Goal: Task Accomplishment & Management: Use online tool/utility

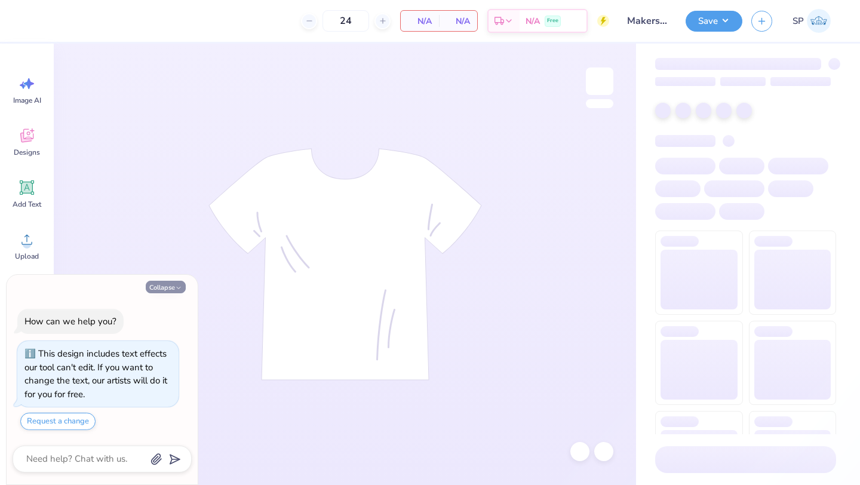
click at [162, 286] on button "Collapse" at bounding box center [166, 287] width 40 height 13
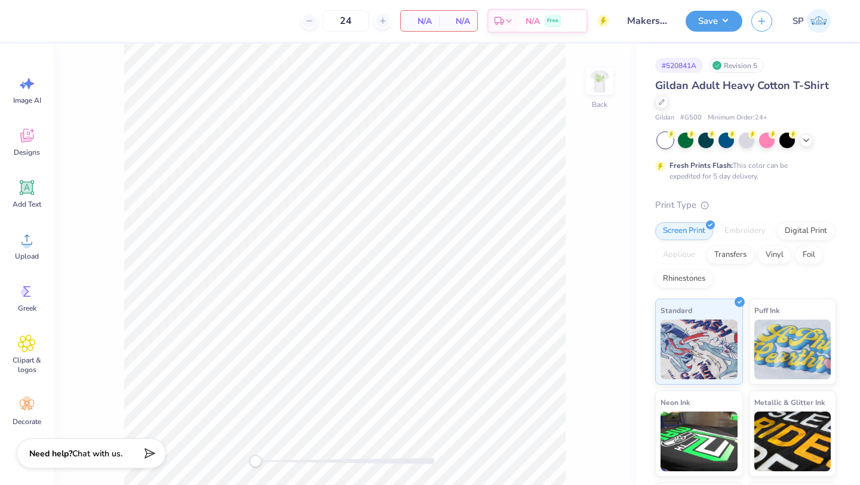
type textarea "x"
click at [606, 84] on img at bounding box center [600, 81] width 48 height 48
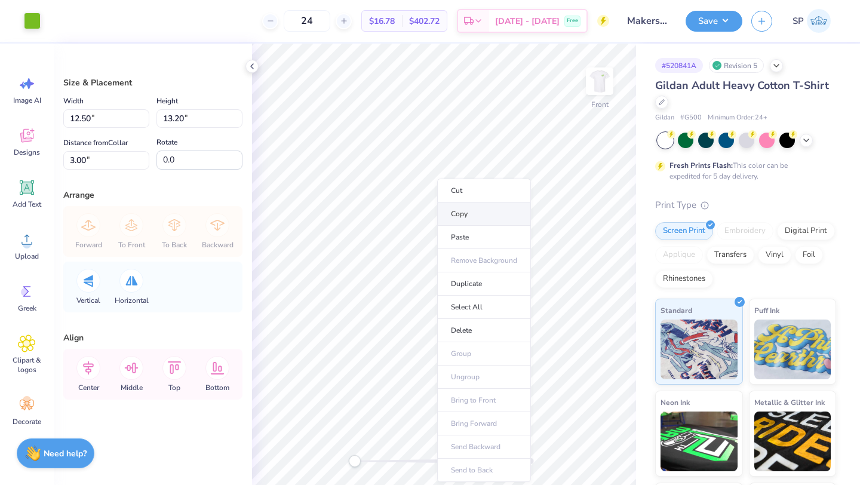
click at [478, 217] on li "Copy" at bounding box center [484, 213] width 94 height 23
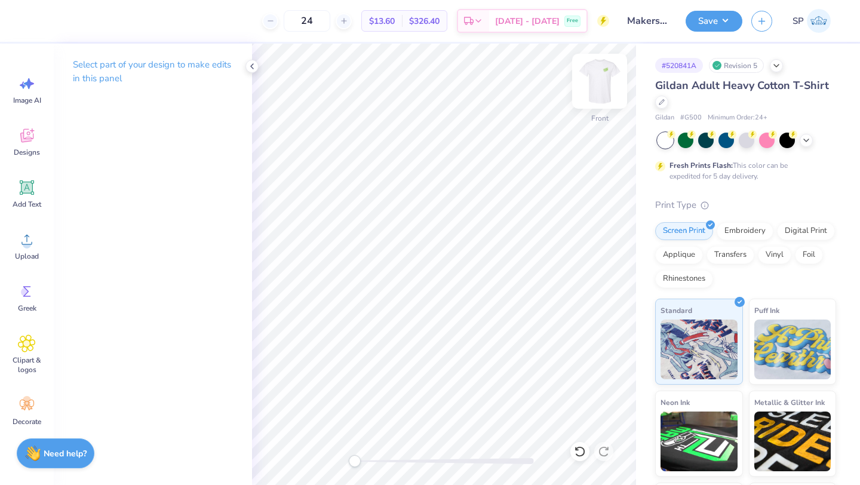
click at [600, 82] on img at bounding box center [600, 81] width 48 height 48
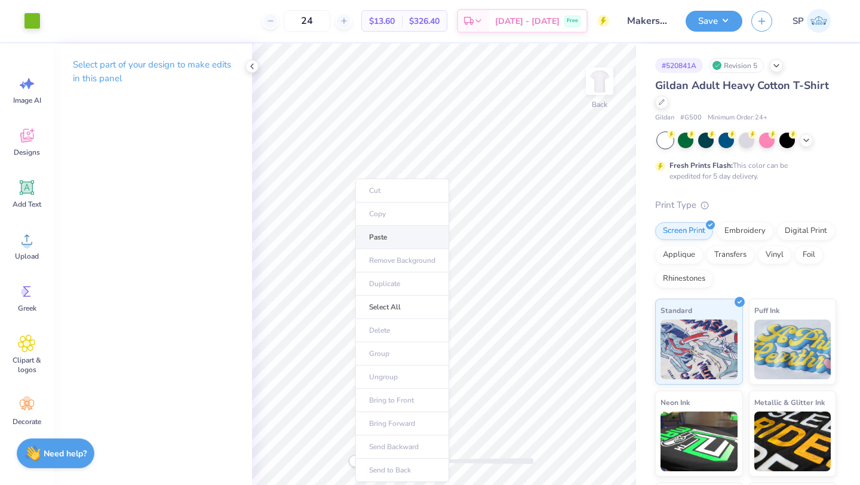
click at [390, 238] on li "Paste" at bounding box center [402, 237] width 94 height 23
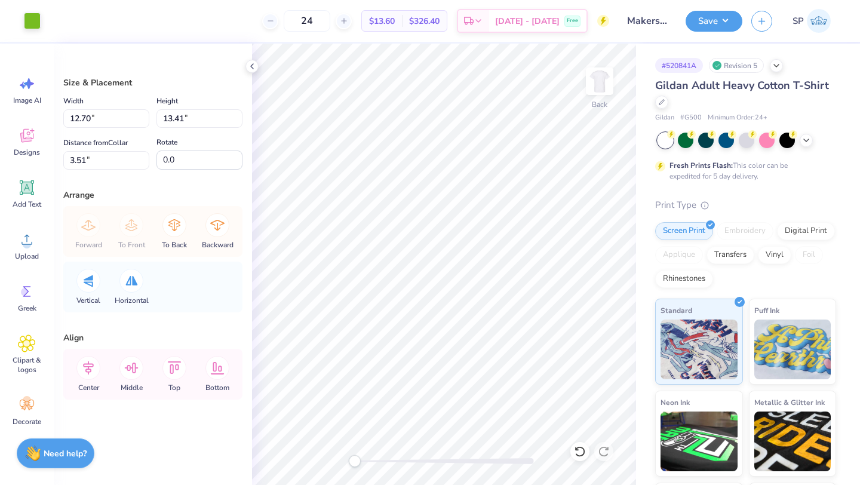
type input "4.00"
type input "3.09"
type input "3.00"
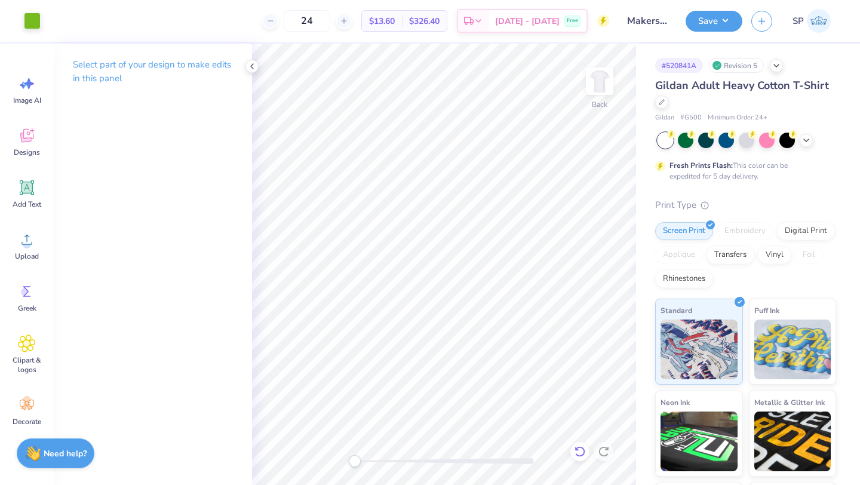
click at [576, 451] on icon at bounding box center [580, 451] width 12 height 12
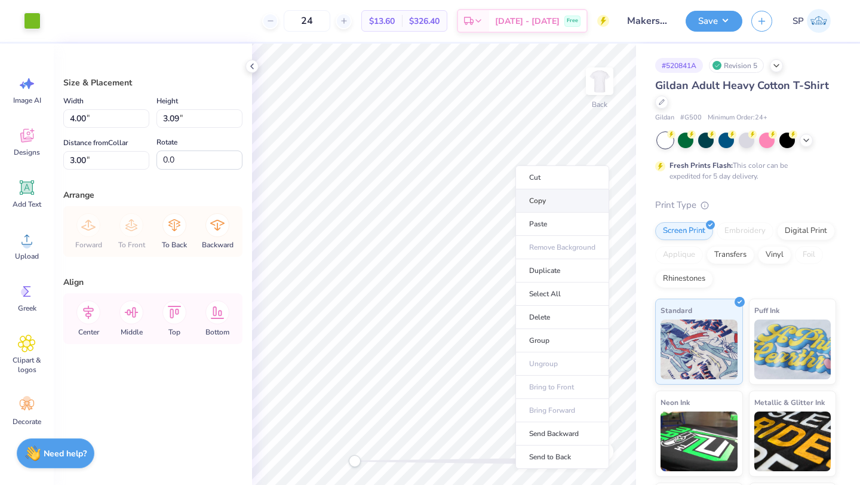
click at [545, 204] on li "Copy" at bounding box center [562, 200] width 94 height 23
type input "15.29"
type input "3.87"
type input "3.00"
type input "15.38"
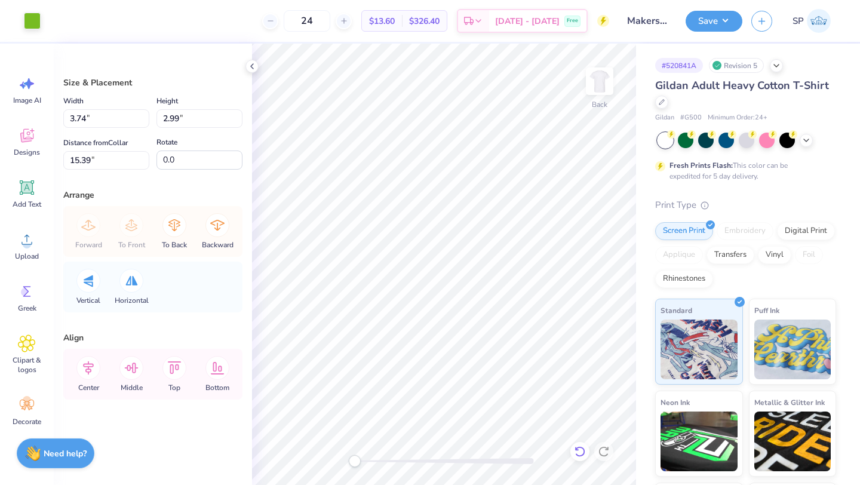
click at [579, 453] on icon at bounding box center [580, 451] width 12 height 12
type input "3.86"
type input "3.08"
type input "15.30"
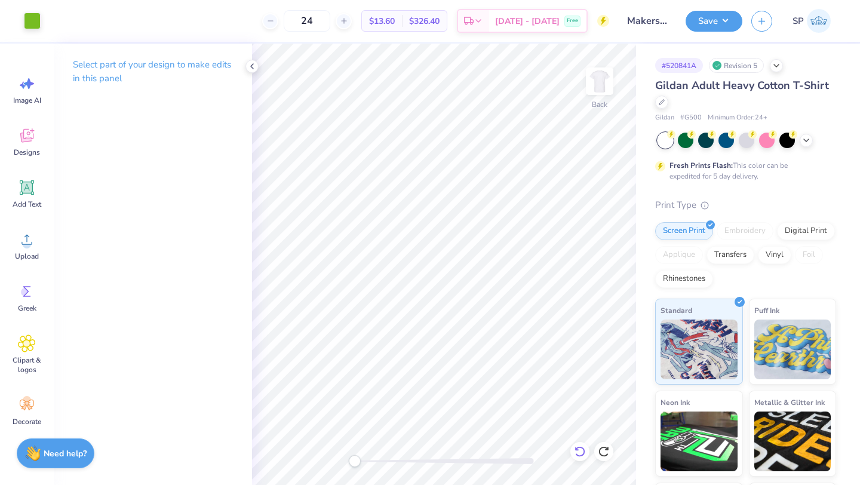
click at [583, 452] on icon at bounding box center [580, 451] width 12 height 12
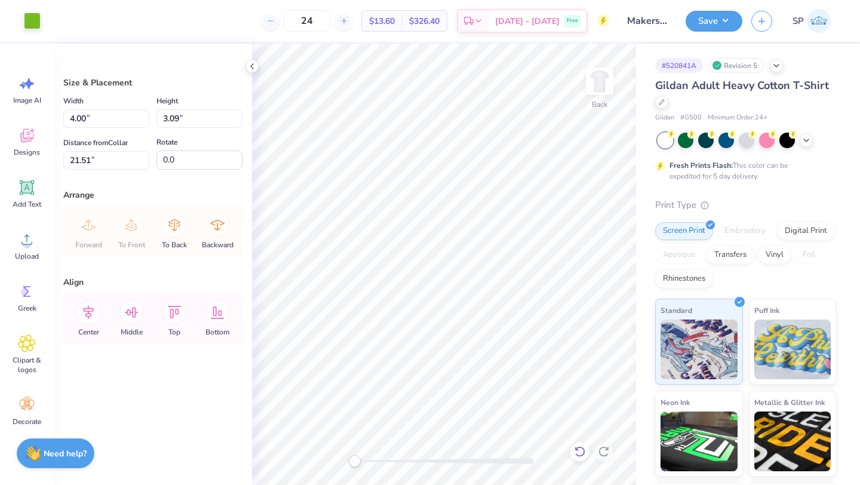
type input "21.51"
type input "3.47"
type input "2.68"
type input "11.00"
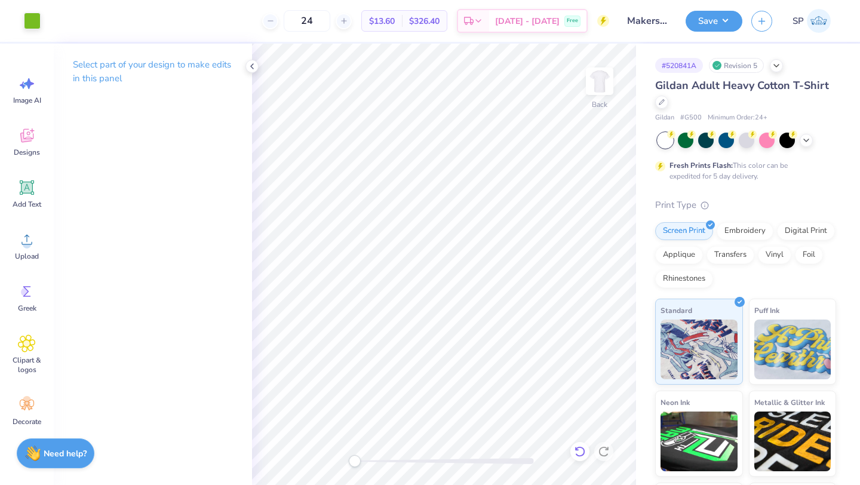
click at [579, 450] on icon at bounding box center [580, 451] width 12 height 12
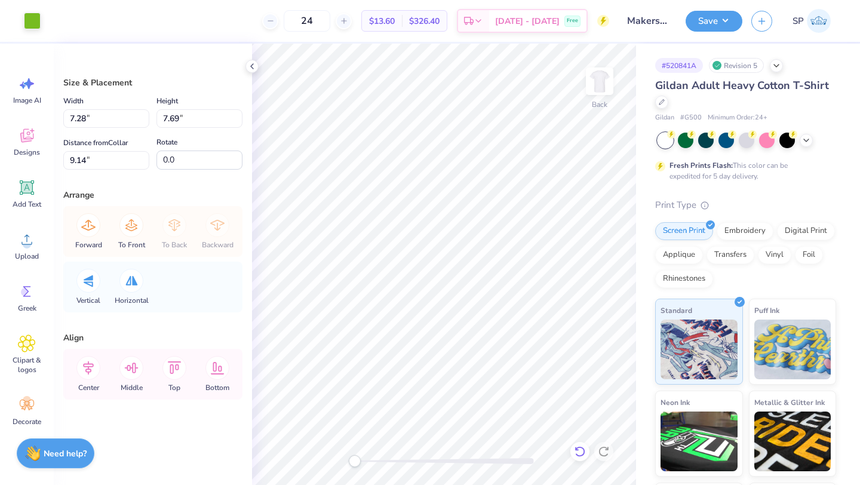
type input "7.28"
type input "7.69"
type input "9.14"
click at [580, 453] on icon at bounding box center [580, 451] width 12 height 12
click at [579, 451] on icon at bounding box center [580, 451] width 12 height 12
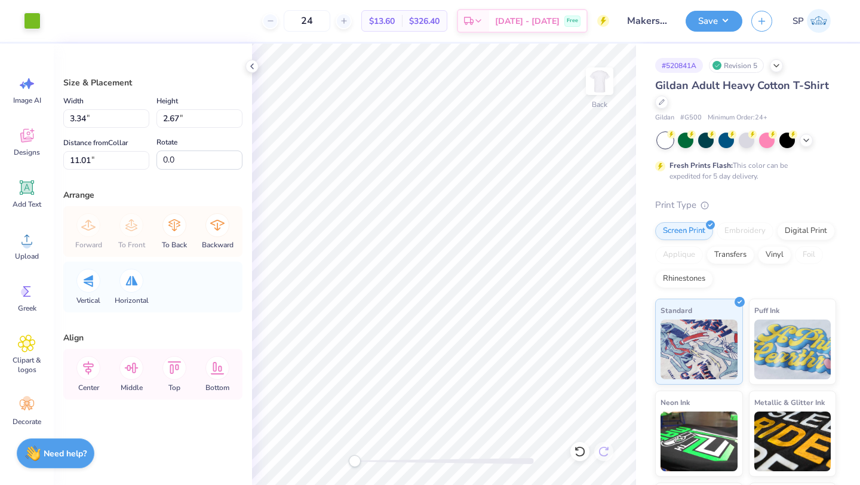
click at [574, 448] on icon at bounding box center [580, 451] width 12 height 12
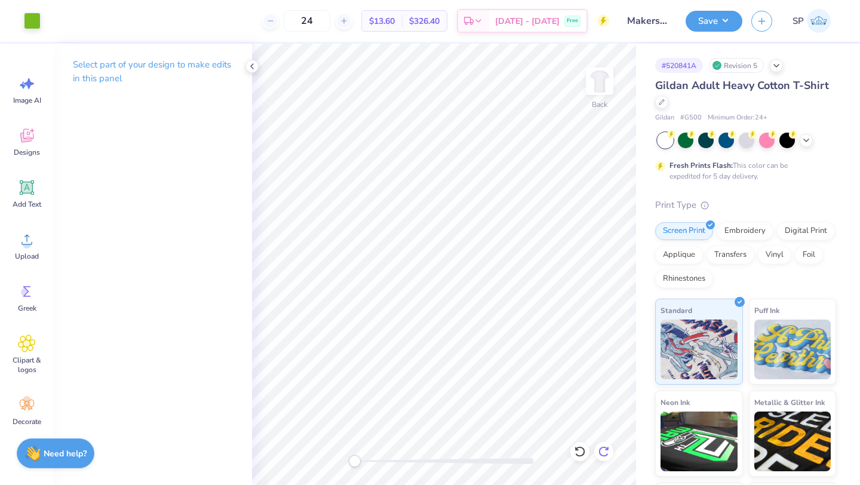
click at [602, 450] on icon at bounding box center [604, 451] width 12 height 12
click at [251, 66] on icon at bounding box center [252, 66] width 10 height 10
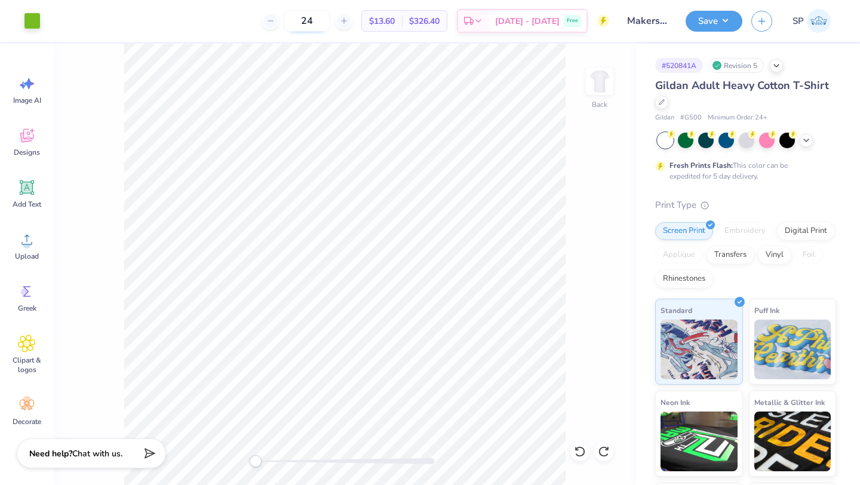
click at [330, 26] on input "24" at bounding box center [307, 20] width 47 height 21
type input "24"
click at [700, 24] on button "Save" at bounding box center [713, 19] width 57 height 21
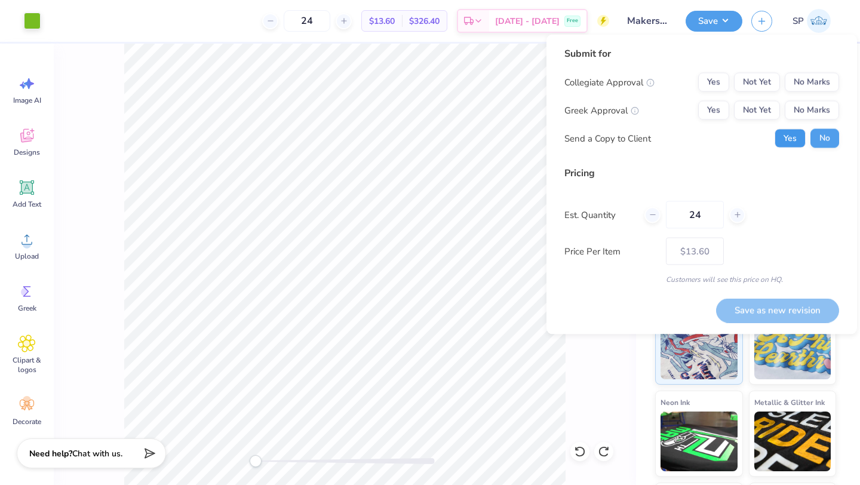
click at [792, 138] on button "Yes" at bounding box center [789, 138] width 31 height 19
click at [823, 134] on button "No" at bounding box center [824, 138] width 29 height 19
click at [802, 112] on button "No Marks" at bounding box center [812, 110] width 54 height 19
click at [802, 88] on button "No Marks" at bounding box center [812, 82] width 54 height 19
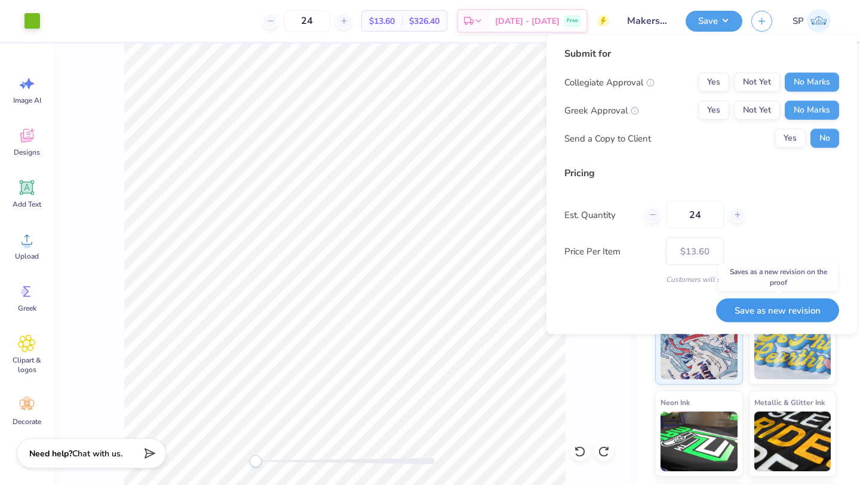
click at [765, 307] on button "Save as new revision" at bounding box center [777, 310] width 123 height 24
type input "$13.60"
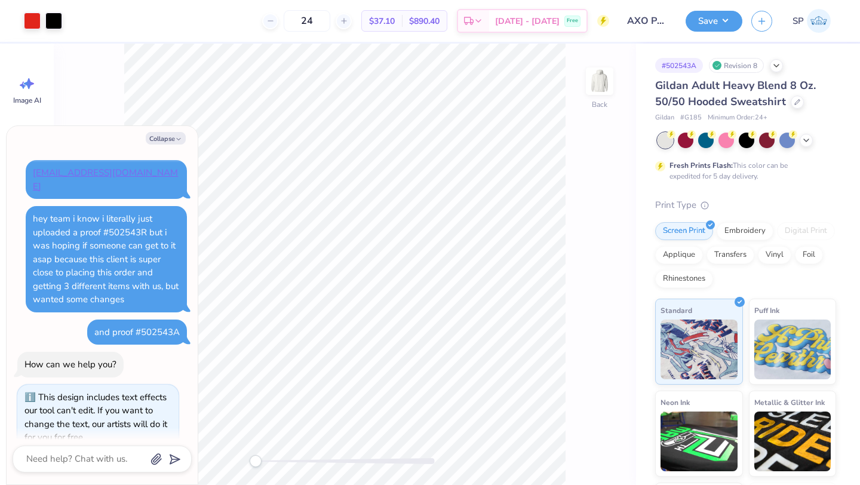
scroll to position [30, 0]
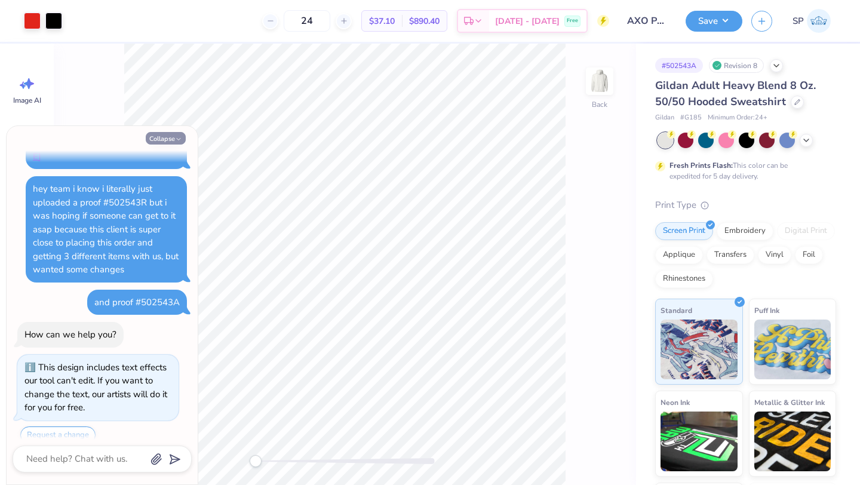
click at [173, 142] on button "Collapse" at bounding box center [166, 138] width 40 height 13
type textarea "x"
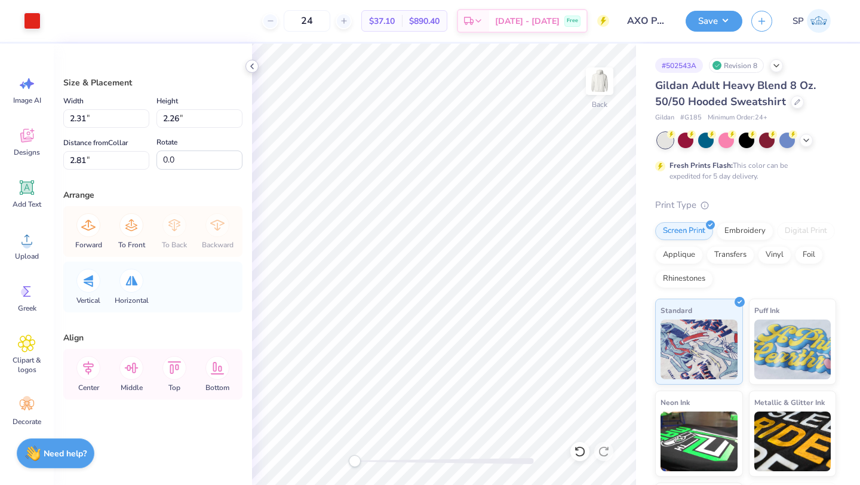
click at [254, 64] on icon at bounding box center [252, 66] width 10 height 10
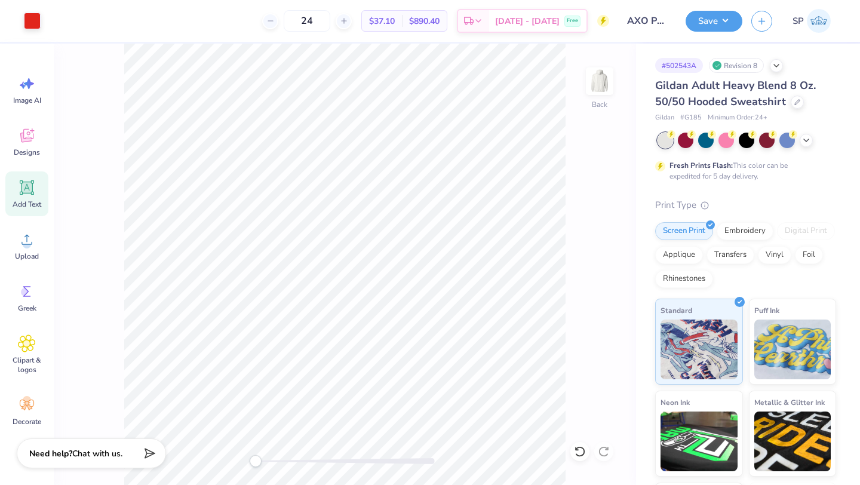
click at [32, 189] on icon at bounding box center [27, 187] width 14 height 14
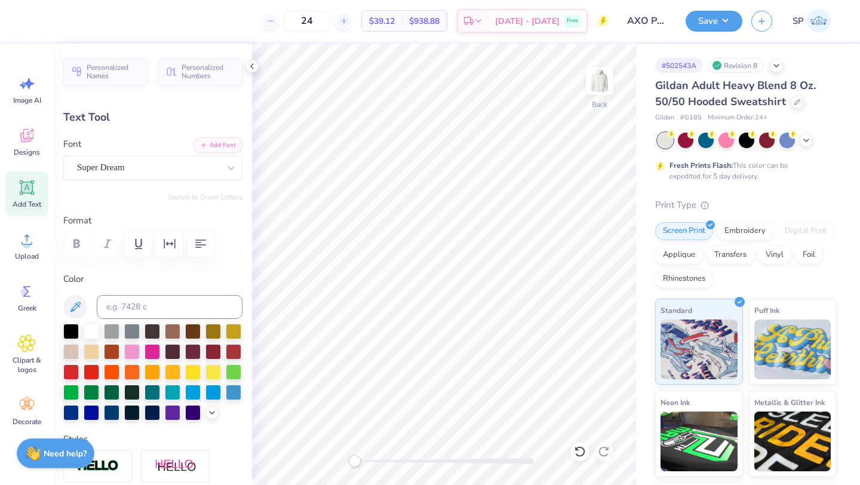
scroll to position [0, 5]
type textarea "Alpha Chi & Sigma Chi"
click at [233, 174] on div at bounding box center [230, 167] width 21 height 21
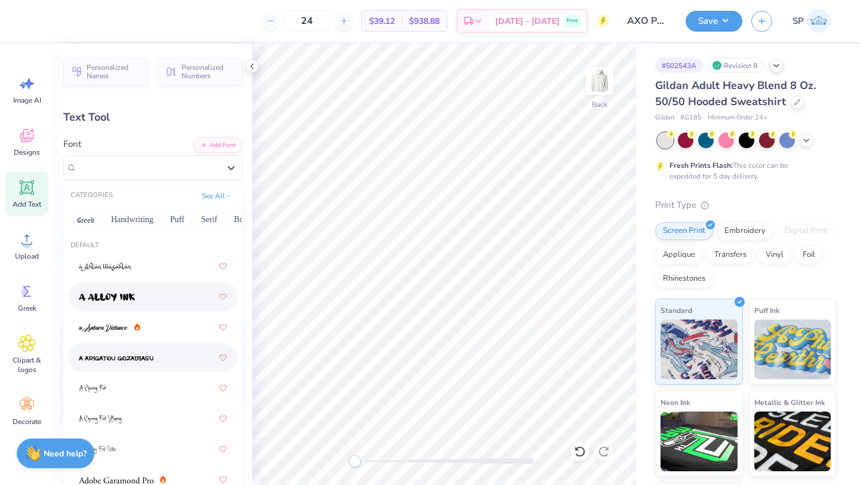
click at [156, 359] on div at bounding box center [153, 357] width 148 height 21
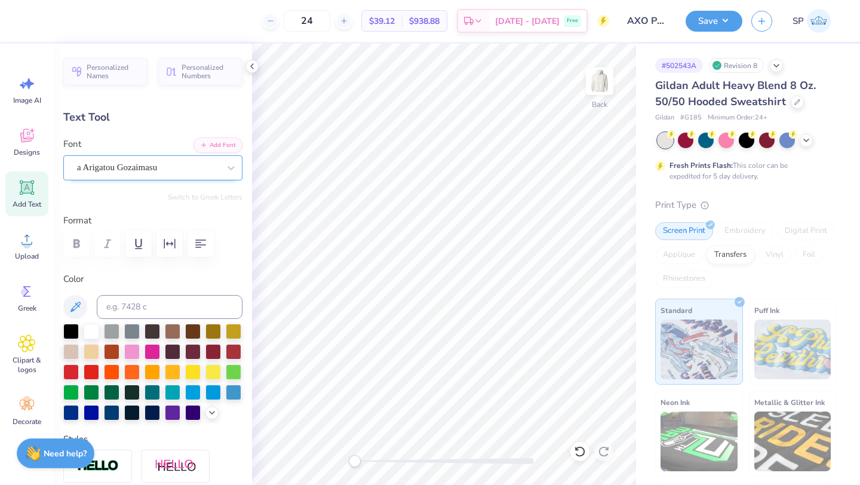
click at [168, 165] on div "a Arigatou Gozaimasu" at bounding box center [148, 167] width 144 height 19
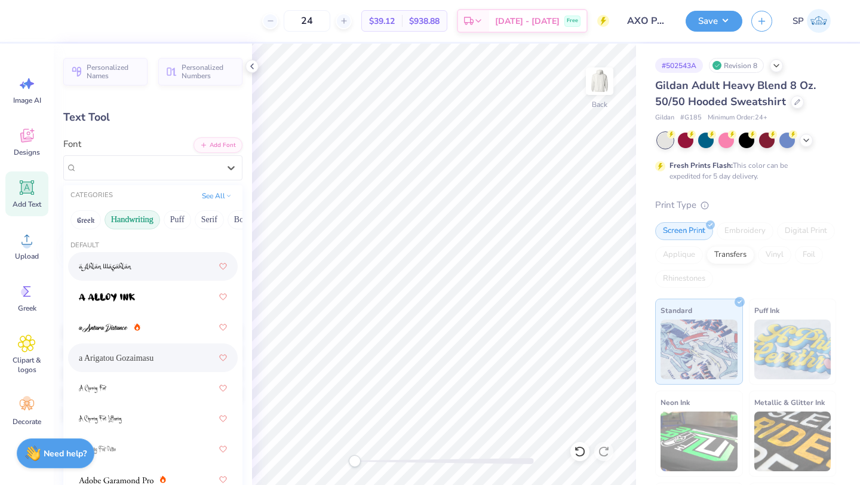
click at [146, 224] on button "Handwriting" at bounding box center [132, 219] width 56 height 19
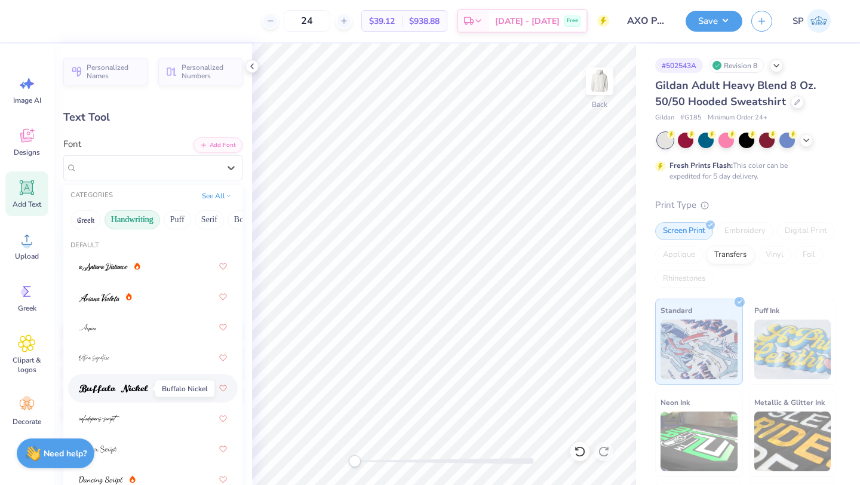
click at [147, 393] on span at bounding box center [113, 388] width 69 height 13
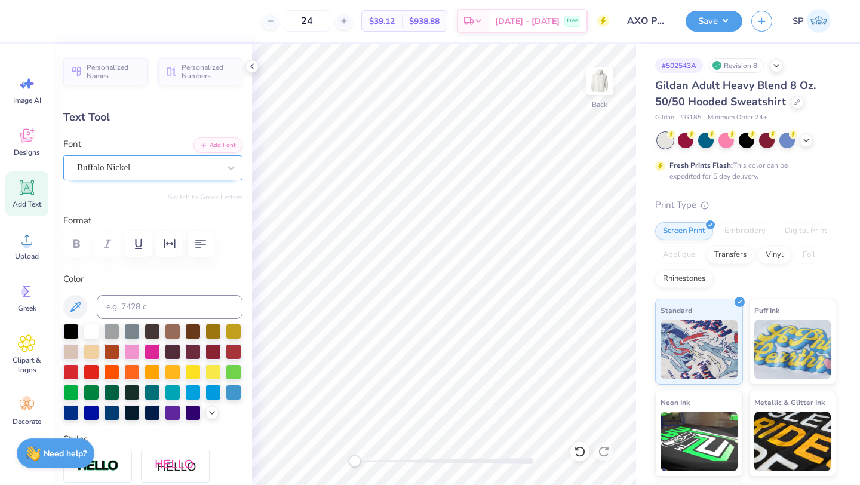
click at [125, 164] on div "Buffalo Nickel" at bounding box center [148, 167] width 144 height 19
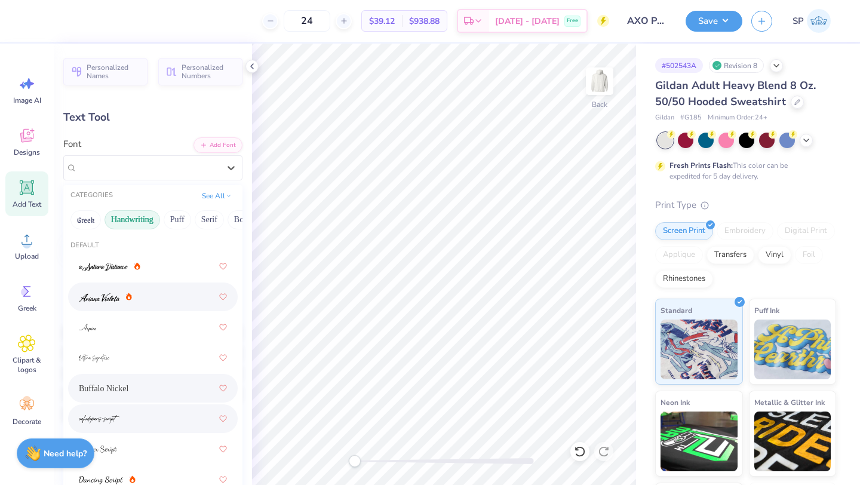
drag, startPoint x: 174, startPoint y: 312, endPoint x: 174, endPoint y: 417, distance: 105.7
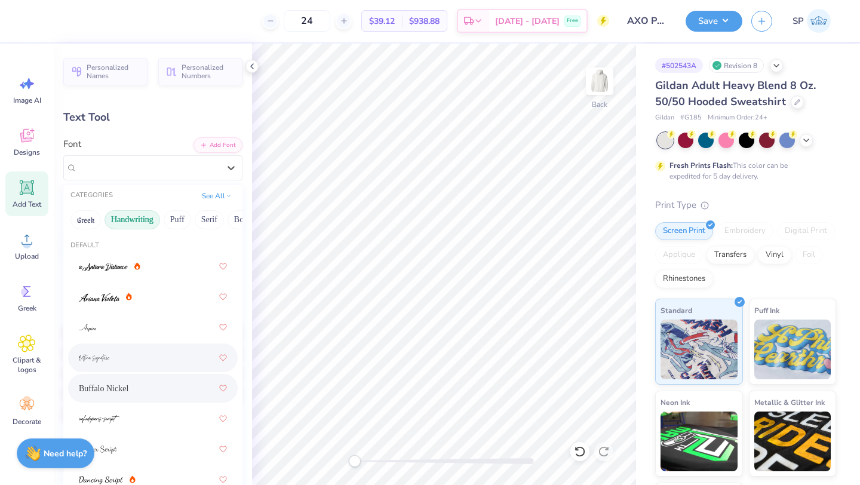
drag, startPoint x: 188, startPoint y: 279, endPoint x: 188, endPoint y: 393, distance: 114.0
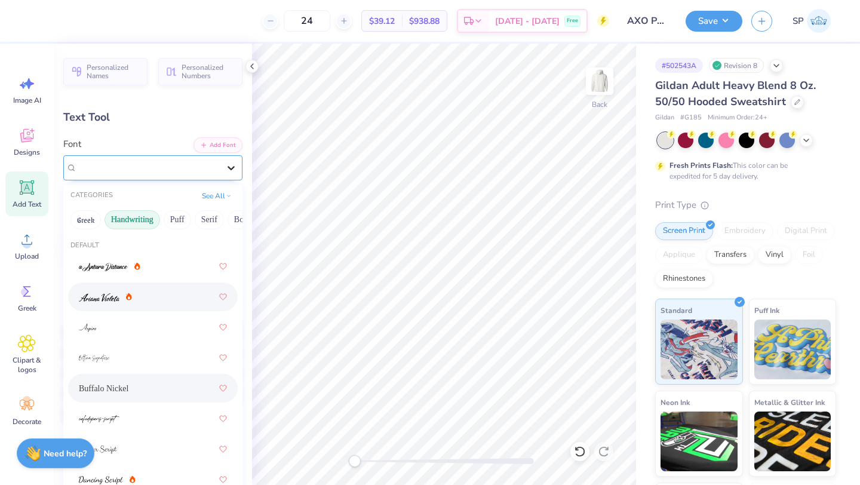
click at [230, 163] on icon at bounding box center [231, 168] width 12 height 12
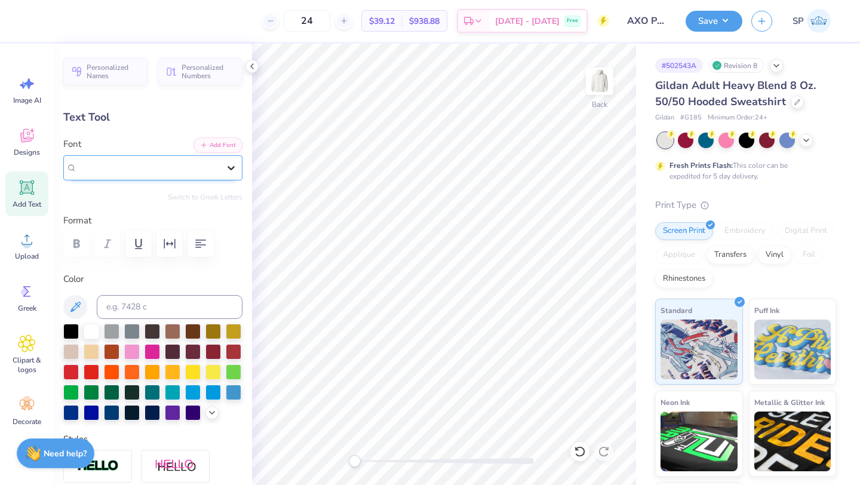
click at [230, 167] on icon at bounding box center [231, 168] width 12 height 12
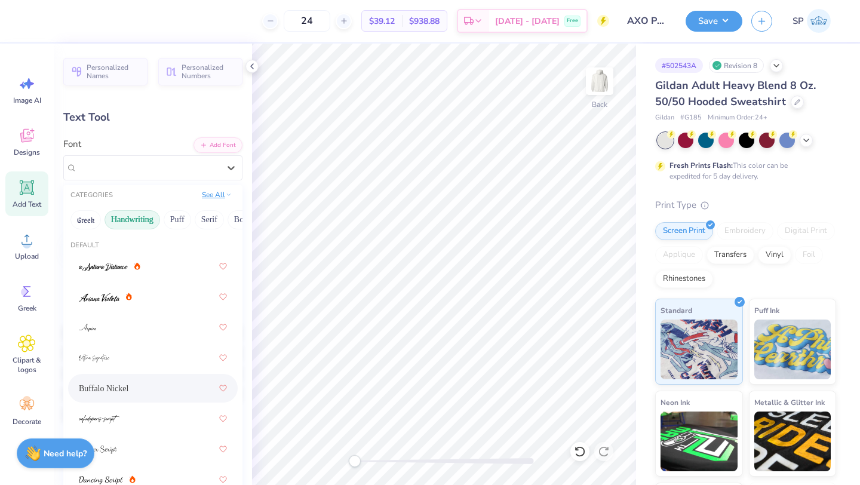
click at [205, 196] on button "See All" at bounding box center [216, 195] width 37 height 12
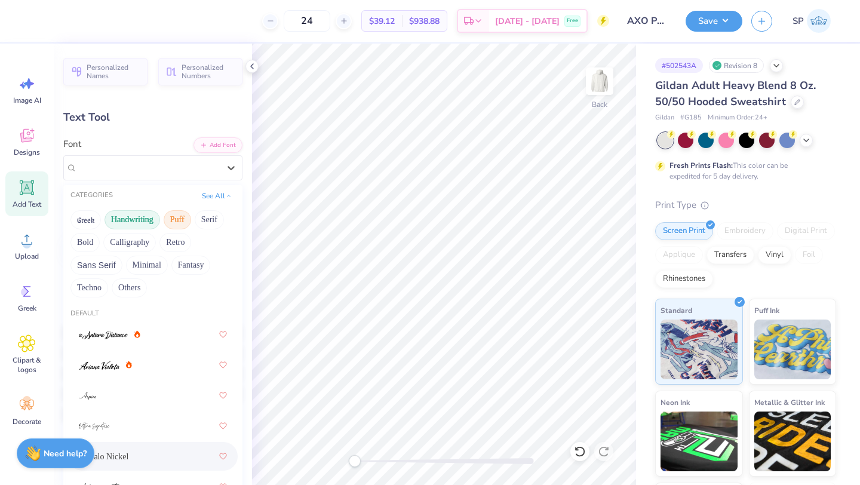
click at [179, 216] on button "Puff" at bounding box center [177, 219] width 27 height 19
click at [152, 221] on button "Handwriting" at bounding box center [132, 219] width 56 height 19
drag, startPoint x: 155, startPoint y: 346, endPoint x: 161, endPoint y: 481, distance: 135.1
drag, startPoint x: 67, startPoint y: 307, endPoint x: 180, endPoint y: 483, distance: 209.2
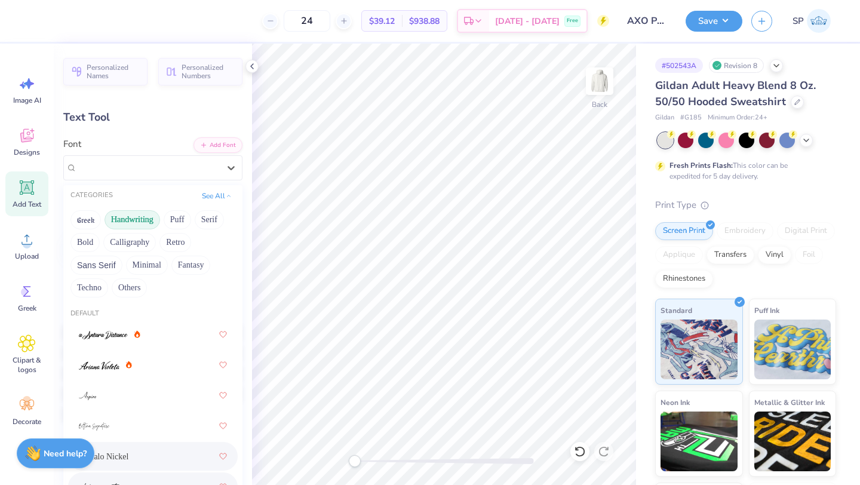
drag, startPoint x: 219, startPoint y: 296, endPoint x: 226, endPoint y: 483, distance: 187.6
click at [226, 484] on div "CATEGORIES See All Greek Handwriting Puff Serif Bold Calligraphy Retro Sans Ser…" at bounding box center [152, 422] width 179 height 474
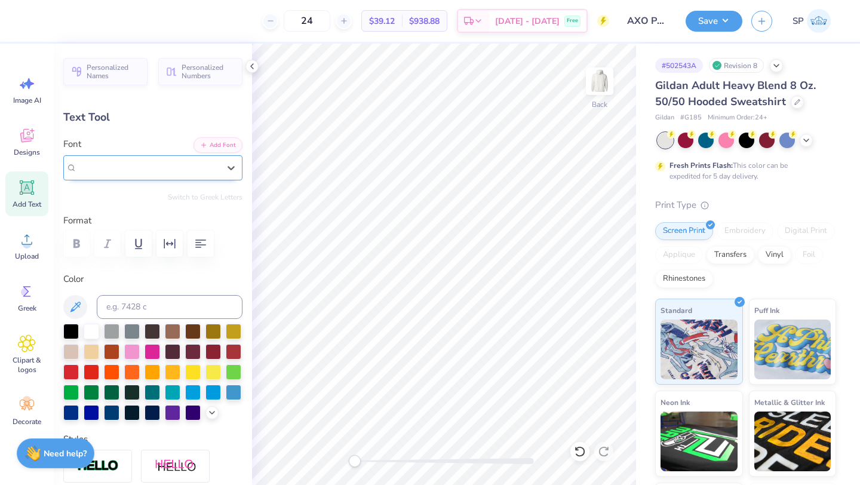
click at [137, 172] on div "Buffalo Nickel" at bounding box center [148, 168] width 142 height 14
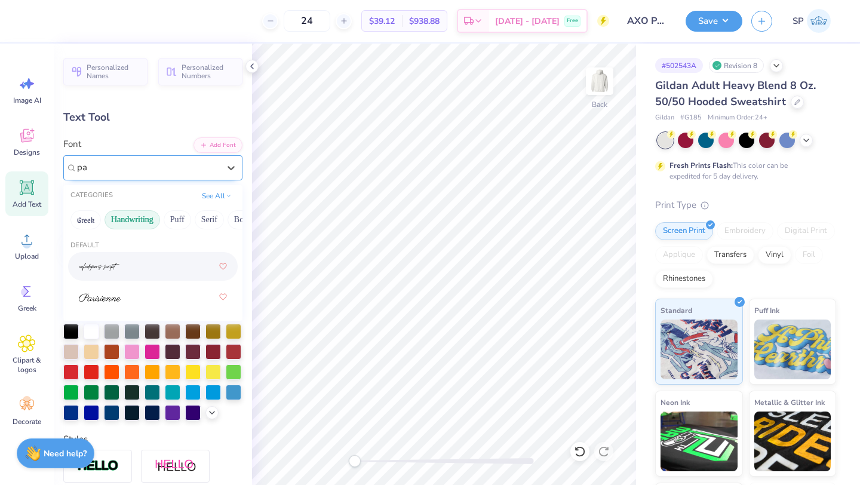
type input "p"
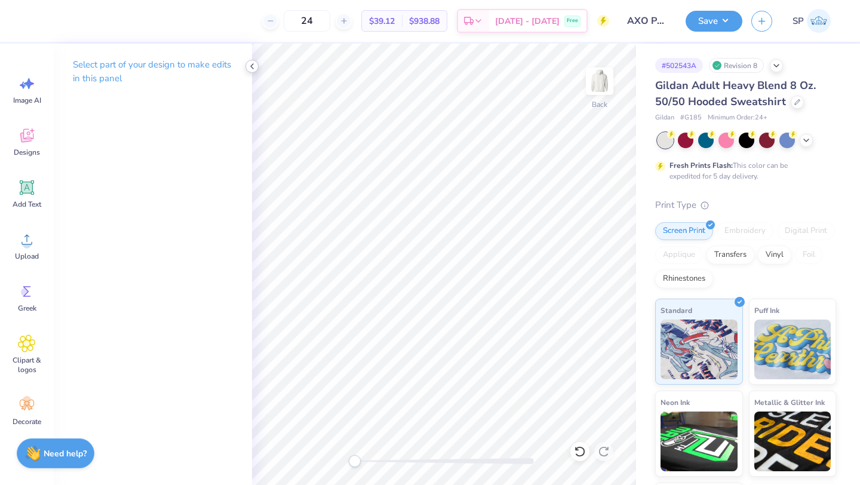
click at [252, 64] on polyline at bounding box center [252, 66] width 2 height 5
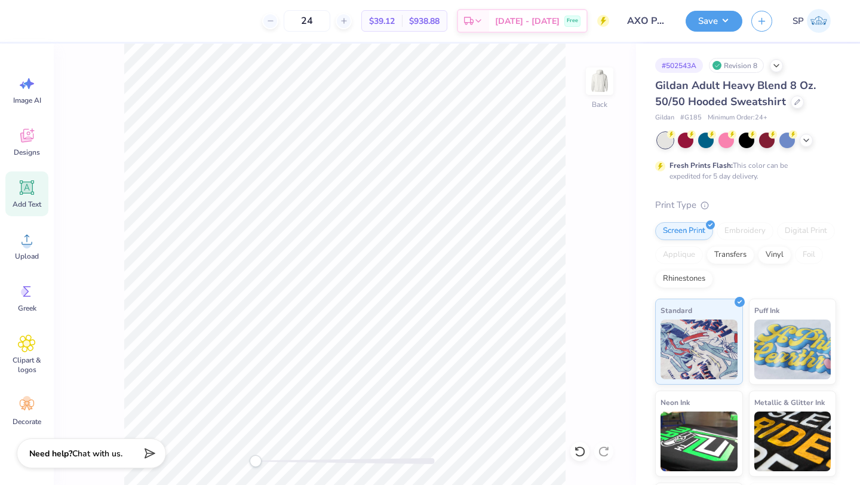
click at [27, 182] on icon at bounding box center [26, 187] width 11 height 11
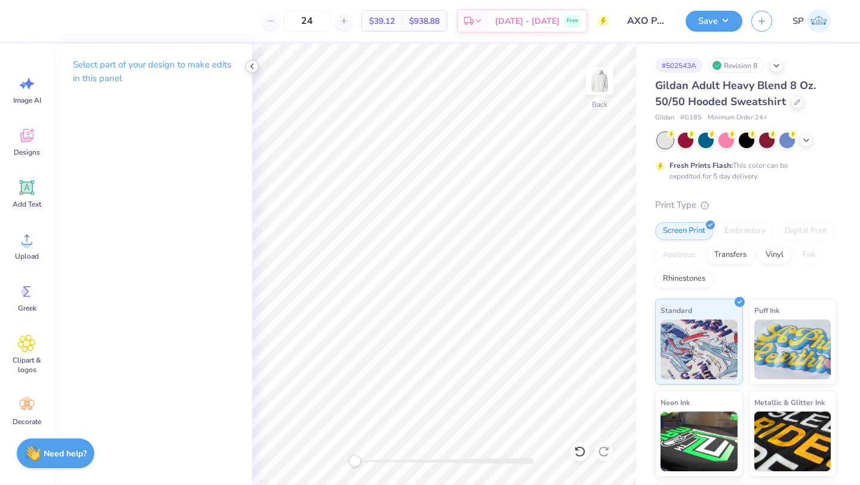
click at [251, 67] on polyline at bounding box center [252, 66] width 2 height 5
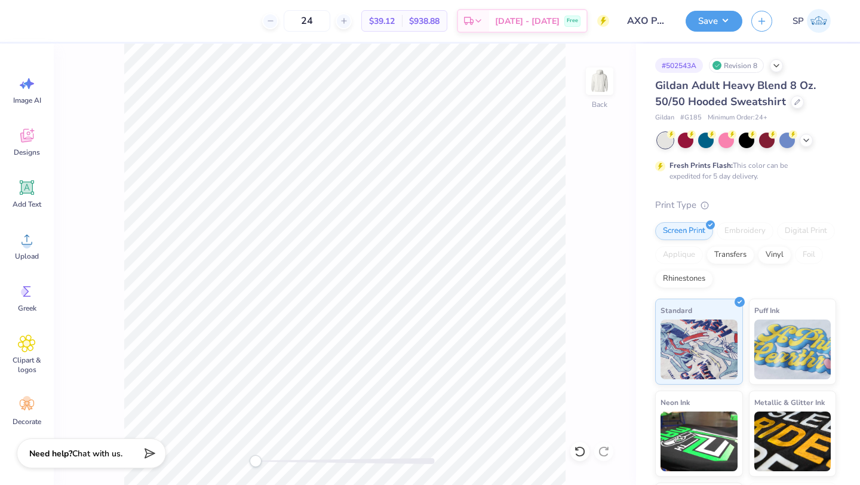
click at [152, 453] on icon at bounding box center [147, 453] width 17 height 17
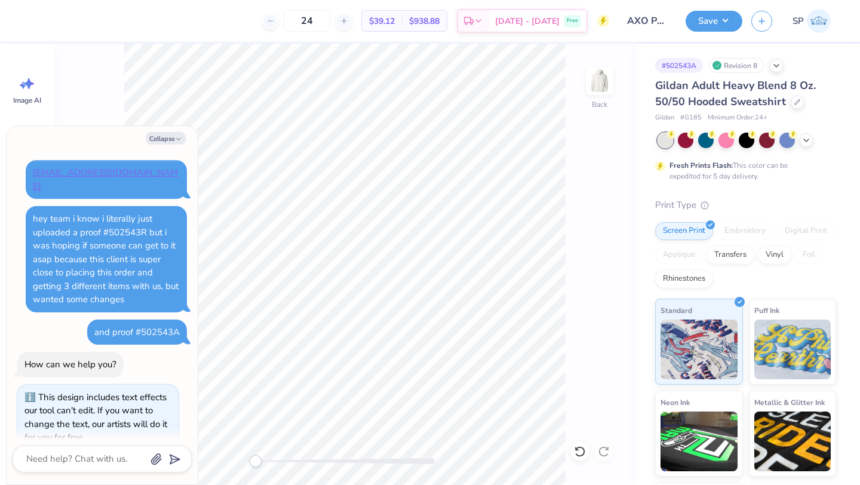
scroll to position [30, 0]
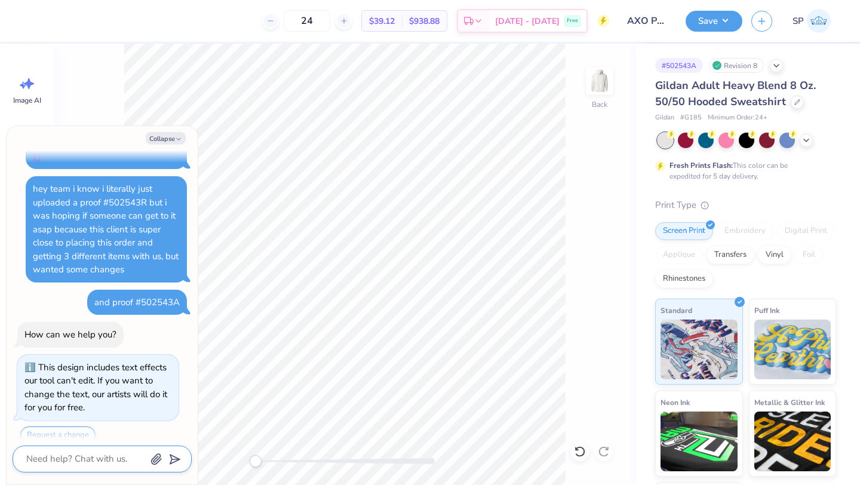
click at [101, 454] on textarea at bounding box center [85, 459] width 121 height 16
type textarea "x"
type textarea "f"
type textarea "x"
type textarea "fo"
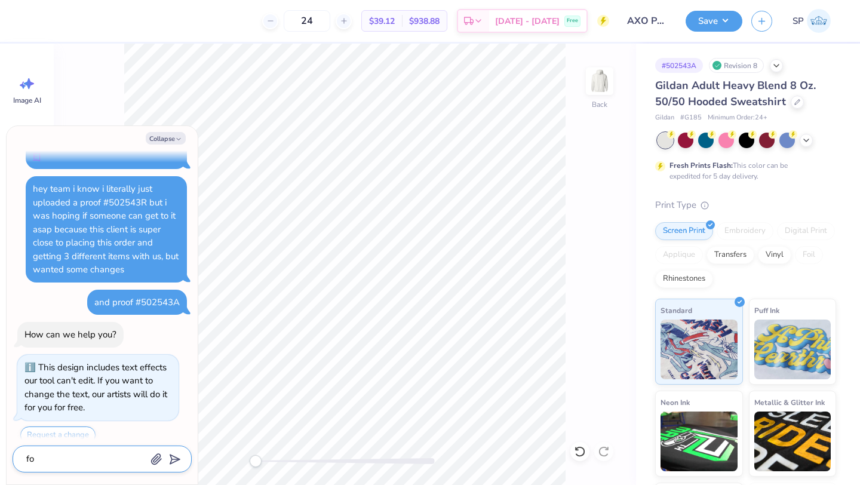
type textarea "x"
type textarea "fon"
type textarea "x"
type textarea "font"
click at [168, 460] on icon "submit" at bounding box center [172, 459] width 17 height 17
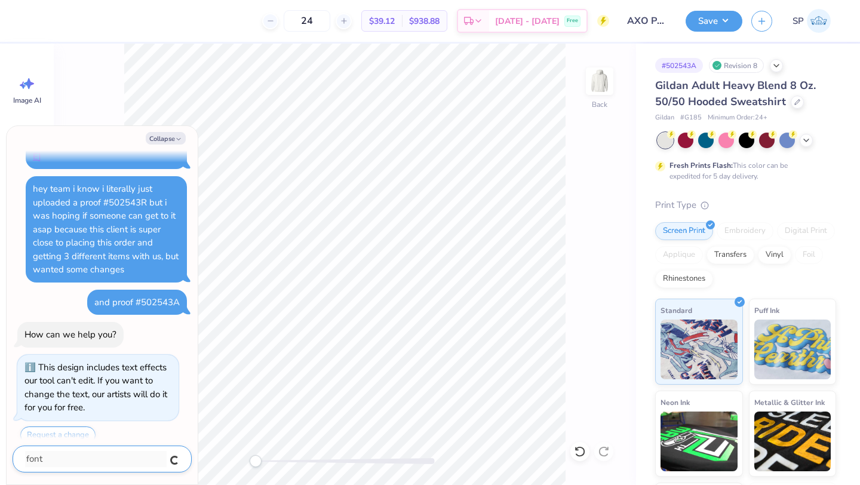
scroll to position [62, 0]
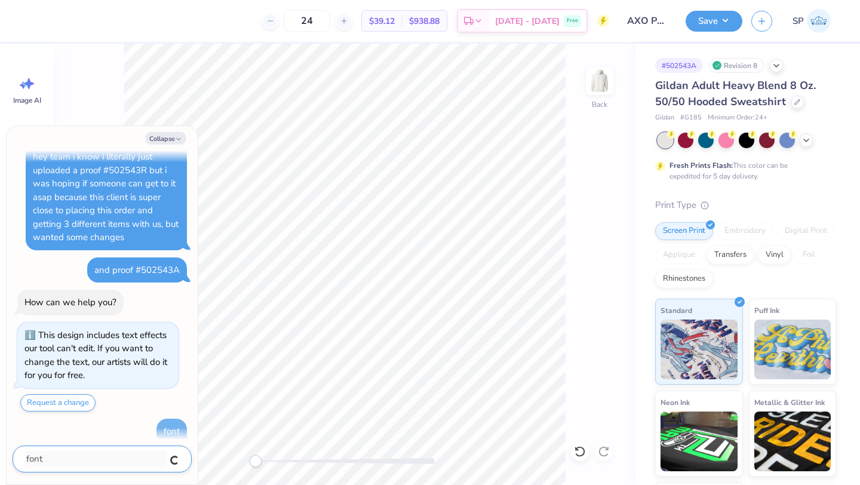
type textarea "x"
click at [165, 142] on button "Collapse" at bounding box center [166, 138] width 40 height 13
type textarea "x"
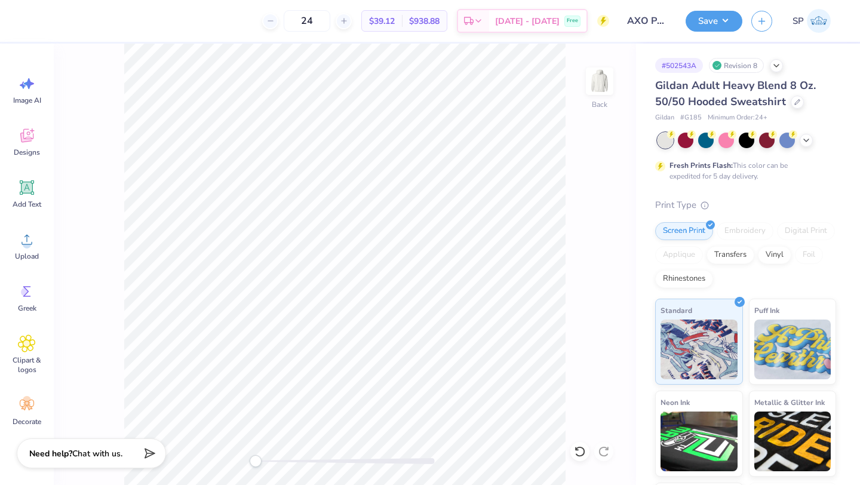
scroll to position [0, 3]
click at [32, 204] on span "Add Text" at bounding box center [27, 204] width 29 height 10
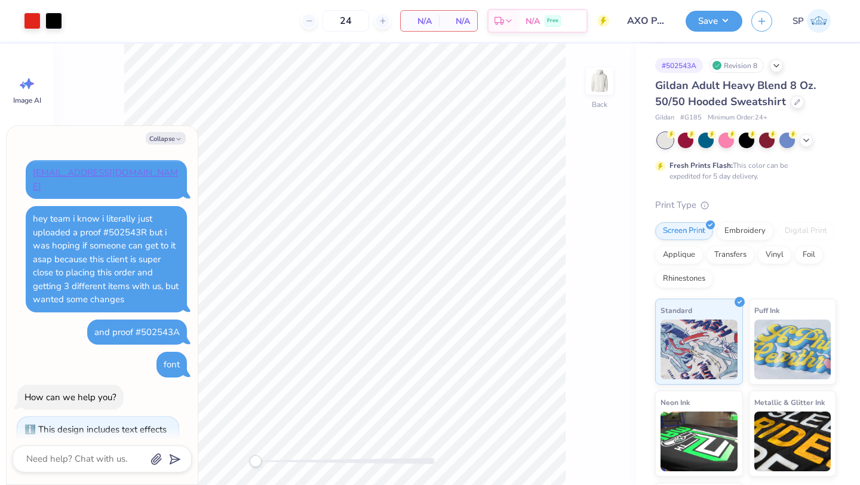
scroll to position [62, 0]
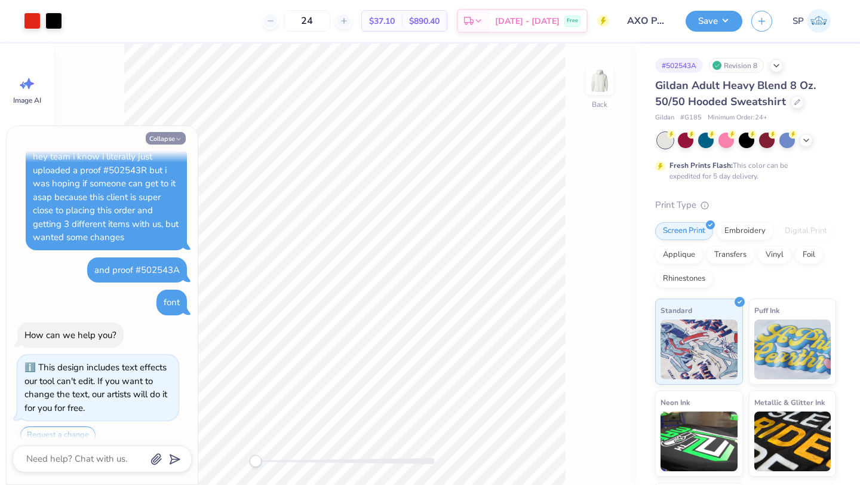
click at [171, 134] on button "Collapse" at bounding box center [166, 138] width 40 height 13
type textarea "x"
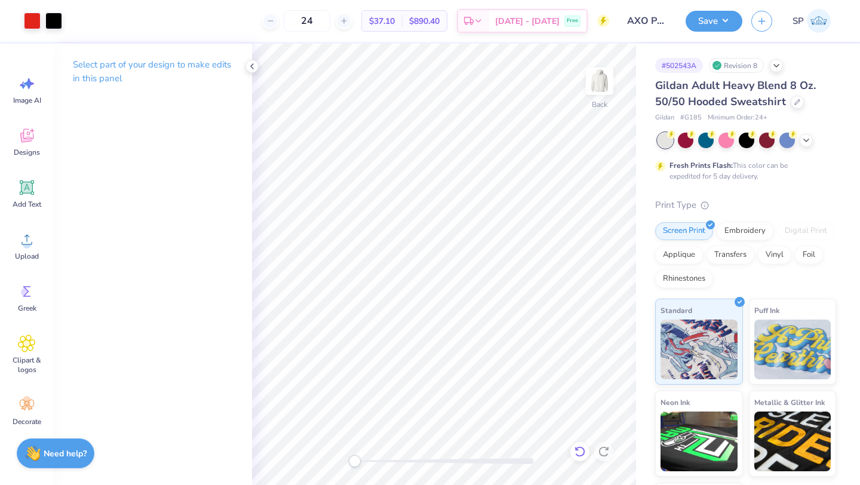
click at [576, 448] on icon at bounding box center [579, 451] width 10 height 11
click at [23, 180] on icon at bounding box center [27, 188] width 18 height 18
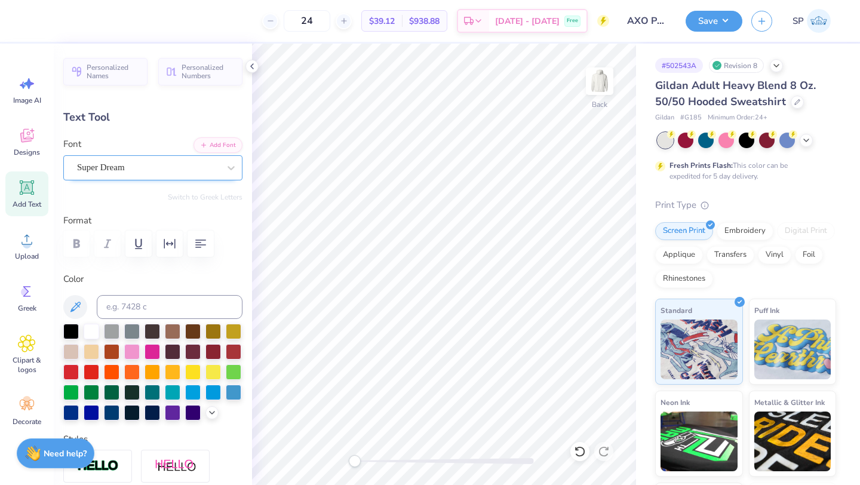
click at [165, 174] on div at bounding box center [148, 167] width 142 height 16
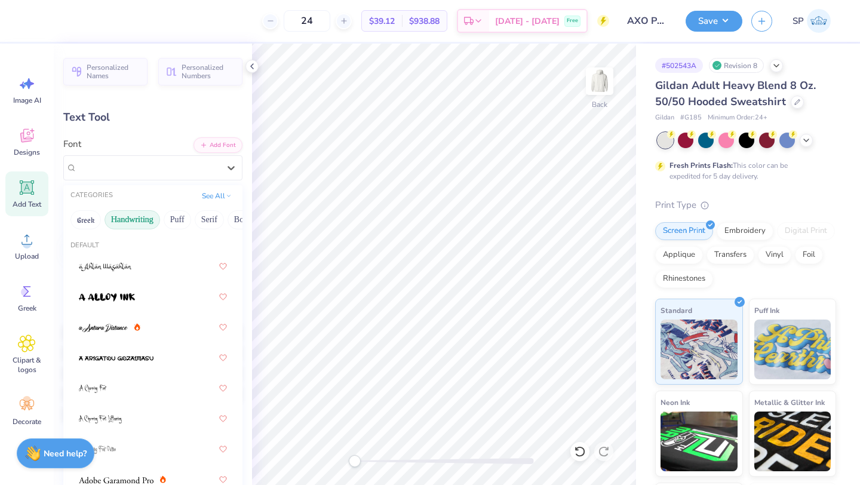
click at [136, 220] on button "Handwriting" at bounding box center [132, 219] width 56 height 19
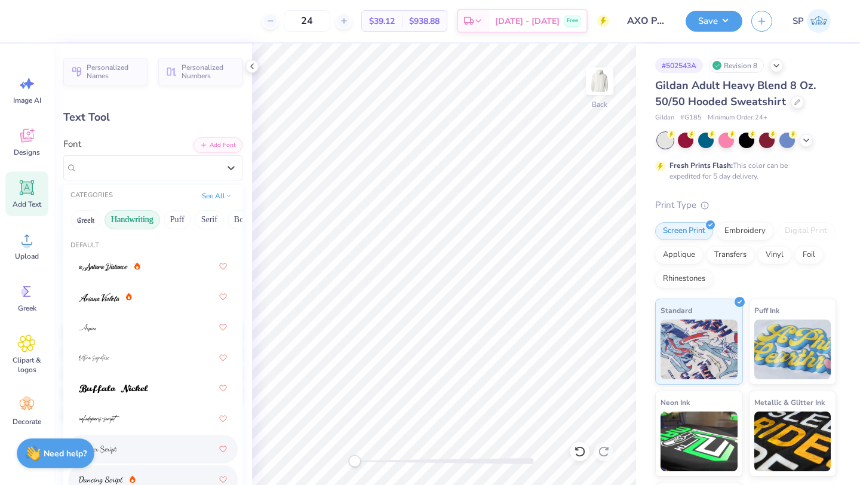
drag, startPoint x: 186, startPoint y: 265, endPoint x: 182, endPoint y: 484, distance: 219.8
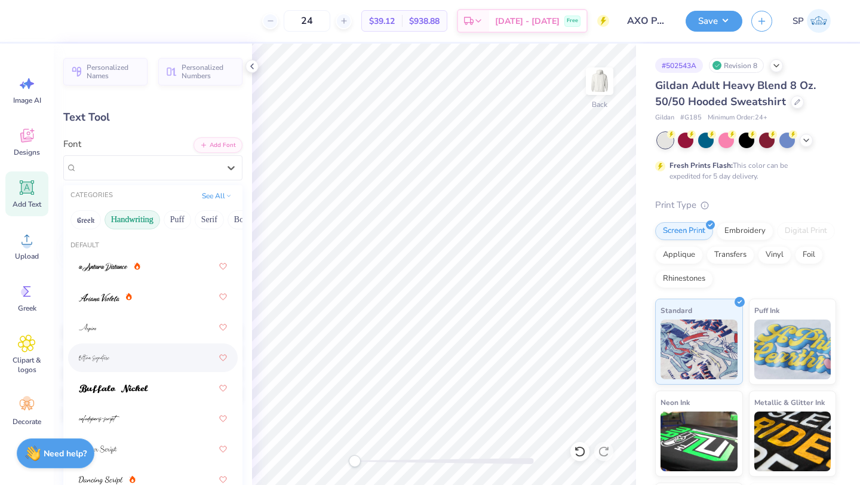
click at [269, 334] on div "24 $39.12 Per Item $938.88 Total Est. Delivery [DATE] - [DATE] Free Design Titl…" at bounding box center [430, 242] width 860 height 485
click at [220, 193] on button "See All" at bounding box center [216, 195] width 37 height 12
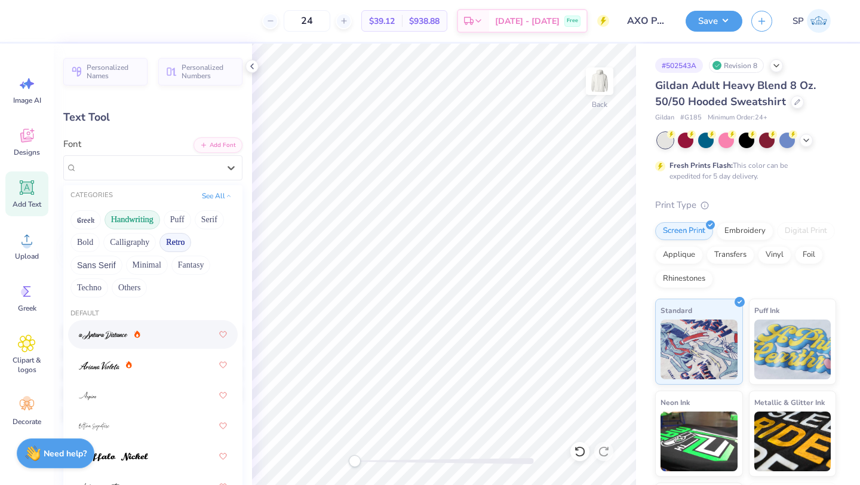
click at [176, 241] on button "Retro" at bounding box center [175, 242] width 32 height 19
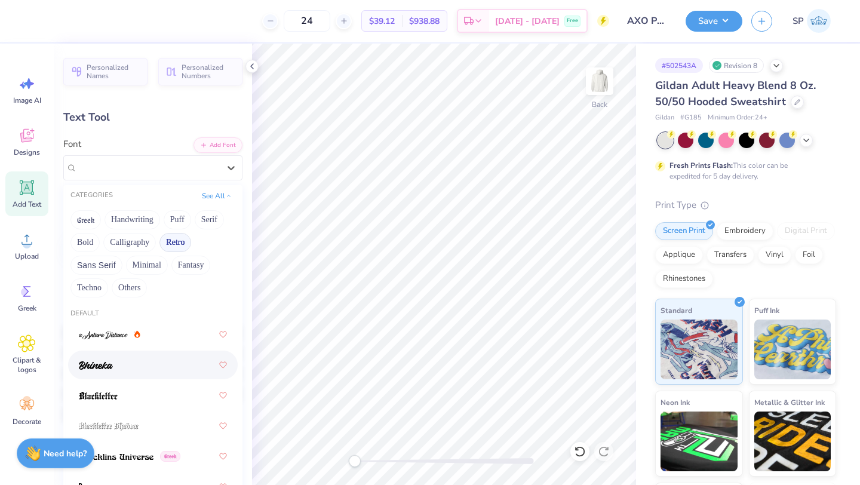
click at [162, 362] on div at bounding box center [153, 364] width 148 height 21
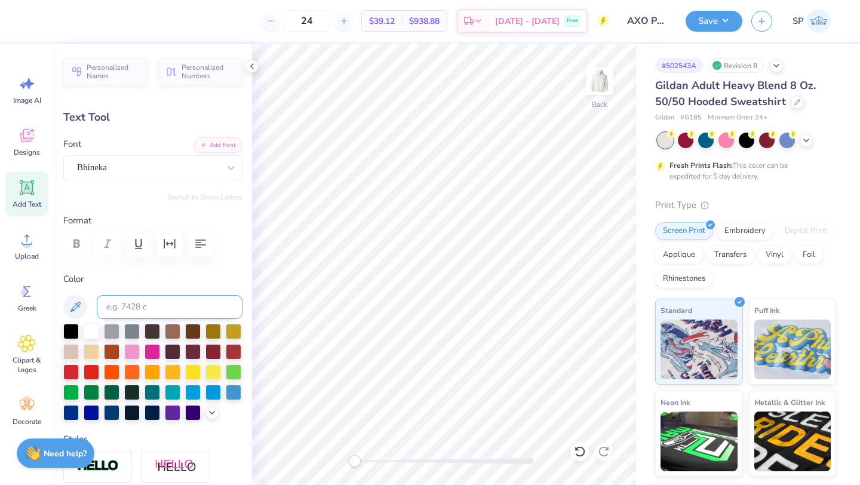
scroll to position [0, 0]
type textarea "a"
click at [231, 173] on icon at bounding box center [231, 168] width 12 height 12
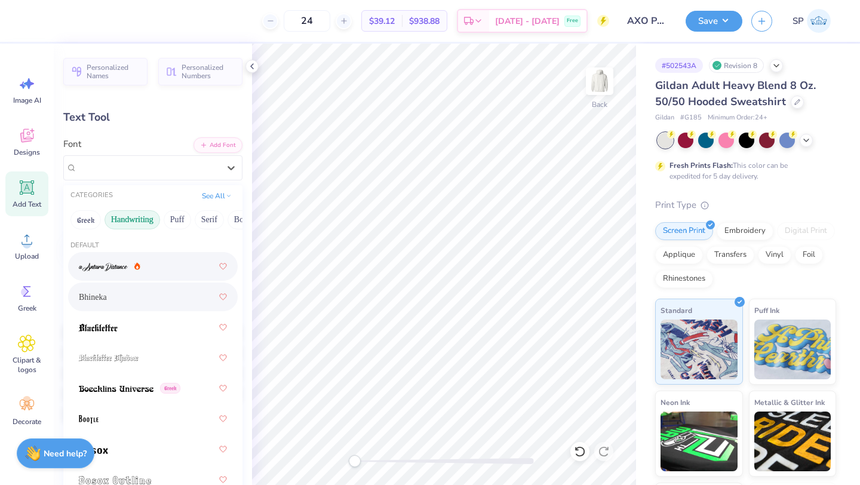
click at [148, 211] on button "Handwriting" at bounding box center [132, 219] width 56 height 19
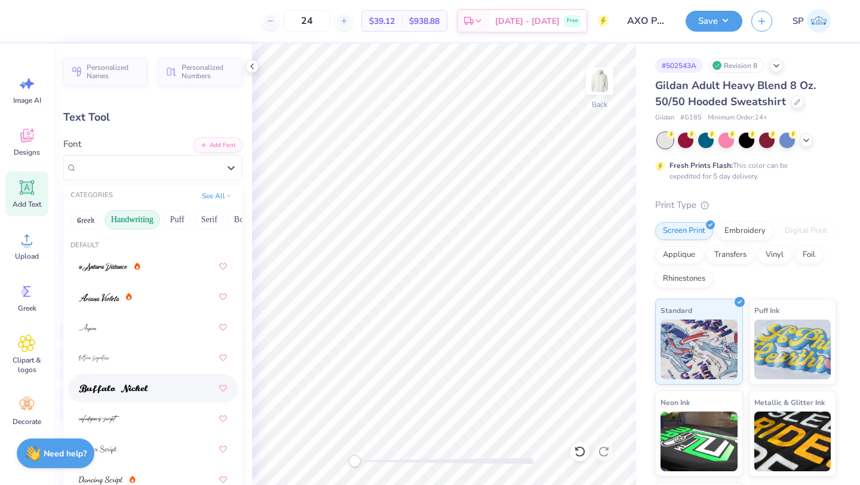
click at [150, 396] on div at bounding box center [153, 387] width 148 height 21
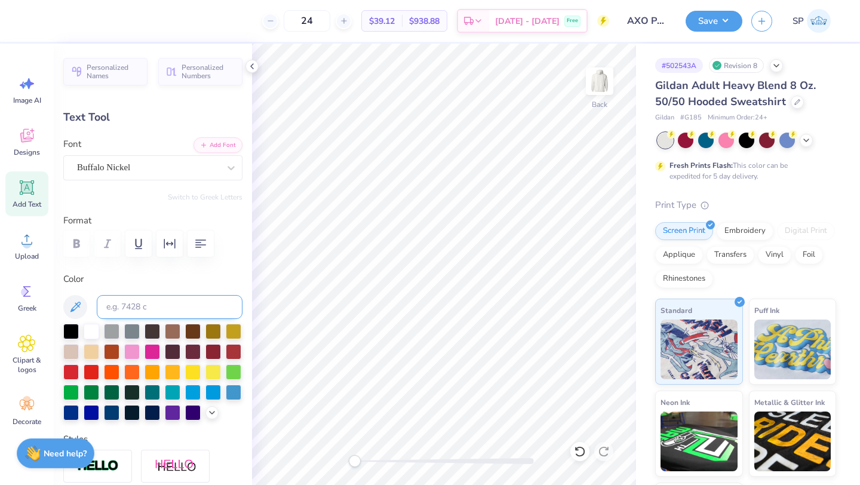
scroll to position [0, 5]
type textarea "Alpha Chi & Sigma Chi"
click at [184, 158] on div "Buffalo Nickel" at bounding box center [148, 167] width 144 height 19
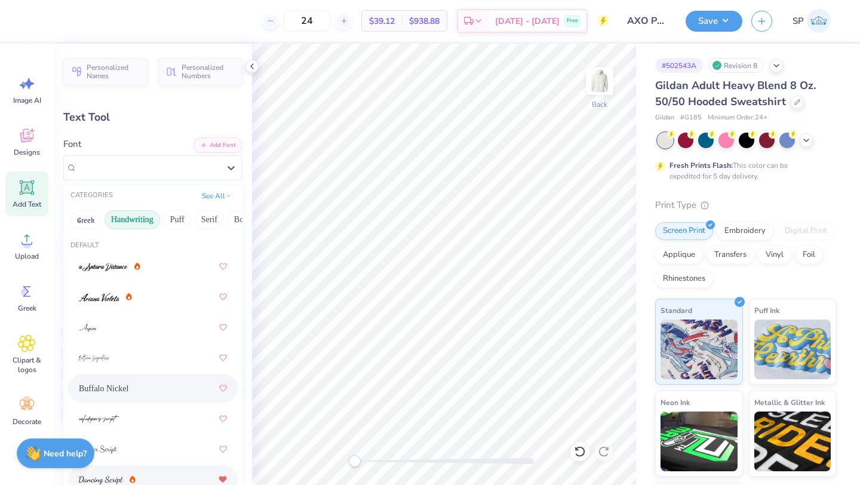
drag, startPoint x: 181, startPoint y: 232, endPoint x: 222, endPoint y: 483, distance: 254.7
click at [222, 484] on div "CATEGORIES See All Greek Handwriting Puff Serif Bold Calligraphy Retro Sans Ser…" at bounding box center [152, 388] width 179 height 406
drag, startPoint x: 72, startPoint y: 192, endPoint x: 177, endPoint y: 370, distance: 206.6
click at [177, 370] on div "CATEGORIES See All Greek Handwriting Puff Serif Bold Calligraphy Retro Sans Ser…" at bounding box center [152, 388] width 179 height 406
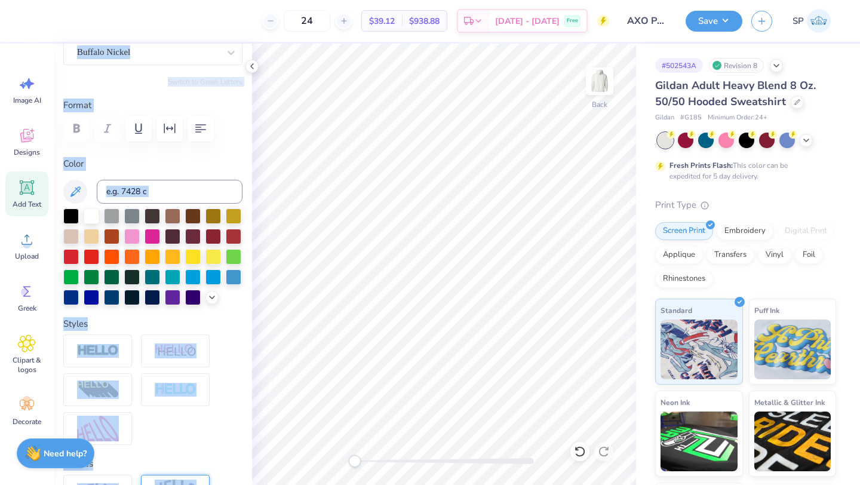
drag, startPoint x: 115, startPoint y: 124, endPoint x: 173, endPoint y: 482, distance: 362.8
click at [173, 483] on div "Personalized Names Personalized Numbers Text Tool Add Font Font Buffalo Nickel …" at bounding box center [153, 264] width 198 height 441
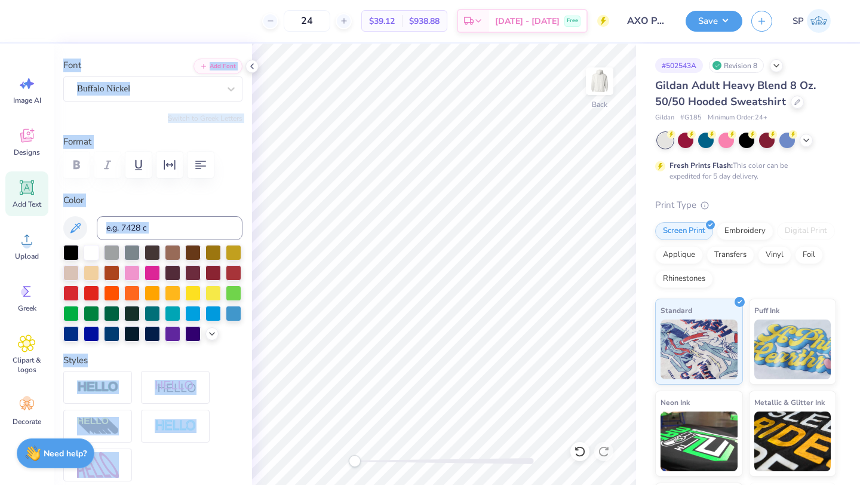
scroll to position [53, 0]
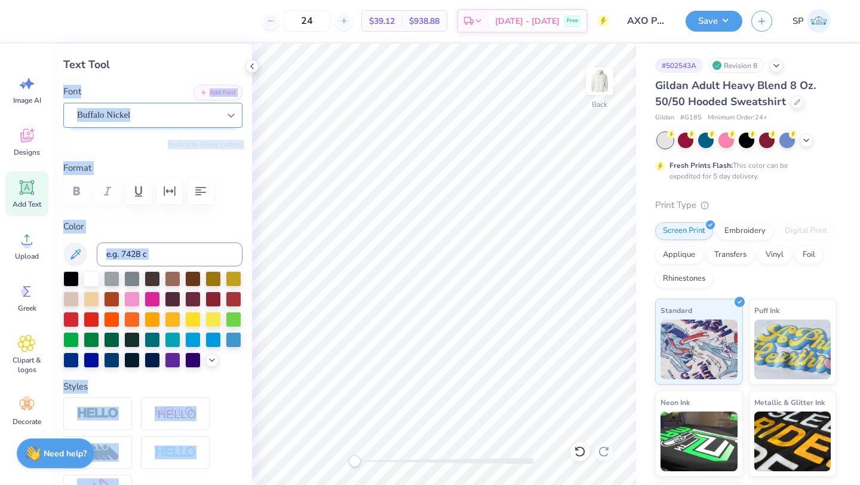
click at [235, 122] on div at bounding box center [230, 114] width 21 height 21
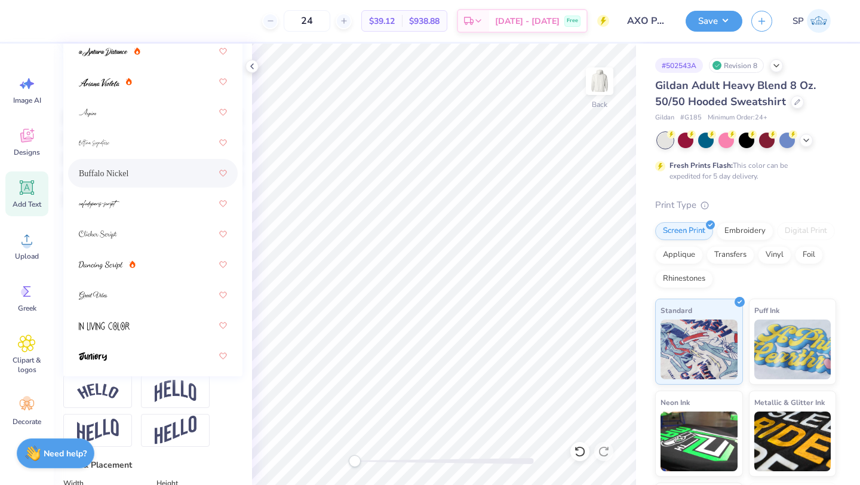
scroll to position [208, 0]
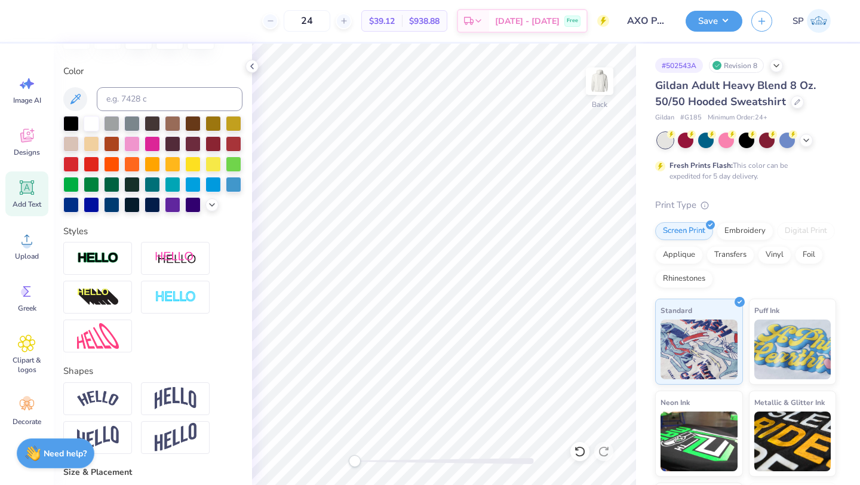
click at [247, 239] on div "Personalized Names Personalized Numbers Text Tool Add Font Font Buffalo Nickel …" at bounding box center [153, 264] width 198 height 441
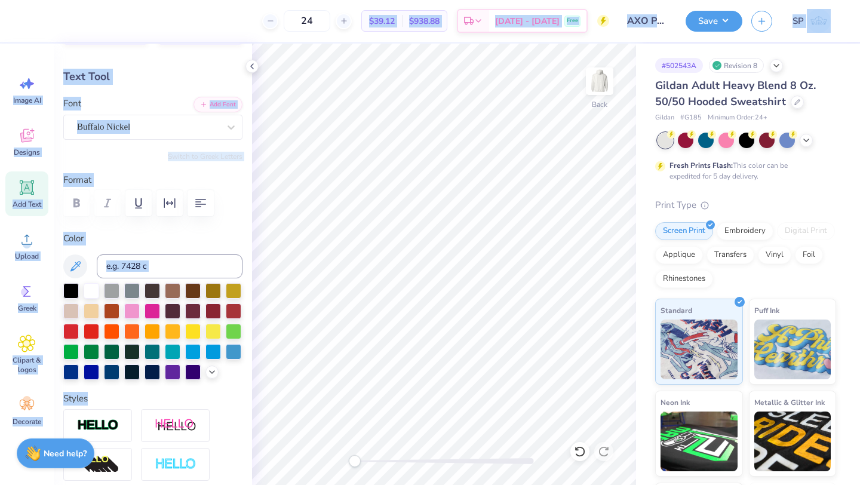
scroll to position [0, 0]
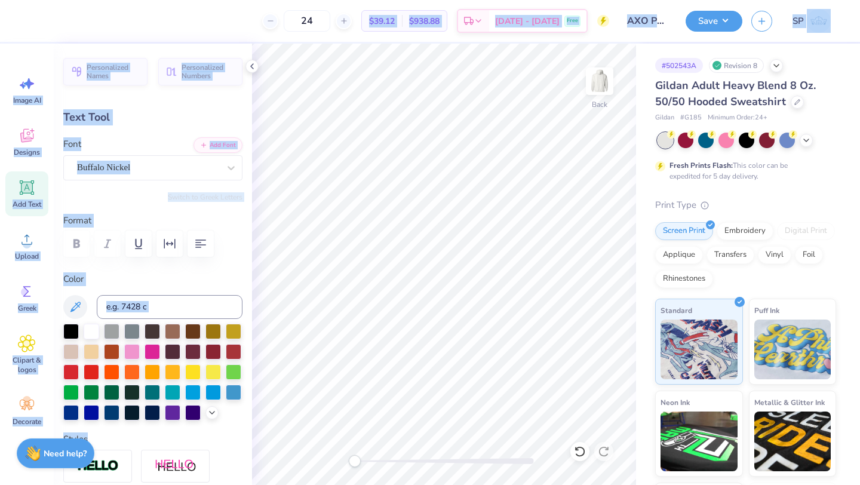
drag, startPoint x: 226, startPoint y: 239, endPoint x: 208, endPoint y: 32, distance: 208.0
click at [208, 32] on div "24 $39.12 Per Item $938.88 Total Est. Delivery [DATE] - [DATE] Free Design Titl…" at bounding box center [430, 242] width 860 height 485
click at [209, 173] on div "Buffalo Nickel" at bounding box center [148, 167] width 144 height 19
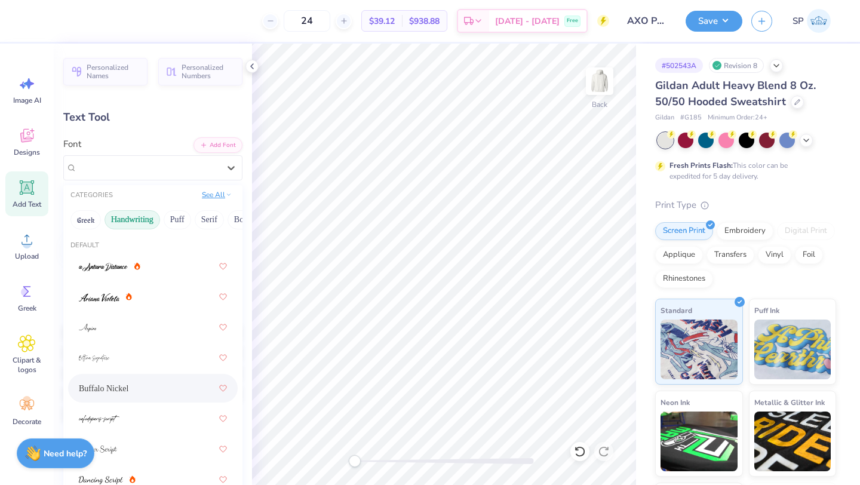
click at [207, 198] on button "See All" at bounding box center [216, 195] width 37 height 12
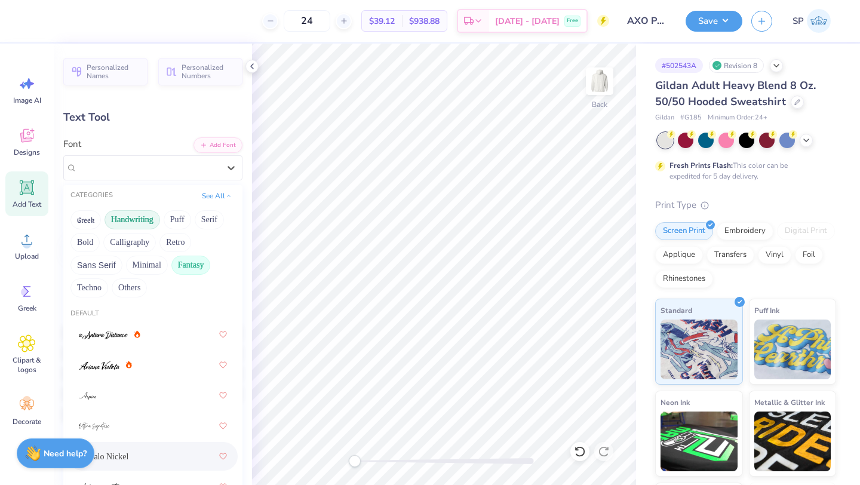
click at [198, 266] on button "Fantasy" at bounding box center [190, 265] width 39 height 19
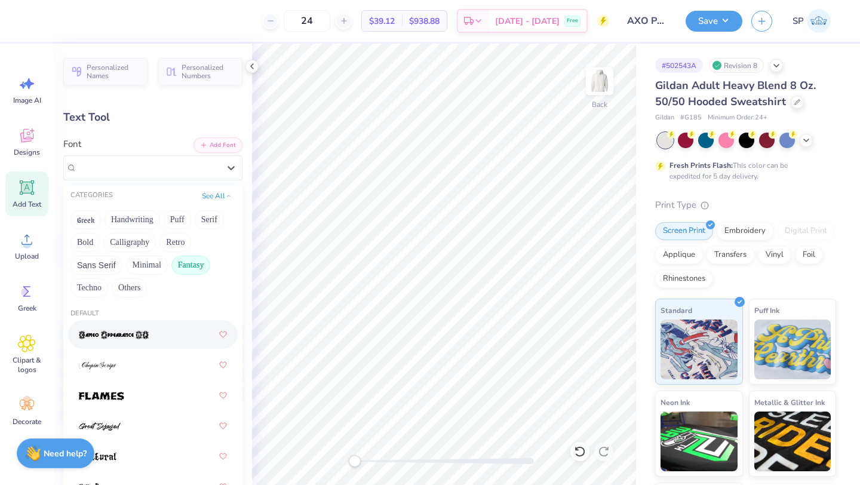
click at [248, 184] on div "Personalized Names Personalized Numbers Text Tool Add Font Font option Cameo Ap…" at bounding box center [153, 264] width 198 height 441
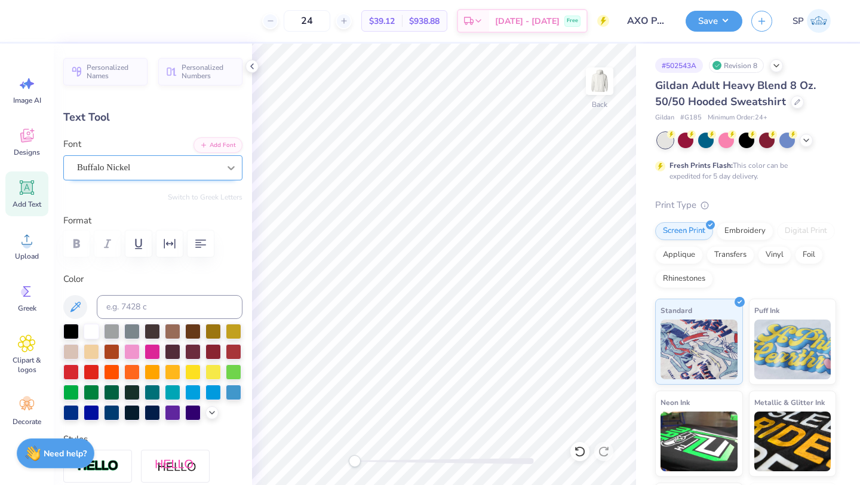
click at [229, 172] on icon at bounding box center [231, 168] width 12 height 12
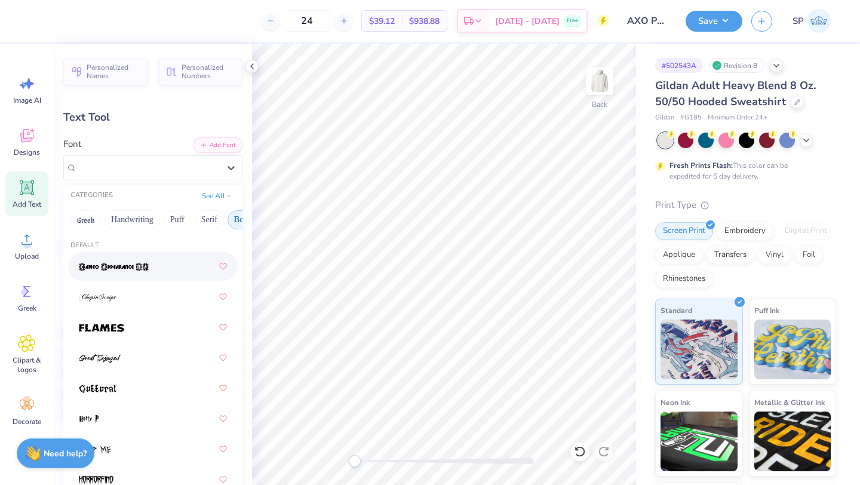
click at [238, 217] on button "Bold" at bounding box center [241, 219] width 29 height 19
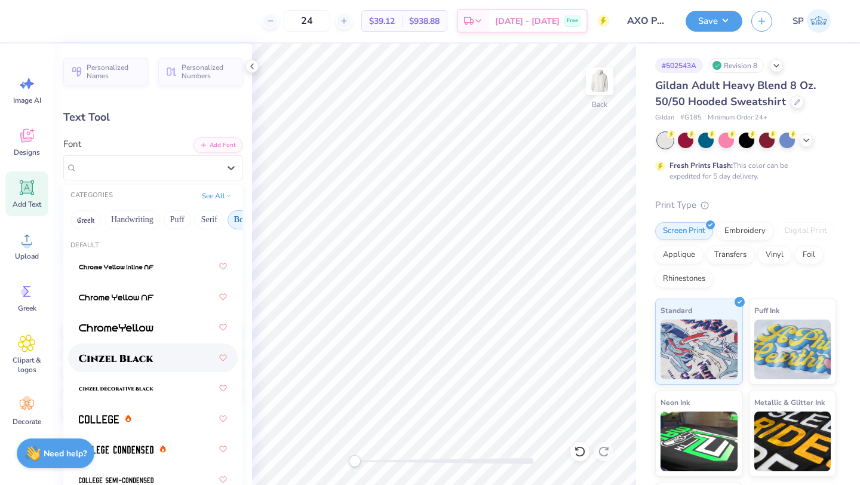
click at [167, 361] on div at bounding box center [153, 357] width 148 height 21
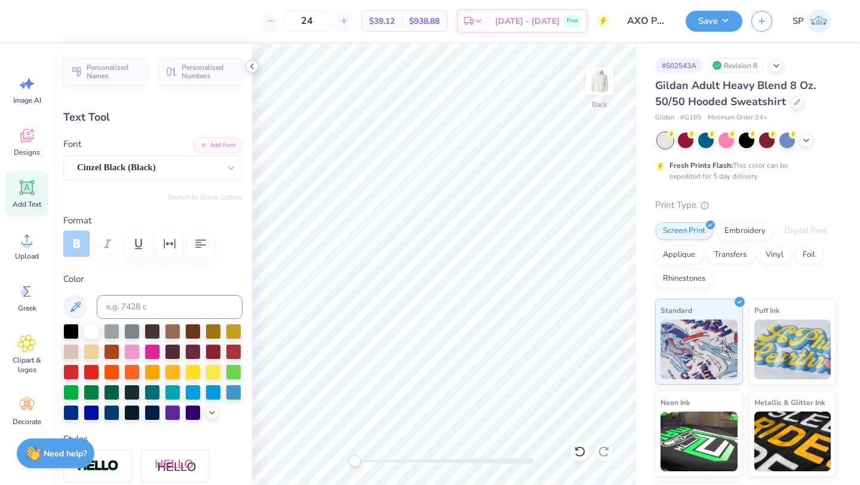
click at [252, 66] on icon at bounding box center [252, 66] width 10 height 10
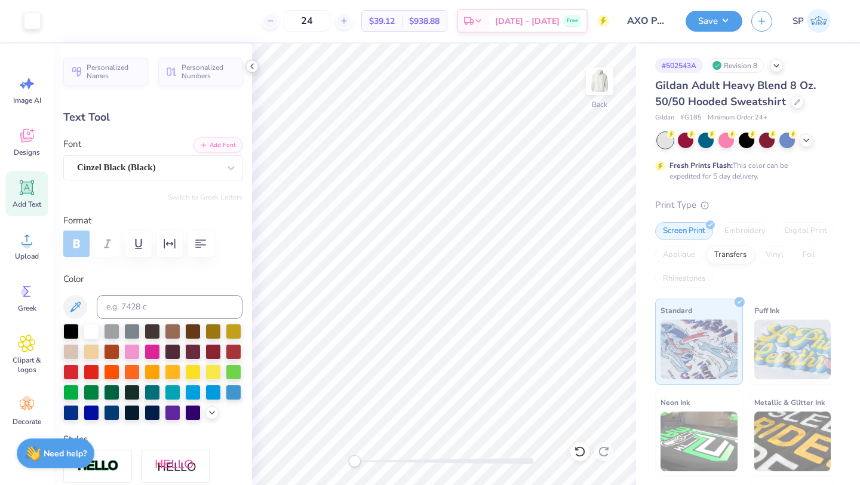
type input "15.47"
type input "0.95"
type input "6.78"
type textarea "Alpha Chi & Sigma Chi"
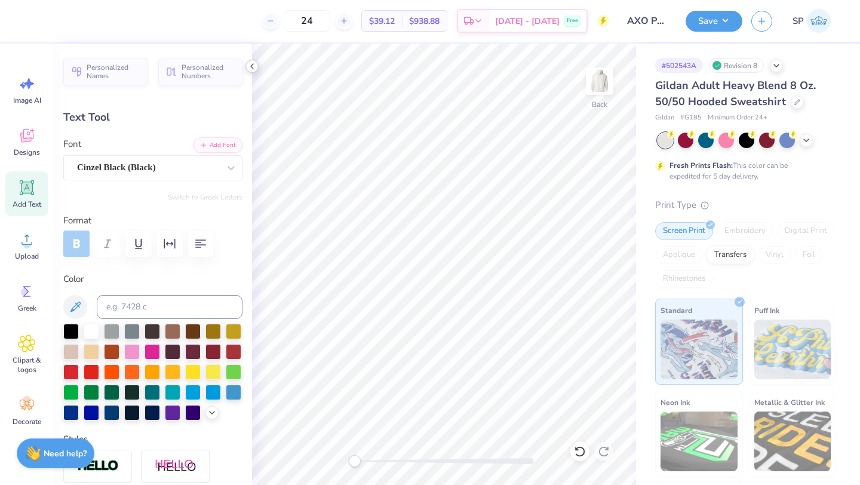
scroll to position [1, 1]
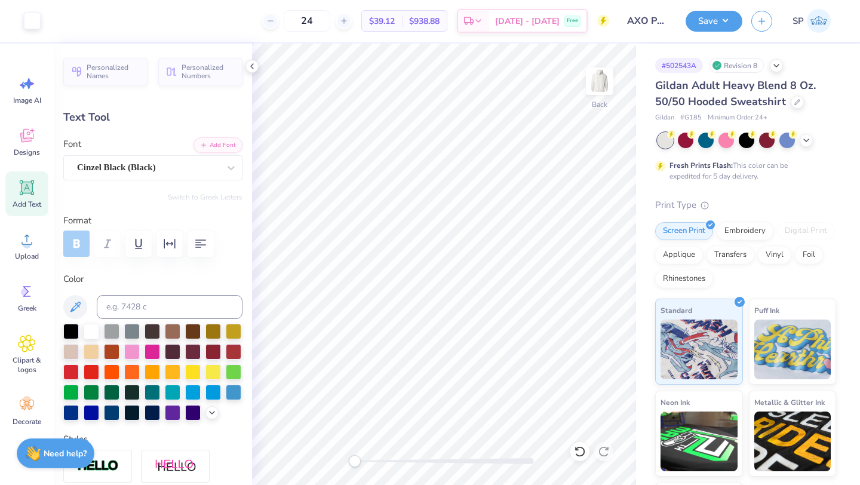
type input "8.40"
type input "2.47"
type input "6.02"
click at [200, 315] on input at bounding box center [170, 307] width 146 height 24
type input "485"
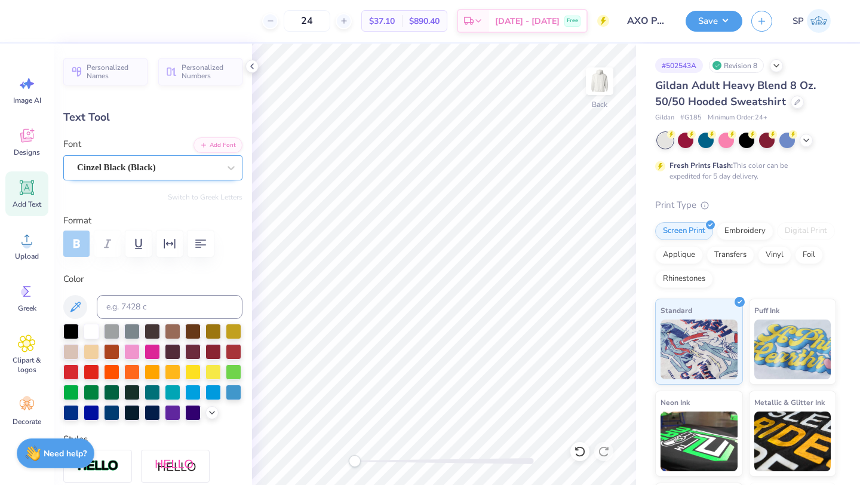
click at [213, 170] on div "Cinzel Black (Black)" at bounding box center [148, 167] width 144 height 19
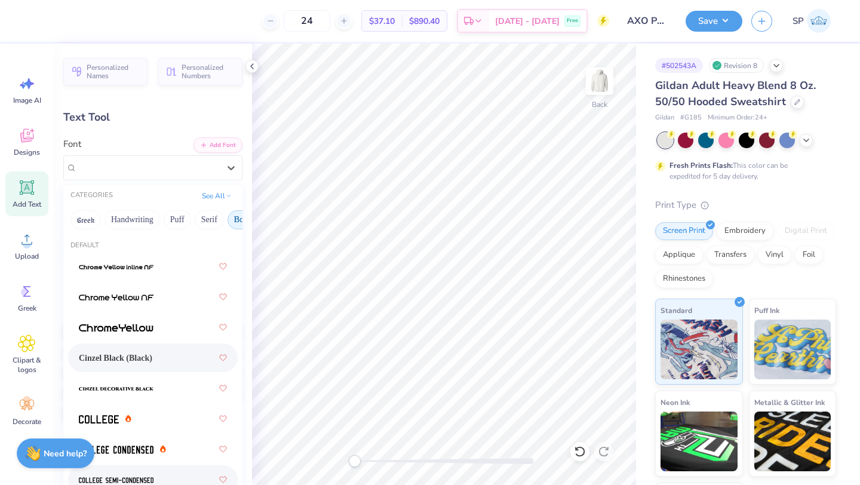
drag, startPoint x: 142, startPoint y: 197, endPoint x: 167, endPoint y: 472, distance: 276.4
click at [167, 472] on div "CATEGORIES See All Greek Handwriting Puff Serif Bold Calligraphy Retro Sans Ser…" at bounding box center [152, 388] width 179 height 406
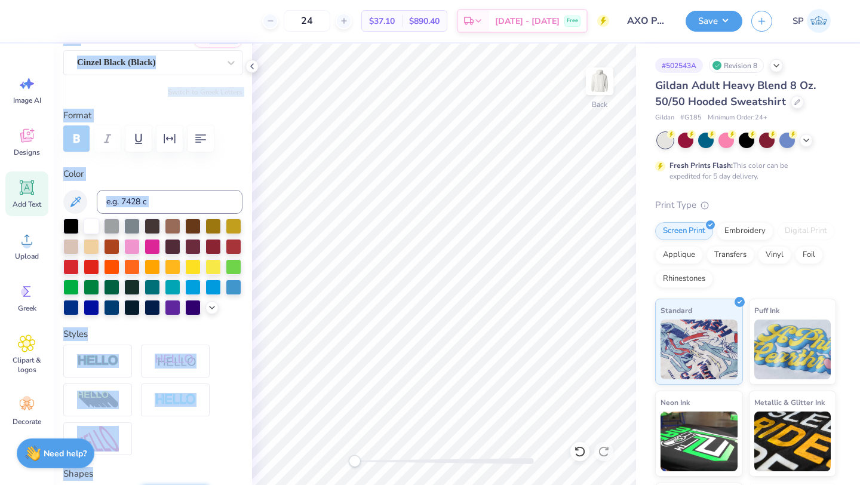
drag, startPoint x: 139, startPoint y: 91, endPoint x: 204, endPoint y: 484, distance: 398.8
click at [204, 484] on div "Personalized Names Personalized Numbers Text Tool Add Font Font Cinzel Black (B…" at bounding box center [153, 264] width 198 height 441
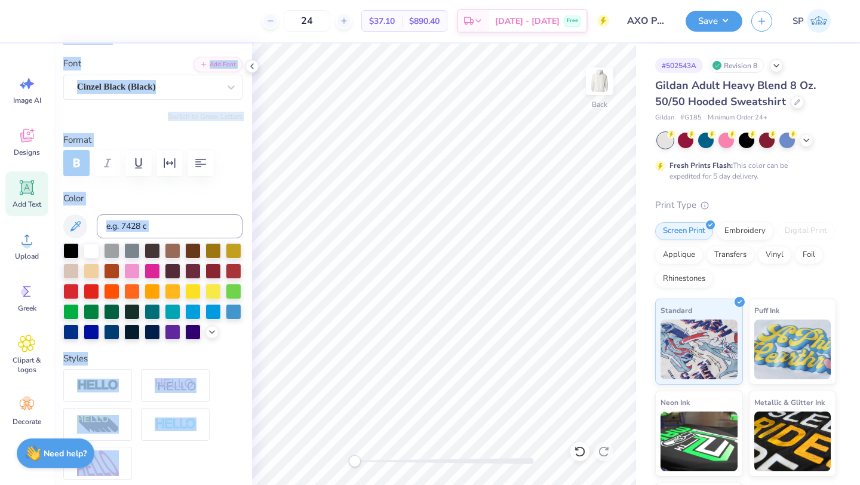
scroll to position [78, 0]
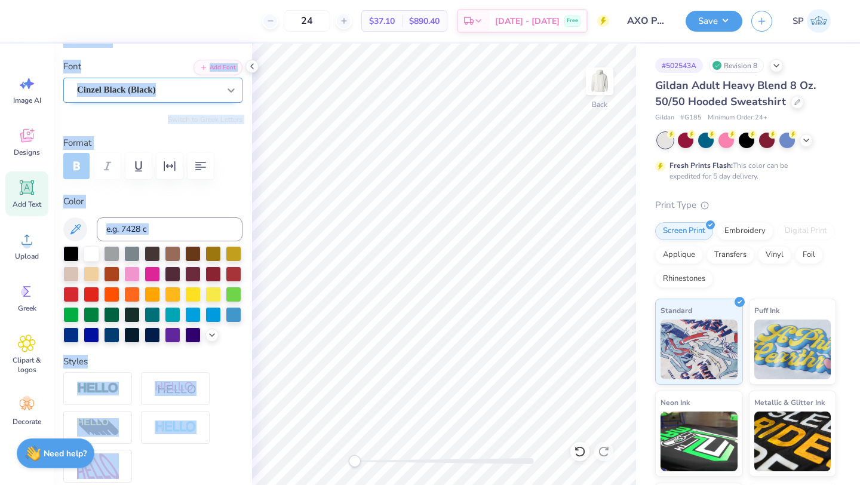
click at [228, 89] on icon at bounding box center [230, 90] width 7 height 4
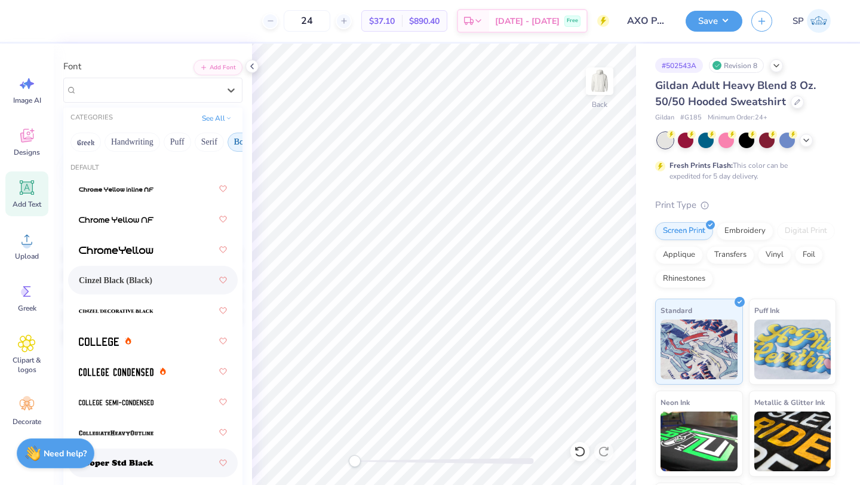
click at [188, 458] on div at bounding box center [153, 462] width 148 height 21
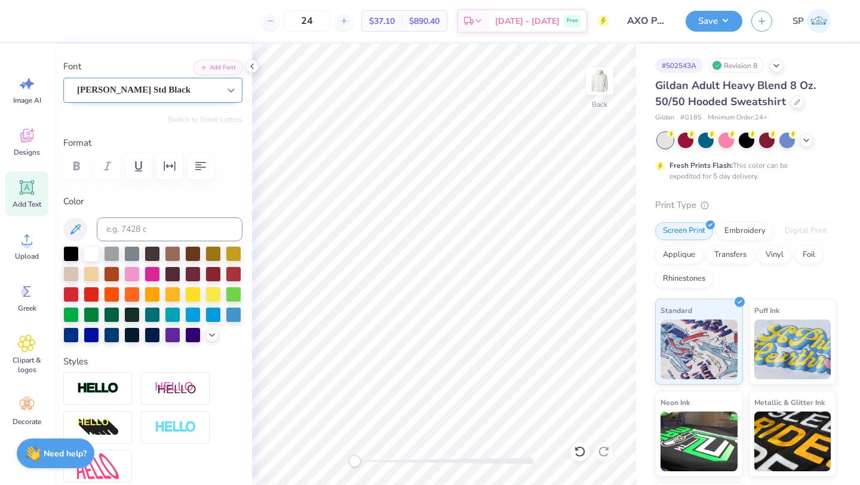
click at [232, 87] on icon at bounding box center [231, 90] width 12 height 12
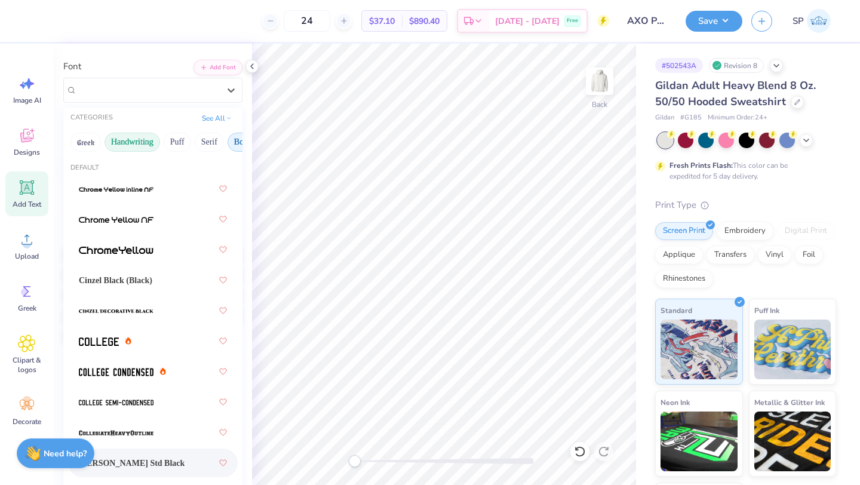
click at [126, 147] on button "Handwriting" at bounding box center [132, 142] width 56 height 19
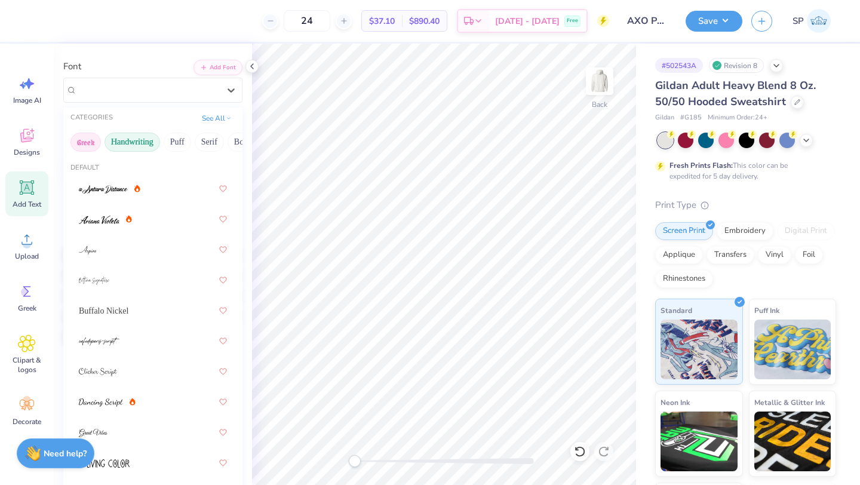
click at [87, 137] on button "Greek" at bounding box center [85, 142] width 30 height 19
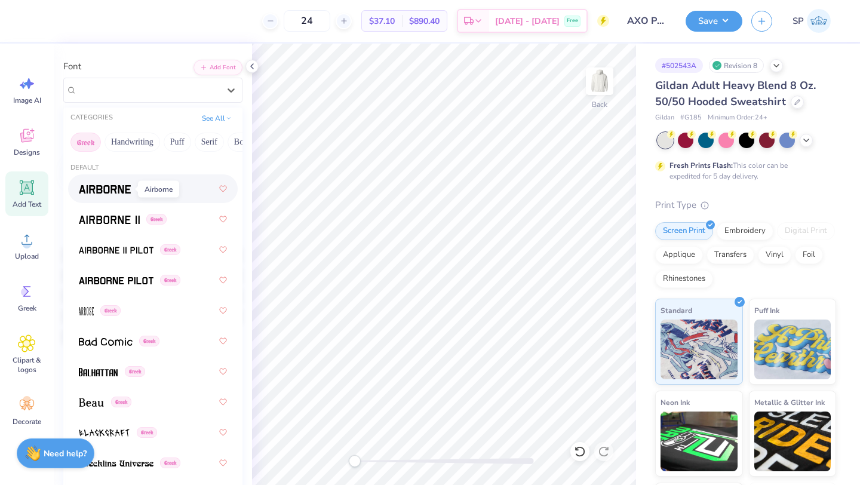
click at [125, 187] on img at bounding box center [105, 189] width 52 height 8
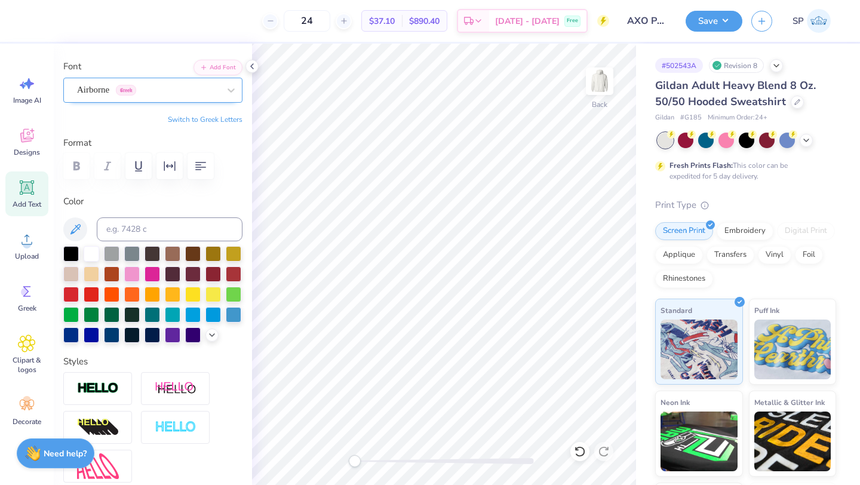
click at [201, 94] on div "Airborne Greek" at bounding box center [148, 90] width 144 height 19
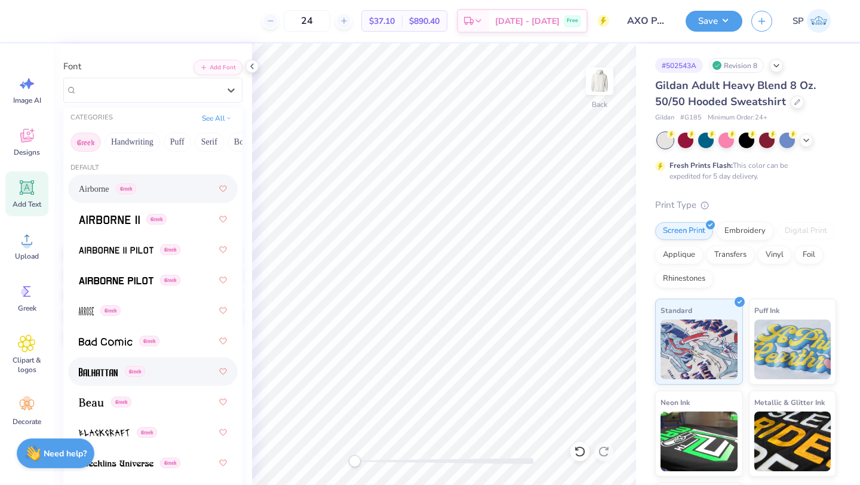
click at [112, 367] on span at bounding box center [98, 371] width 39 height 13
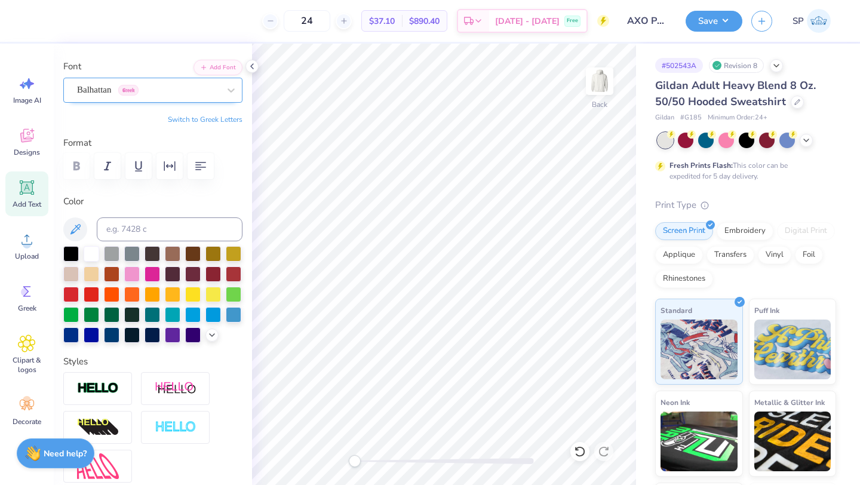
click at [211, 97] on div at bounding box center [148, 90] width 142 height 16
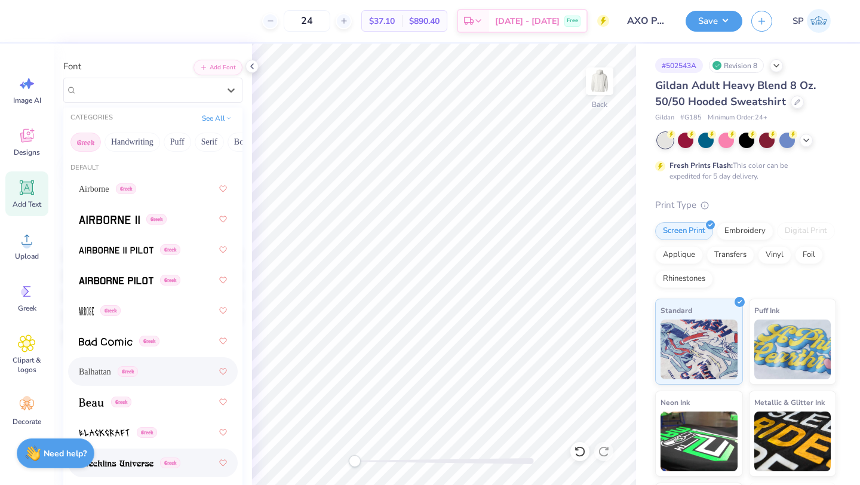
click at [139, 469] on div "Greek" at bounding box center [153, 462] width 148 height 21
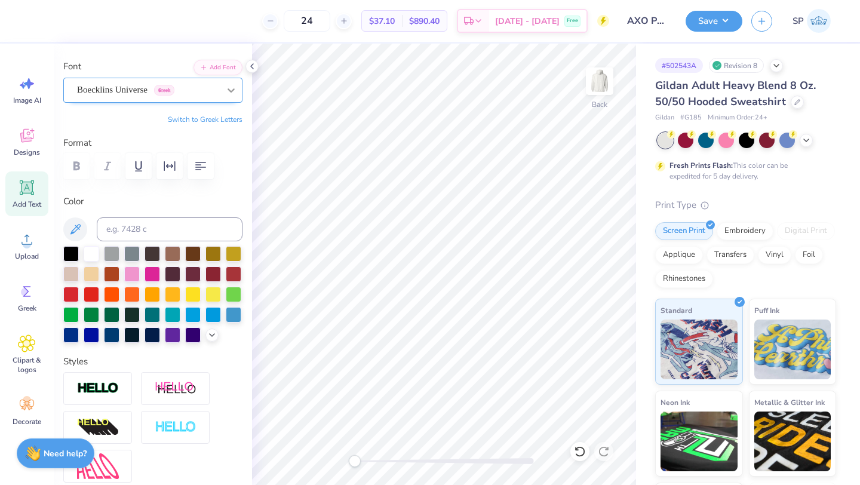
click at [238, 92] on div at bounding box center [230, 89] width 21 height 21
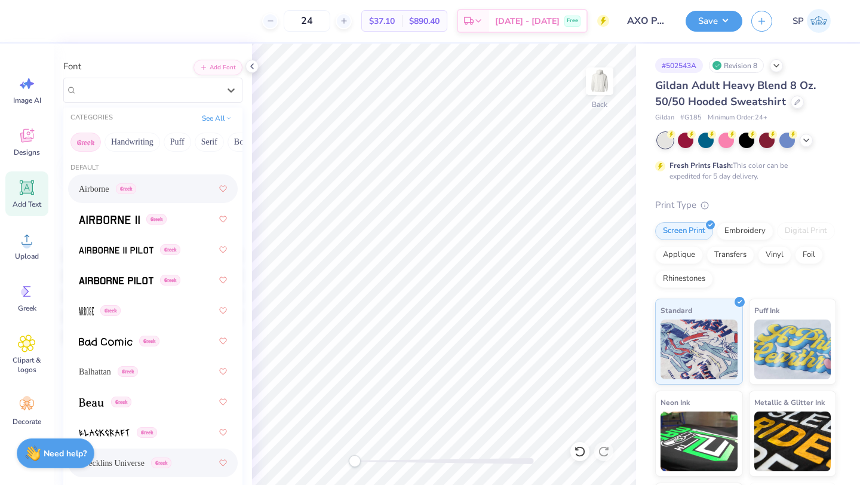
click at [196, 187] on div "Airborne Greek" at bounding box center [153, 188] width 148 height 21
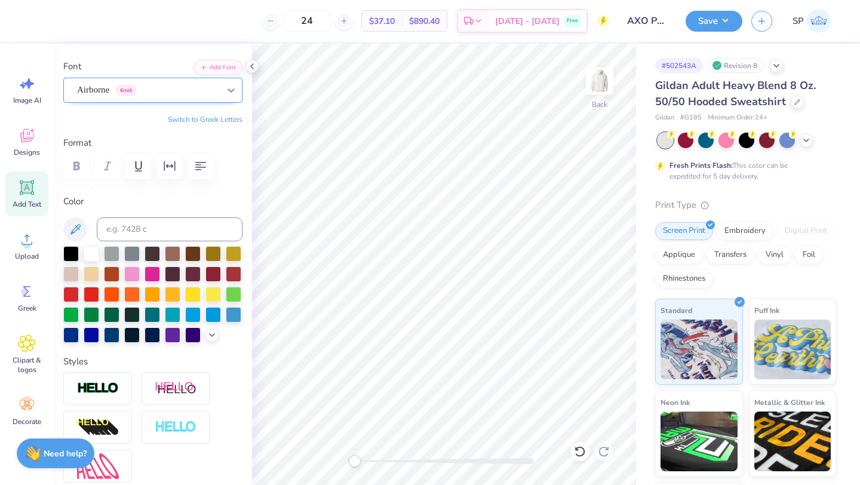
click at [230, 96] on icon at bounding box center [231, 90] width 12 height 12
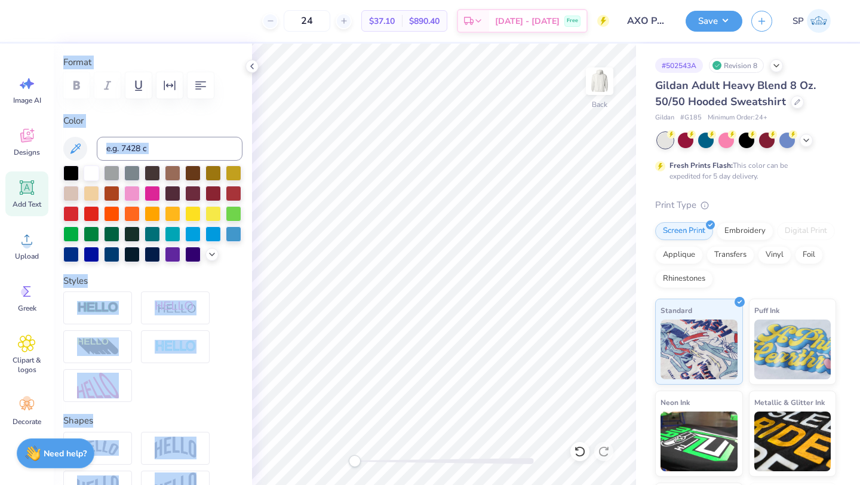
drag, startPoint x: 133, startPoint y: 59, endPoint x: 182, endPoint y: 484, distance: 428.0
click at [182, 484] on div "Personalized Names Personalized Numbers Text Tool Add Font Font Airborne Greek …" at bounding box center [153, 264] width 198 height 441
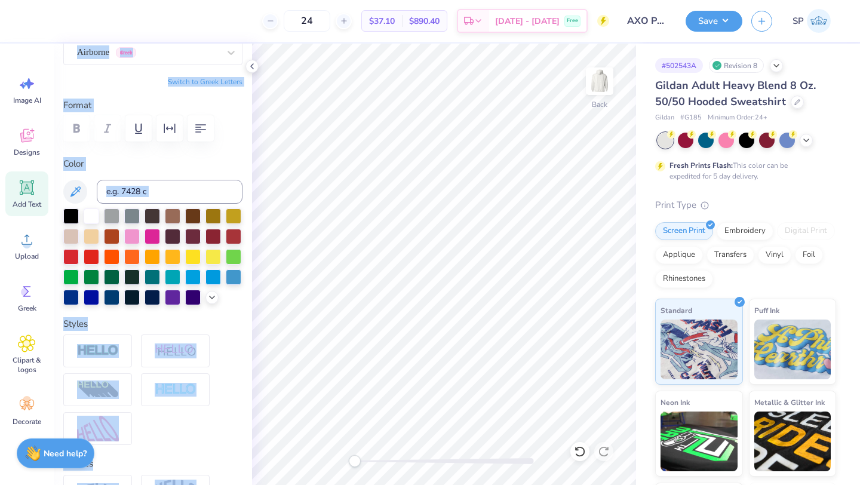
scroll to position [112, 0]
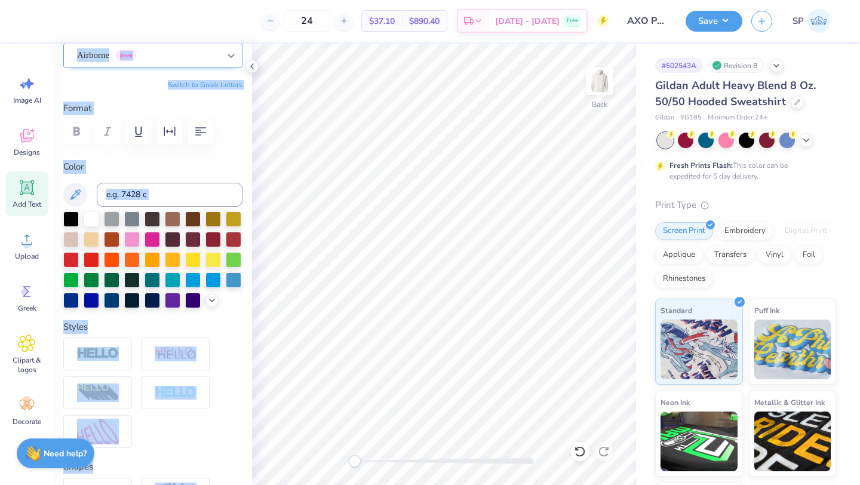
click at [233, 57] on icon at bounding box center [231, 56] width 12 height 12
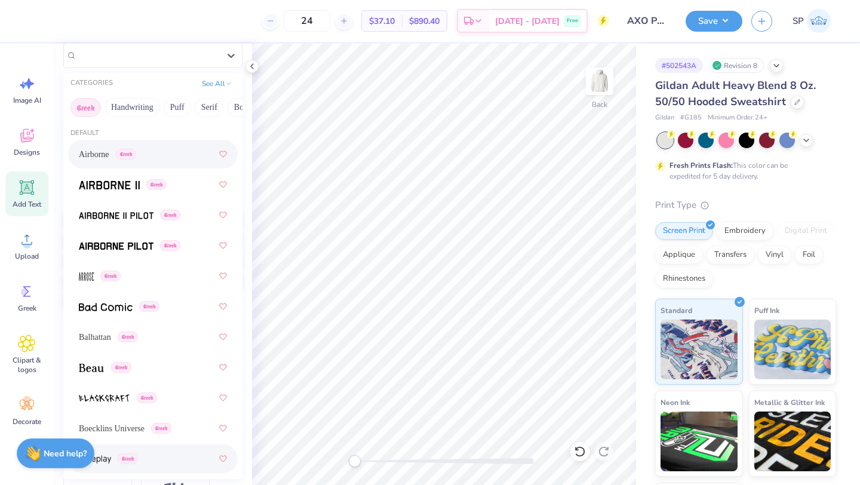
click at [152, 457] on div "Greek" at bounding box center [153, 458] width 148 height 21
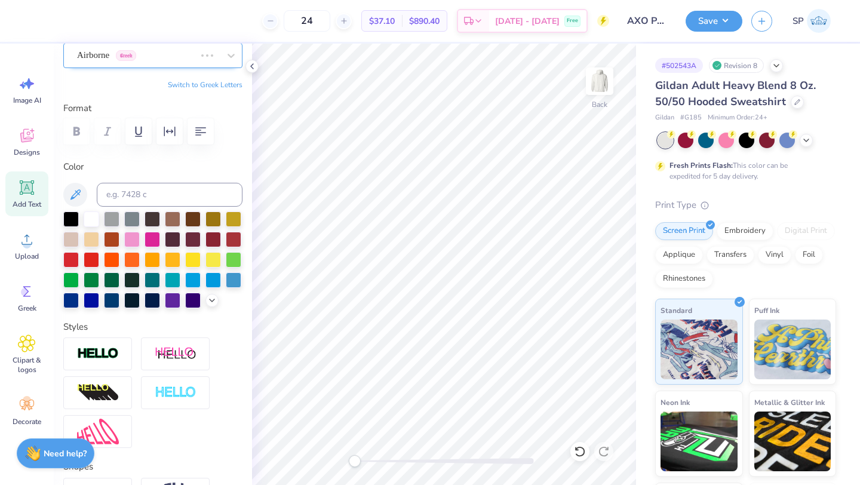
click at [201, 56] on div at bounding box center [206, 56] width 21 height 12
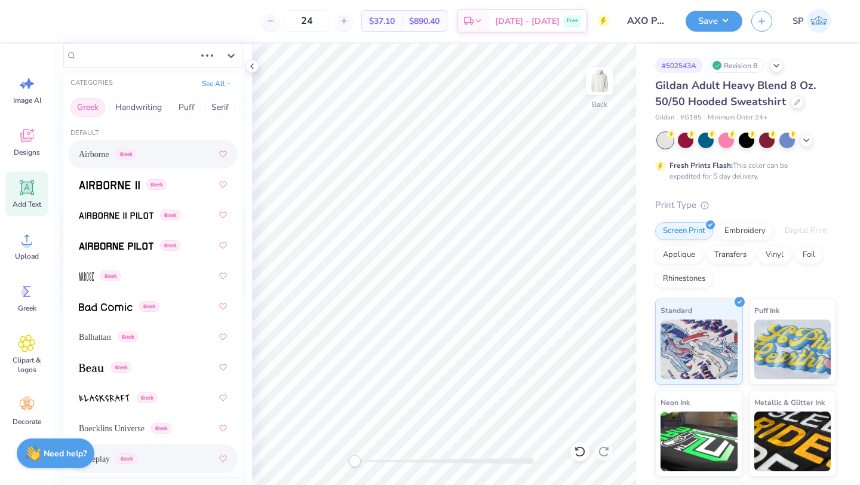
click at [143, 465] on div "BPreplay Greek" at bounding box center [153, 458] width 148 height 21
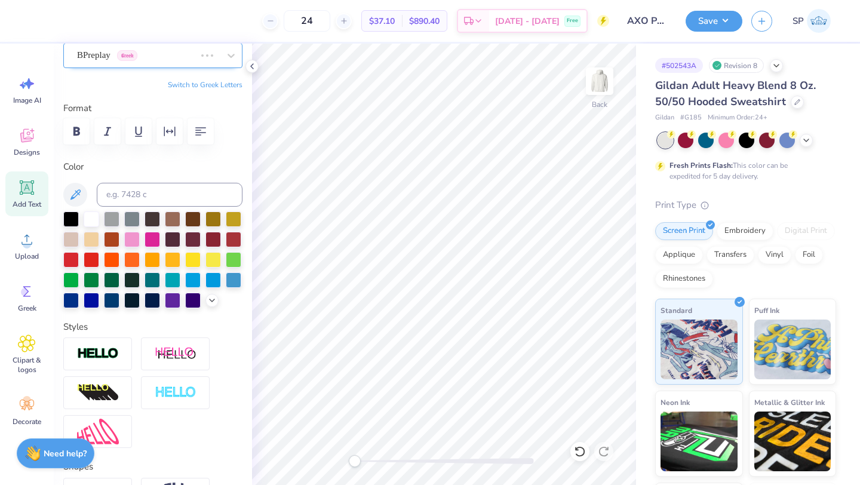
click at [196, 56] on div "BPreplay Greek" at bounding box center [136, 55] width 121 height 19
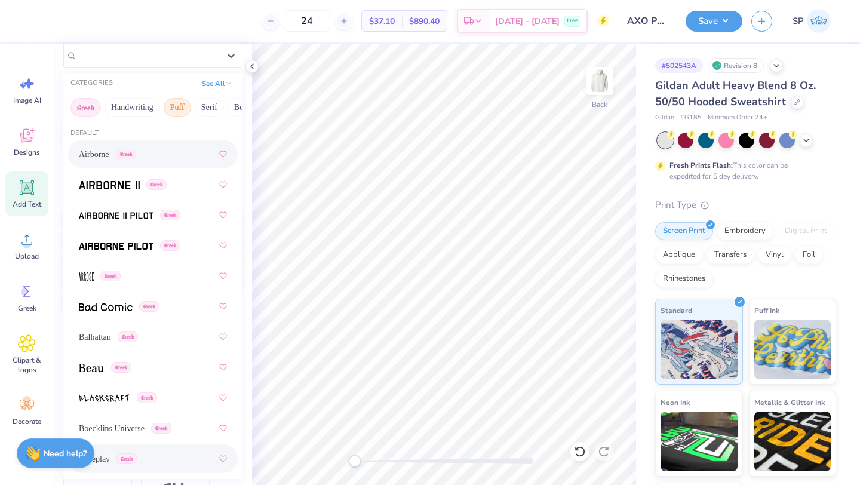
click at [172, 113] on button "Puff" at bounding box center [177, 107] width 27 height 19
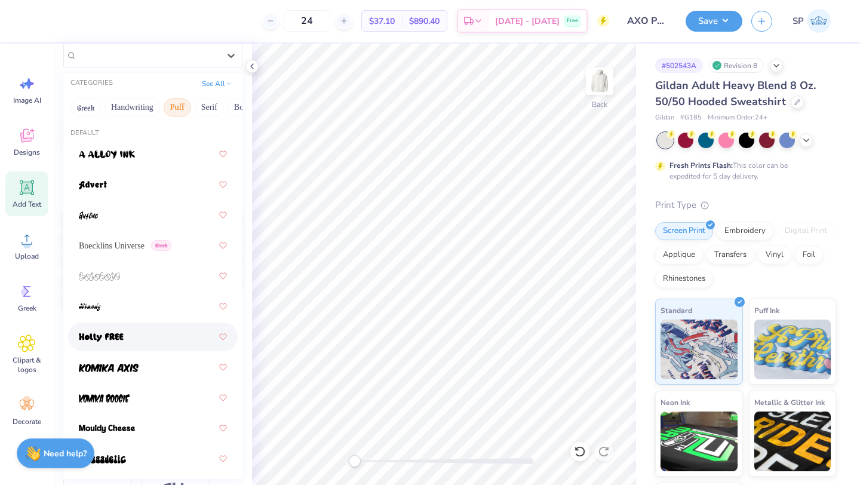
click at [176, 361] on div at bounding box center [153, 366] width 148 height 21
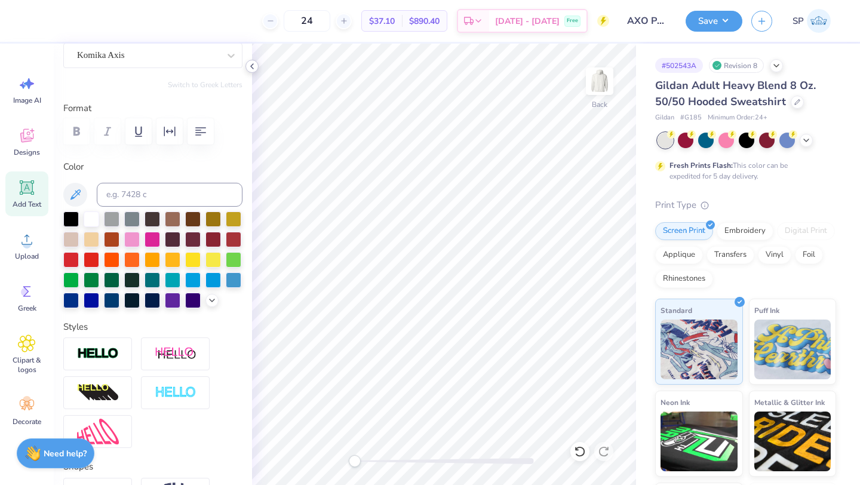
type input "7.44"
type input "2.43"
type input "2.46"
type textarea "Alpha"
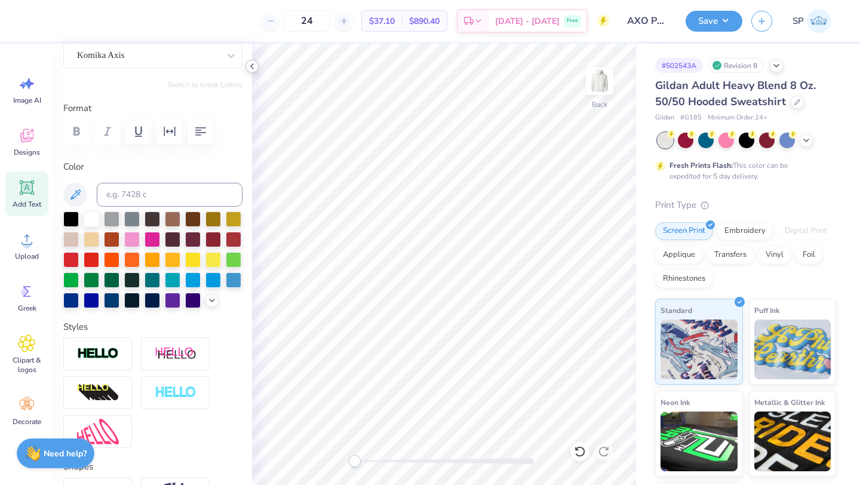
scroll to position [1, 0]
type input "3.86"
type input "1.04"
type input "3.00"
click at [441, 214] on li "Copy" at bounding box center [462, 213] width 94 height 23
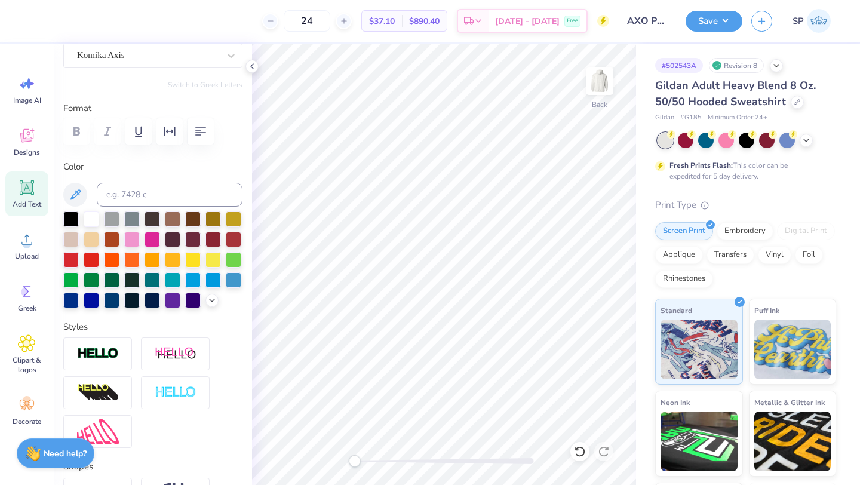
scroll to position [0, 0]
type textarea "chi"
type input "1.94"
type input "4.10"
type input "3.86"
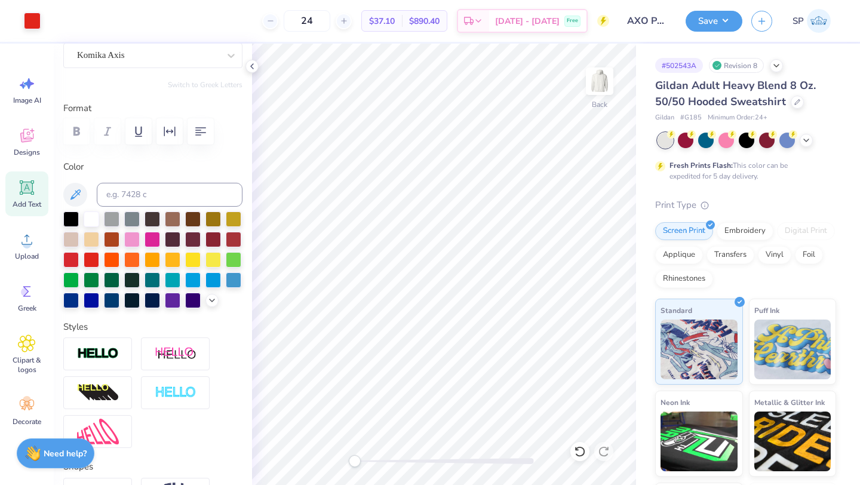
type input "3.00"
type input "0.0"
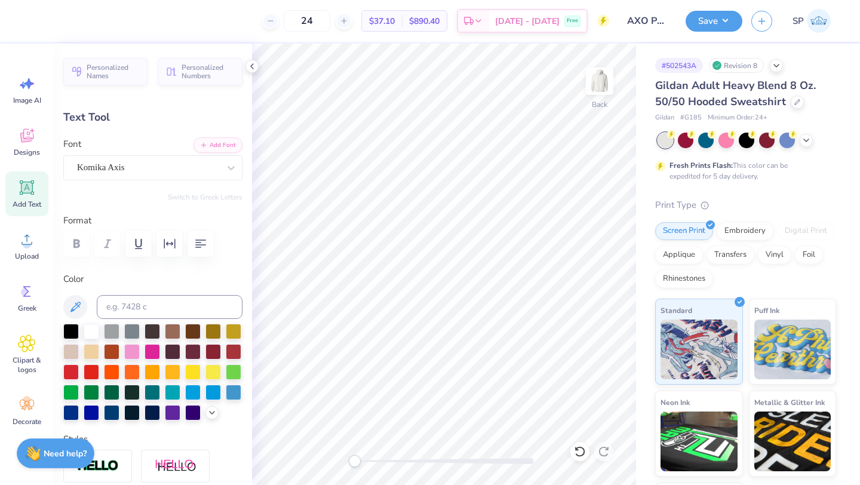
type textarea "&"
type textarea "Sigma"
type input "3.73"
type input "1.05"
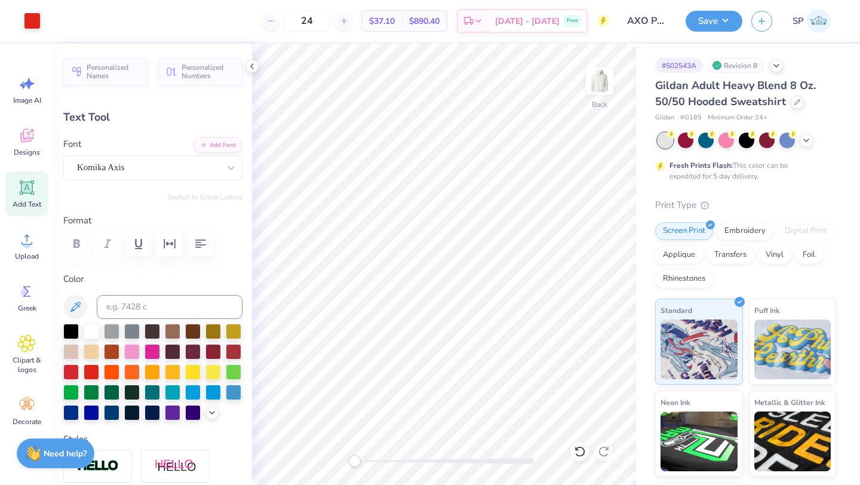
type input "4.81"
type input "0.83"
type input "1.04"
type input "4.82"
type input "1.94"
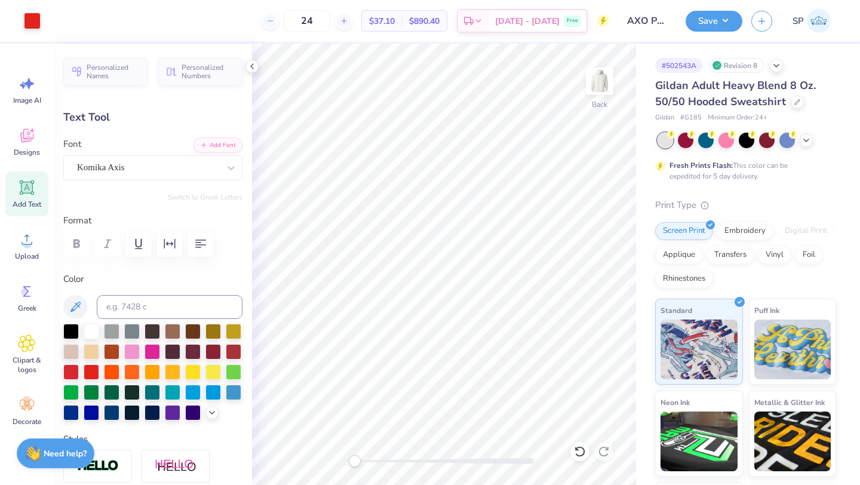
type input "4.04"
type input "0.83"
type input "3.64"
type input "1.94"
type input "7.25"
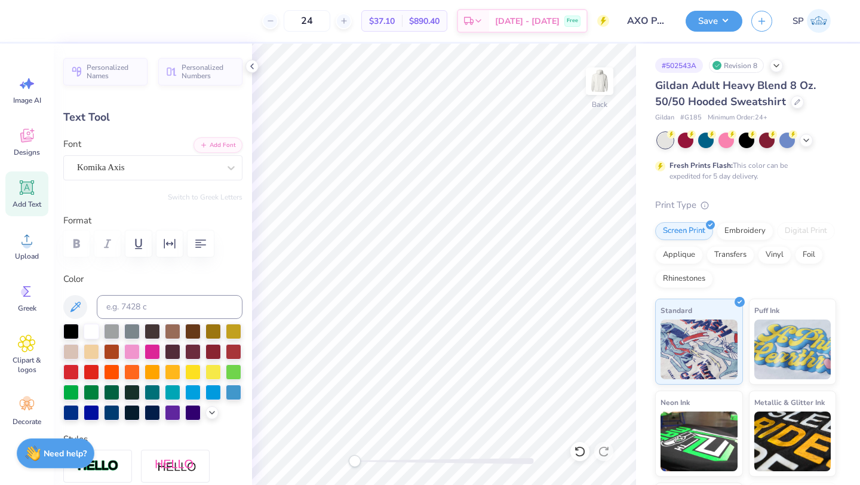
type input "3.73"
type input "1.05"
type input "5.33"
type input "1.94"
type input "1.04"
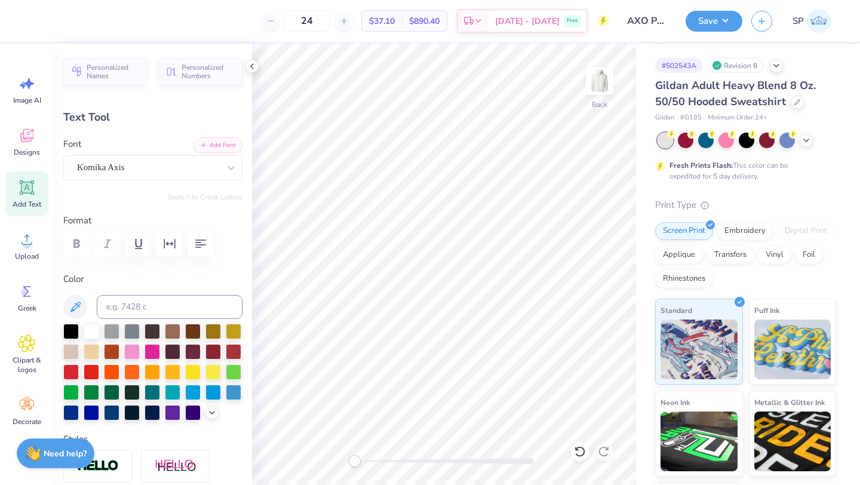
type input "4.04"
type input "3.83"
type input "1.28"
type input "2.88"
type input "0.0"
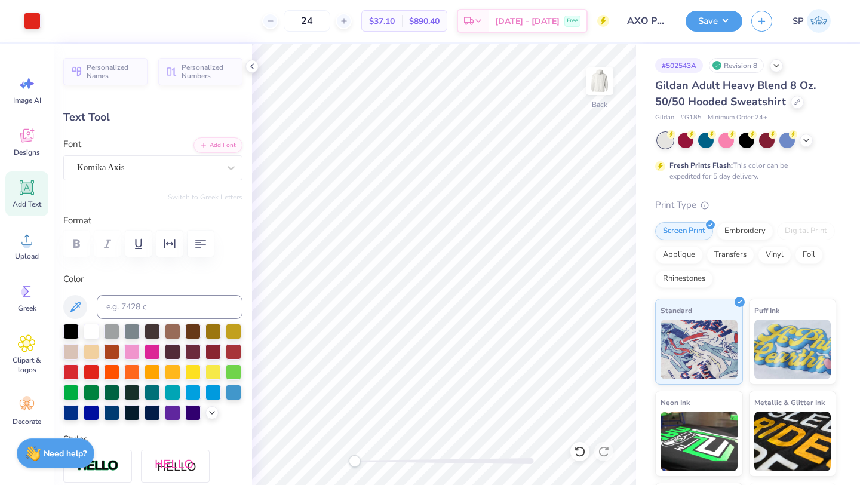
type input "3.73"
type input "1.05"
type input "5.73"
type input "1.94"
type input "1.04"
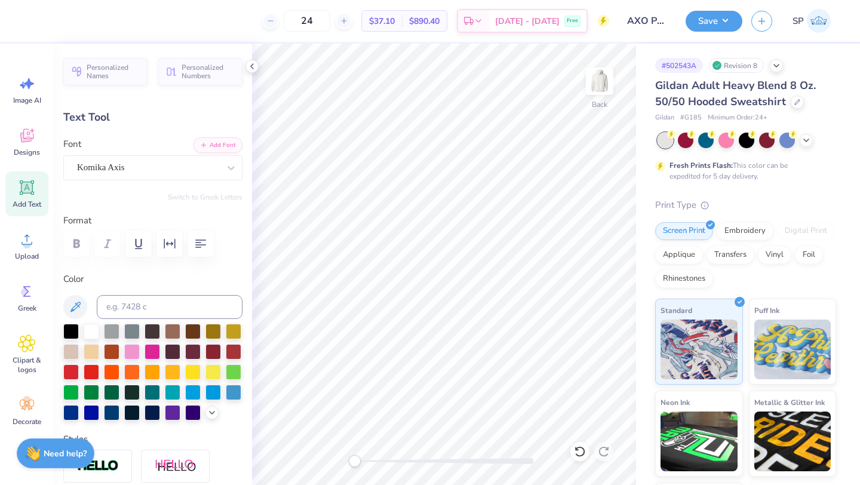
type input "4.84"
type input "3.87"
type input "1.05"
type input "3.59"
type input "0.0"
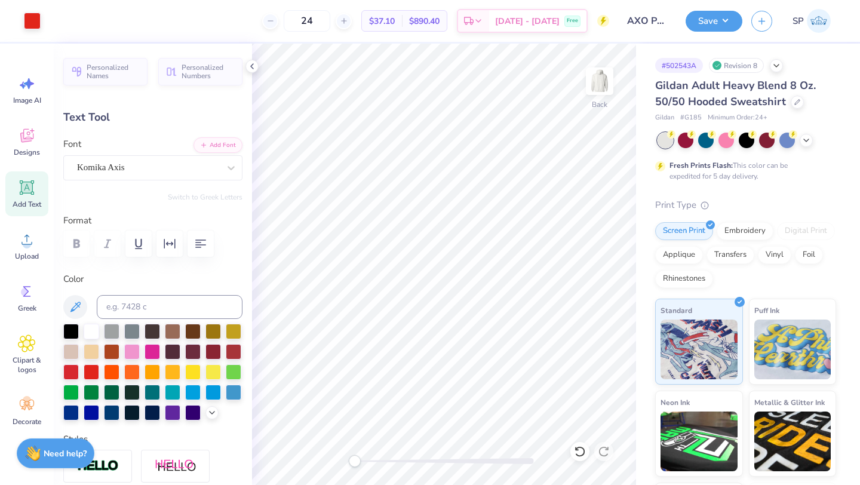
type input "4.83"
type input "0.4"
type input "1.94"
type input "1.04"
type input "5.58"
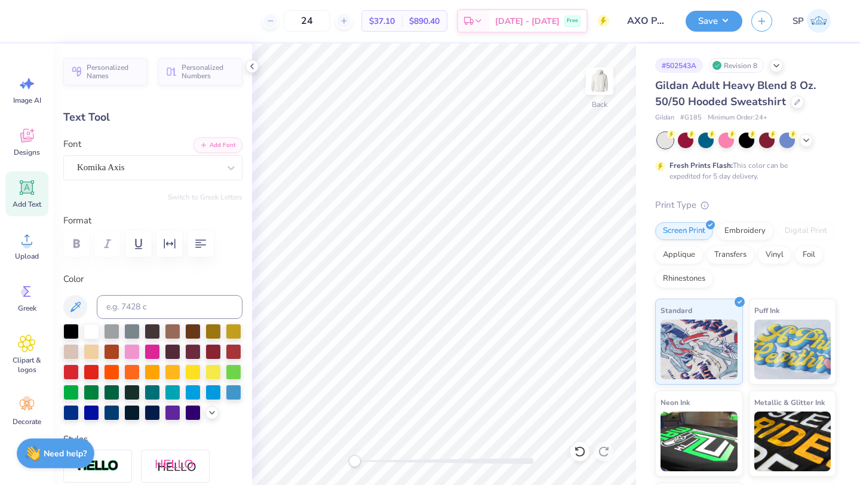
type input "0.0"
type input "0.83"
type input "4.04"
type input "3.73"
type input "1.05"
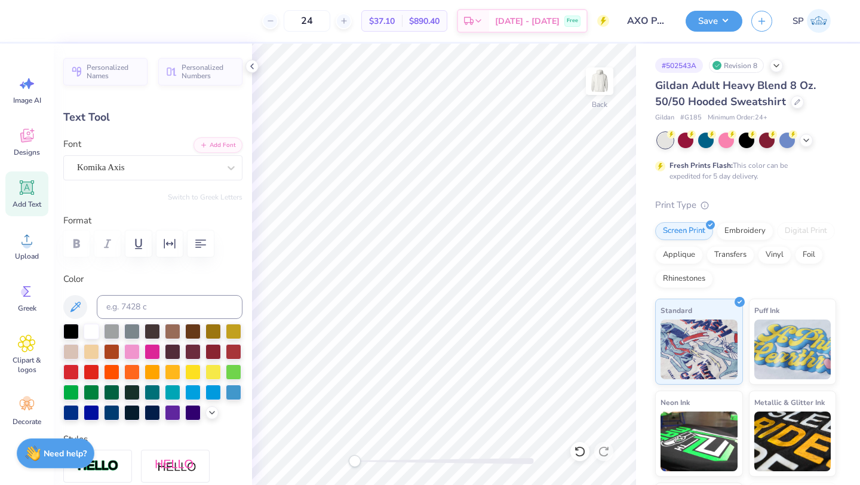
type input "5.88"
type input "1.94"
type input "1.04"
type input "3.52"
type input "3.87"
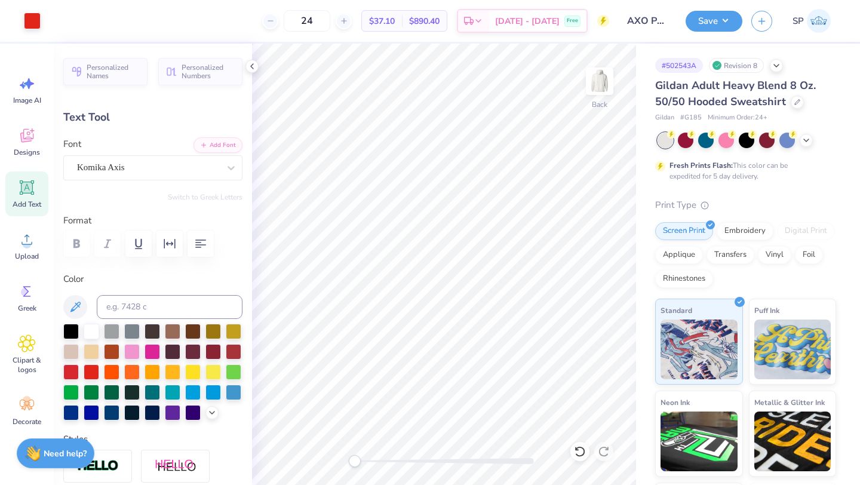
type input "1.05"
type input "3.51"
type input "0.4"
click at [37, 351] on div "Clipart & logos" at bounding box center [26, 354] width 43 height 54
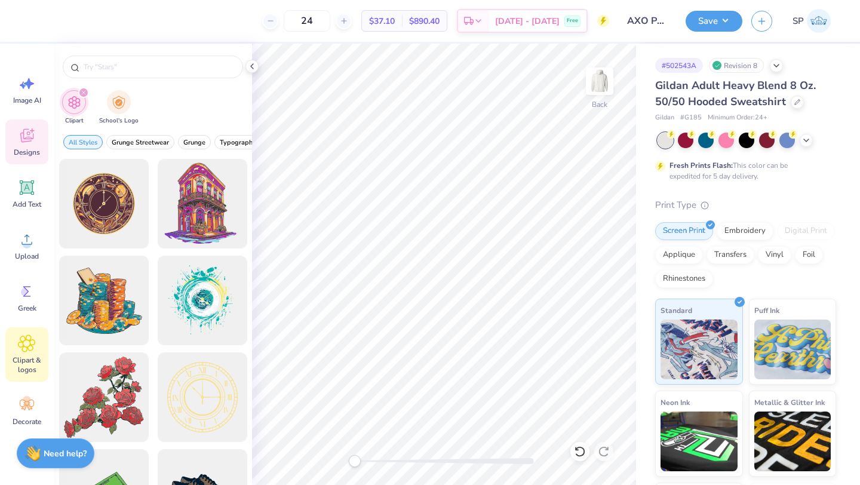
click at [29, 146] on div "Designs" at bounding box center [26, 141] width 43 height 45
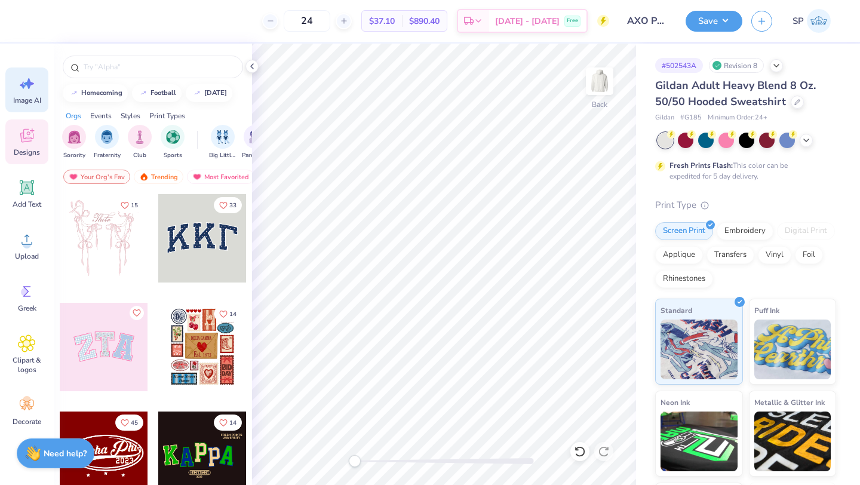
click at [32, 96] on span "Image AI" at bounding box center [27, 101] width 28 height 10
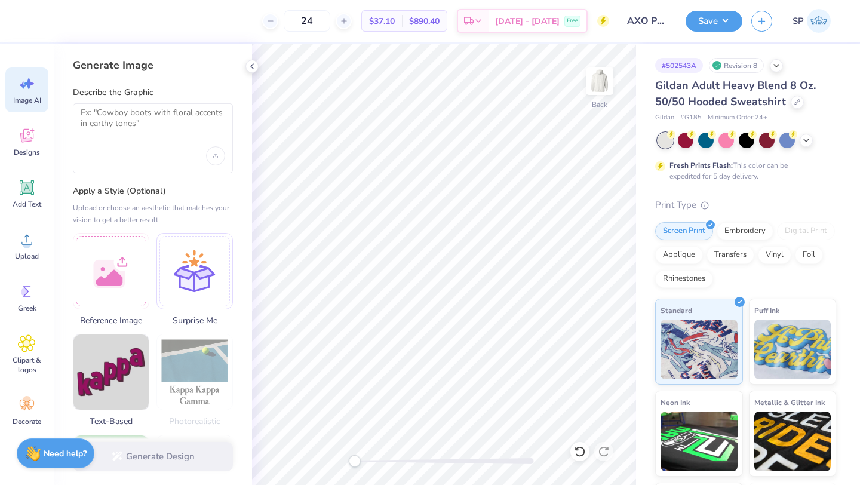
click at [138, 141] on div at bounding box center [153, 138] width 160 height 70
click at [130, 124] on textarea at bounding box center [153, 122] width 144 height 30
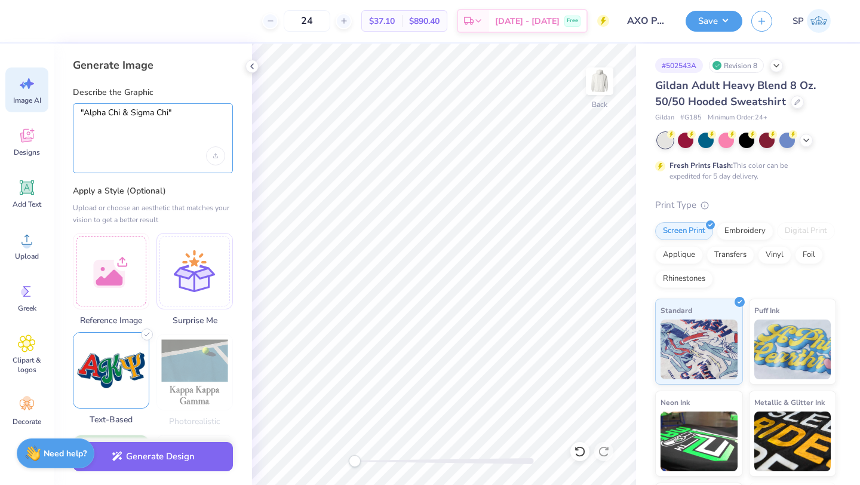
type textarea ""Alpha Chi & Sigma Chi""
click at [91, 383] on img at bounding box center [110, 370] width 75 height 75
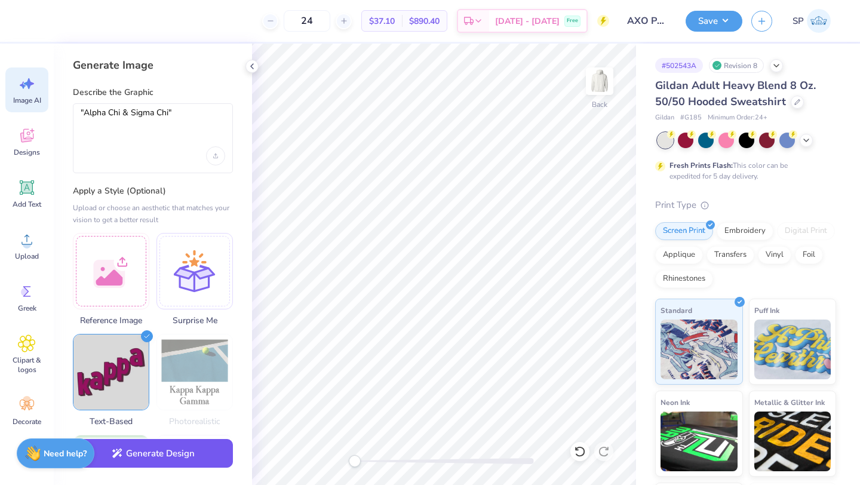
click at [184, 459] on button "Generate Design" at bounding box center [153, 453] width 160 height 29
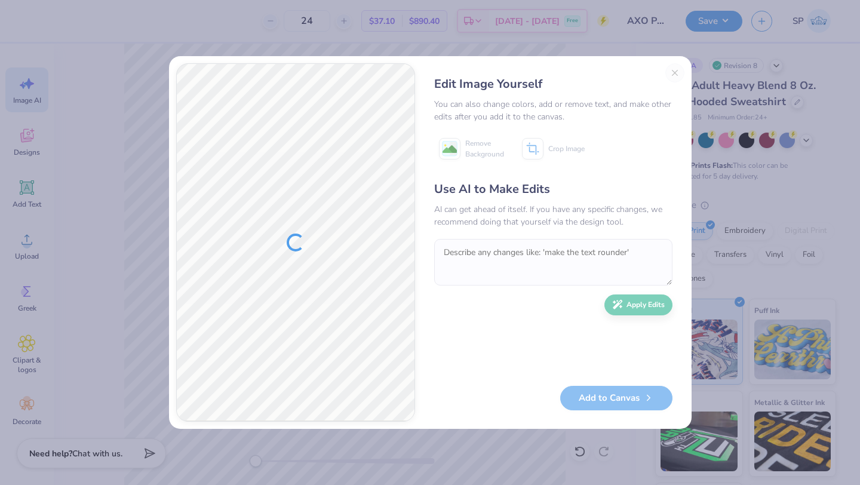
click at [676, 74] on div "Edit Image Yourself You can also change colors, add or remove text, and make ot…" at bounding box center [553, 242] width 262 height 358
click at [523, 270] on textarea at bounding box center [553, 262] width 238 height 47
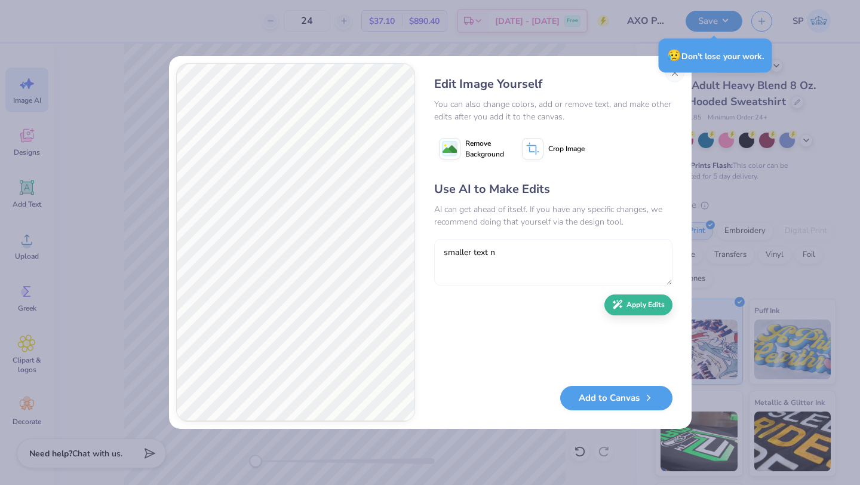
type textarea "smaller text n"
click at [673, 73] on div "😥 Don’t lose your work." at bounding box center [715, 55] width 121 height 41
click at [674, 78] on button "Close" at bounding box center [674, 72] width 19 height 19
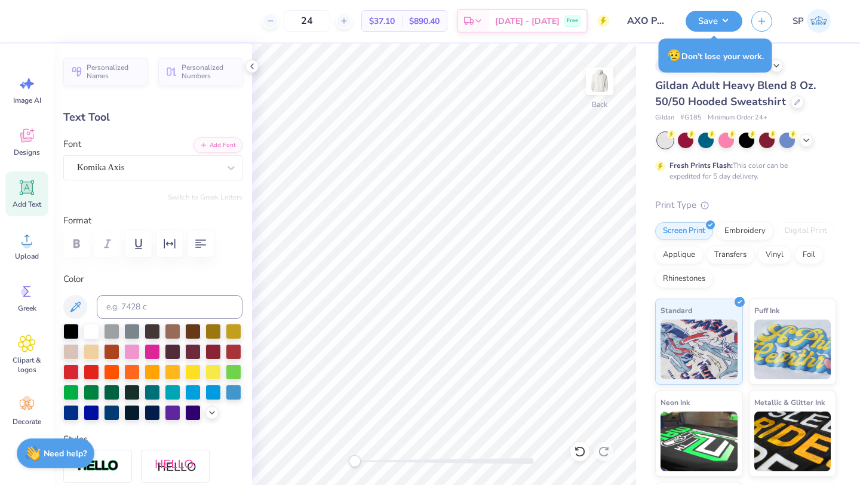
scroll to position [0, 0]
type input "1.94"
type input "1.04"
type input "3.91"
type input "0.0"
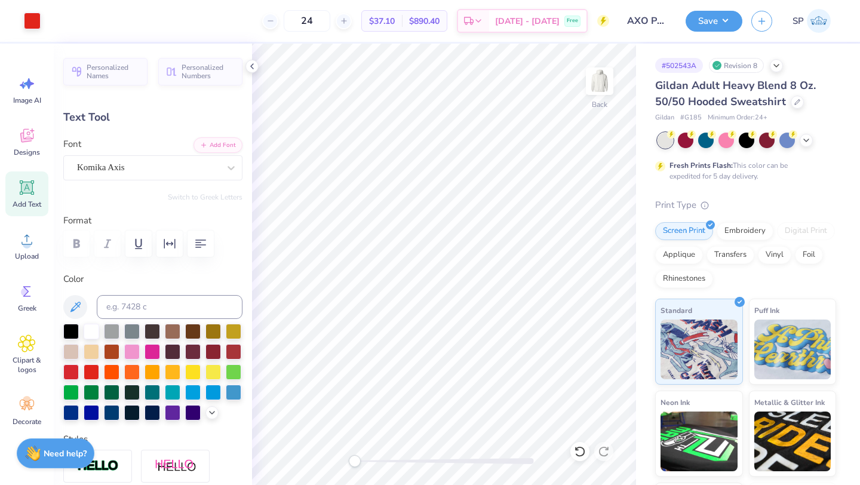
type input "3.00"
type input "3.87"
type input "1.05"
type input "0.0"
type input "0.83"
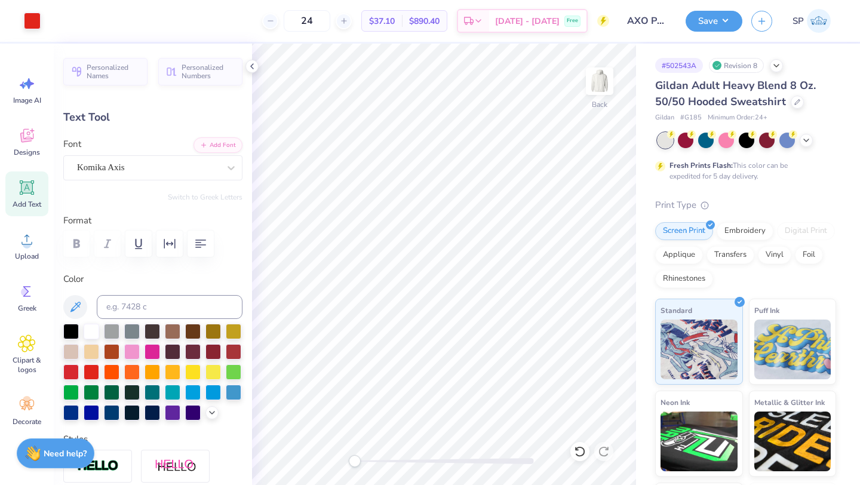
type input "1.04"
type input "4.03"
type input "0.62"
type input "0.78"
type input "5.54"
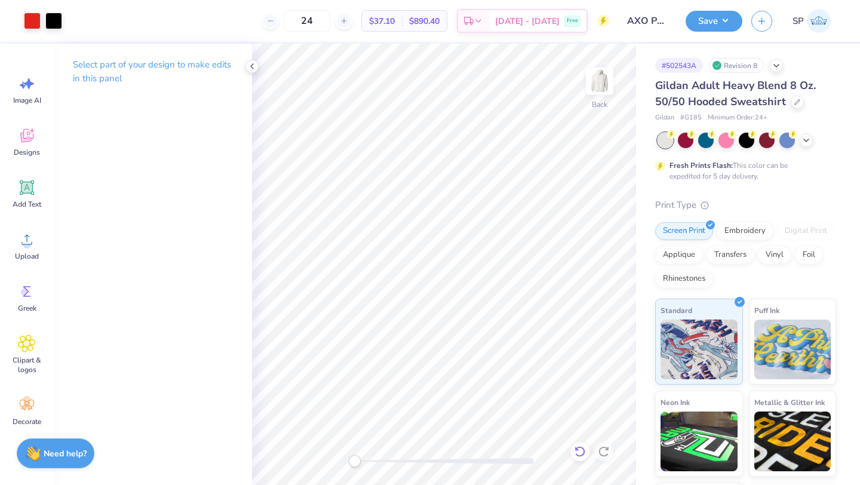
click at [581, 452] on icon at bounding box center [580, 451] width 12 height 12
click at [573, 446] on div at bounding box center [579, 451] width 19 height 19
click at [33, 149] on span "Designs" at bounding box center [27, 152] width 26 height 10
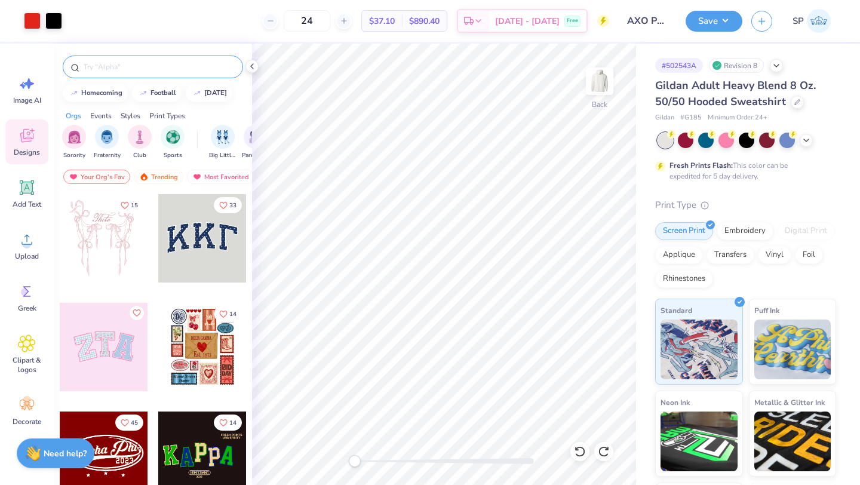
click at [136, 65] on input "text" at bounding box center [158, 67] width 153 height 12
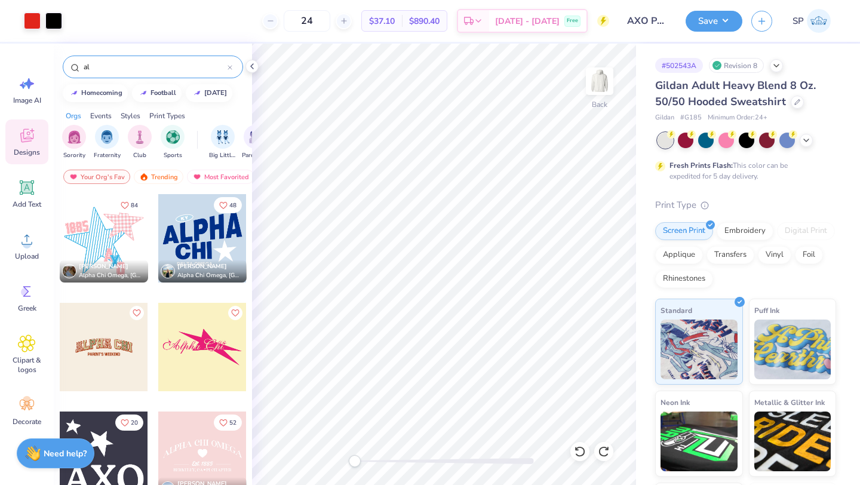
type input "a"
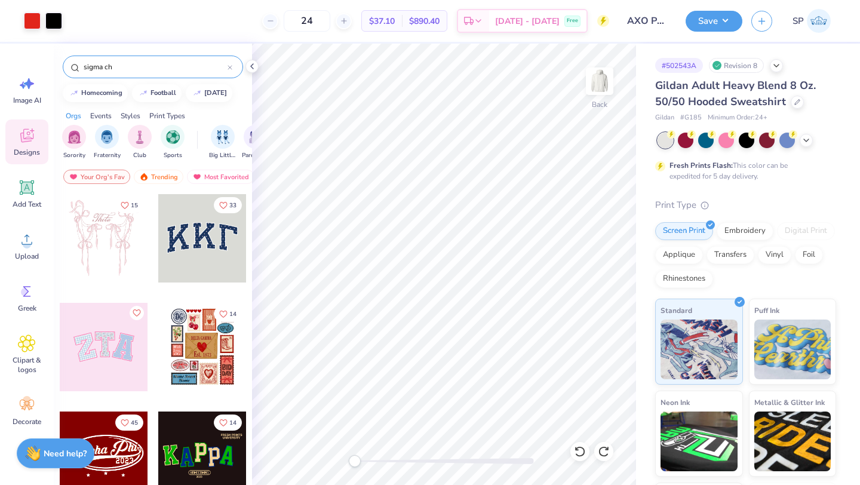
type input "sigma chi"
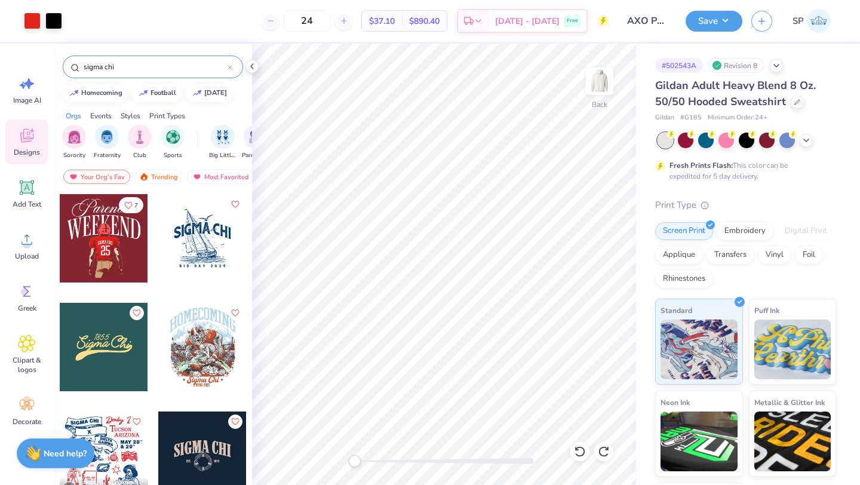
type input "sigma chi"
click at [217, 446] on div at bounding box center [202, 455] width 88 height 88
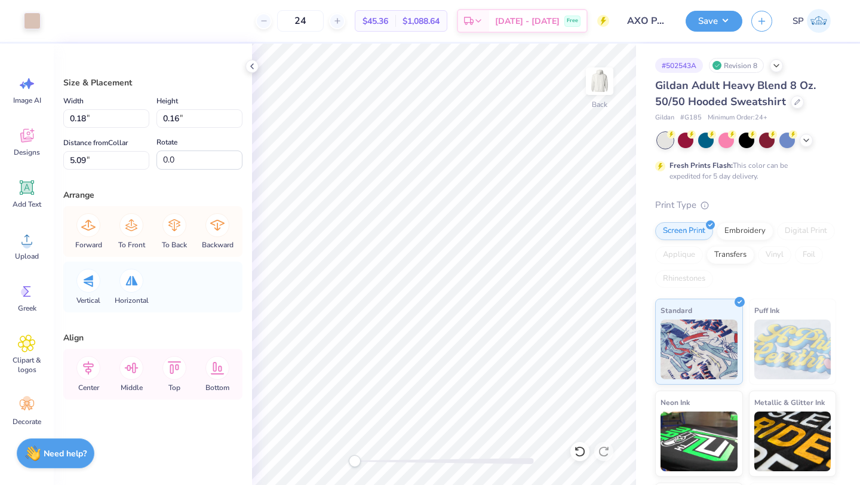
type input "0.18"
type input "0.16"
type input "5.09"
click at [580, 450] on icon at bounding box center [580, 451] width 12 height 12
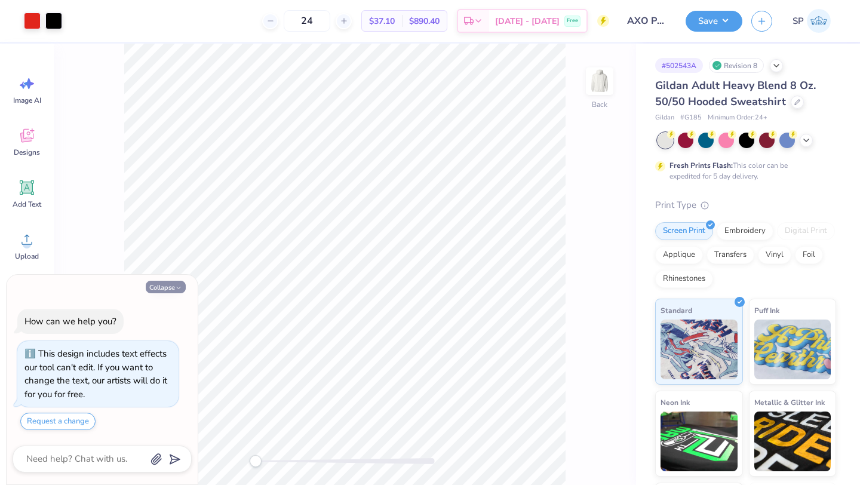
click at [161, 287] on button "Collapse" at bounding box center [166, 287] width 40 height 13
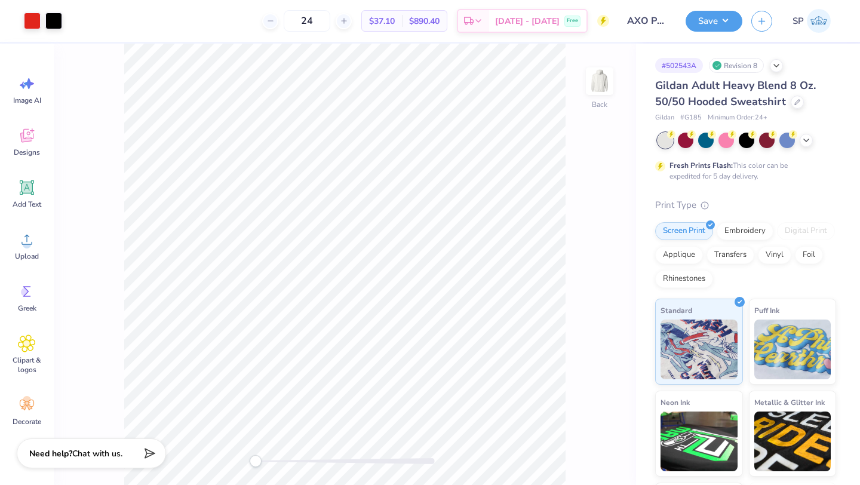
type textarea "x"
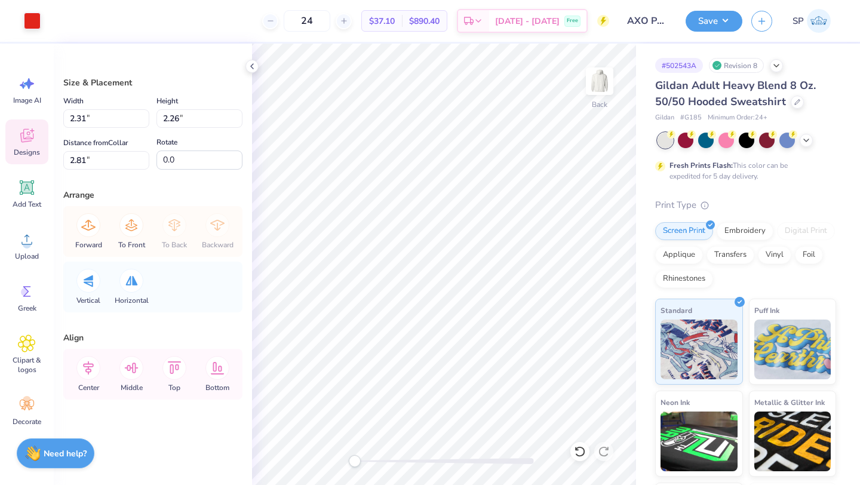
click at [33, 138] on icon at bounding box center [26, 136] width 13 height 14
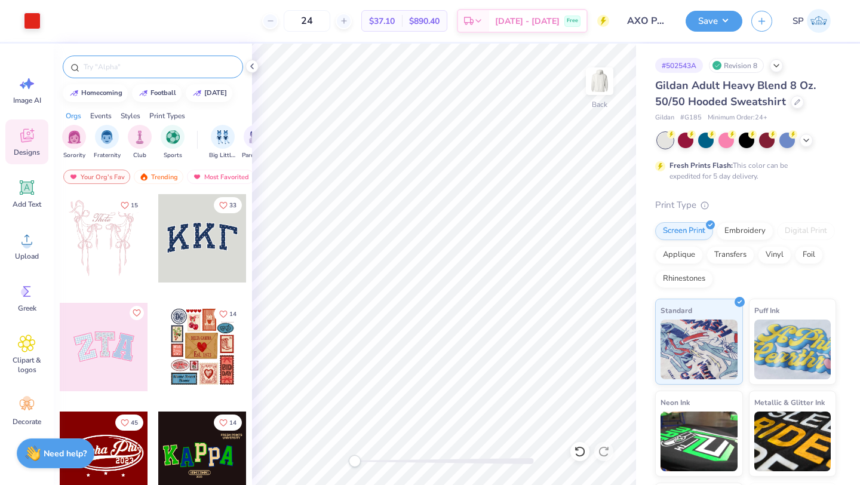
click at [137, 70] on input "text" at bounding box center [158, 67] width 153 height 12
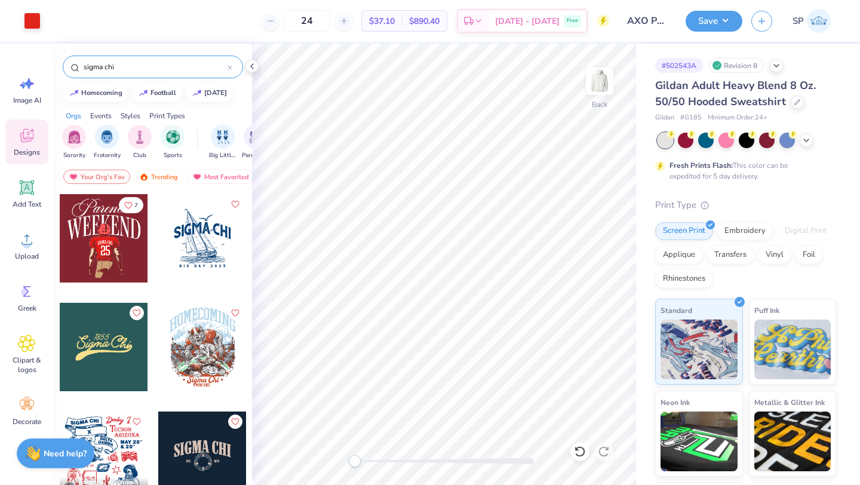
type input "sigma chi"
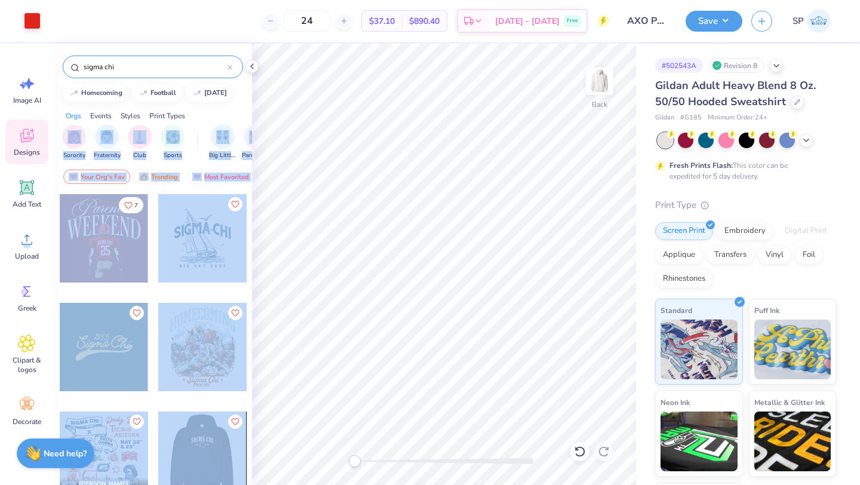
drag, startPoint x: 238, startPoint y: 116, endPoint x: 223, endPoint y: 466, distance: 350.8
click at [229, 481] on div "sigma chi homecoming football halloween Orgs Events Styles Print Types Sorority…" at bounding box center [153, 286] width 198 height 485
click at [169, 400] on div at bounding box center [203, 356] width 90 height 108
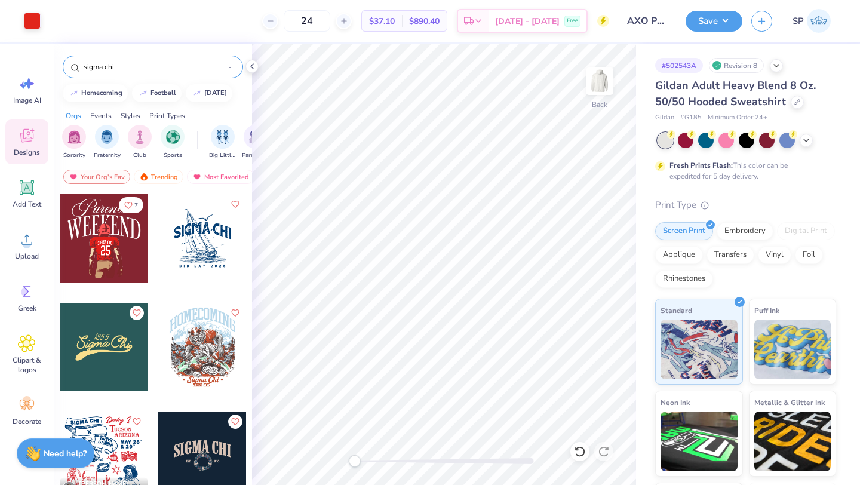
drag, startPoint x: 63, startPoint y: 158, endPoint x: 190, endPoint y: 484, distance: 350.7
click at [192, 484] on div "sigma chi homecoming football halloween Orgs Events Styles Print Types Sorority…" at bounding box center [153, 286] width 198 height 485
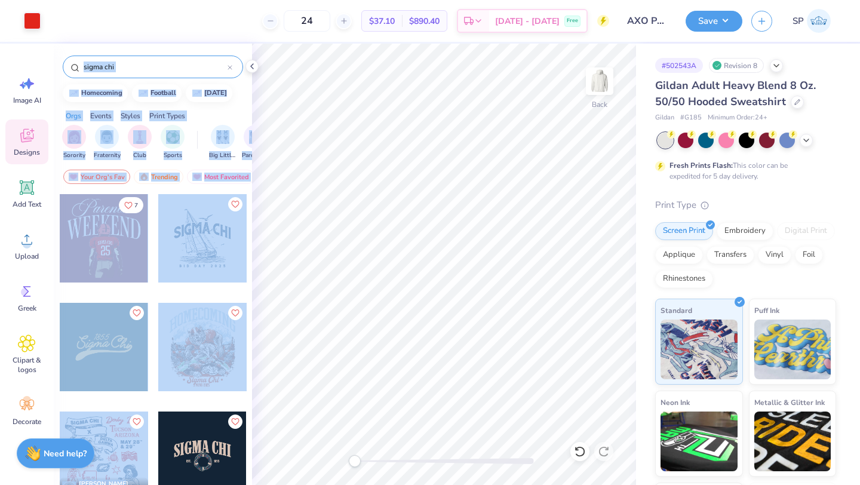
drag, startPoint x: 199, startPoint y: 45, endPoint x: 143, endPoint y: 481, distance: 438.9
click at [143, 482] on div "sigma chi homecoming football halloween Orgs Events Styles Print Types Sorority…" at bounding box center [153, 286] width 198 height 485
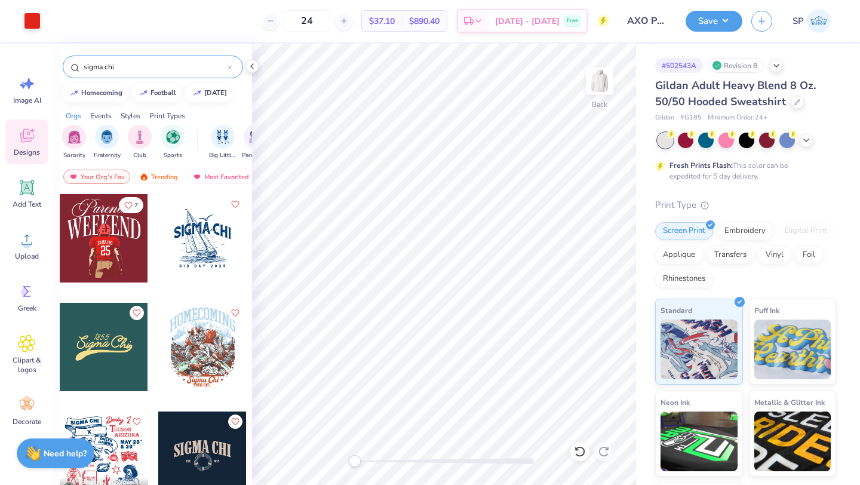
drag, startPoint x: 152, startPoint y: 406, endPoint x: 149, endPoint y: 482, distance: 75.9
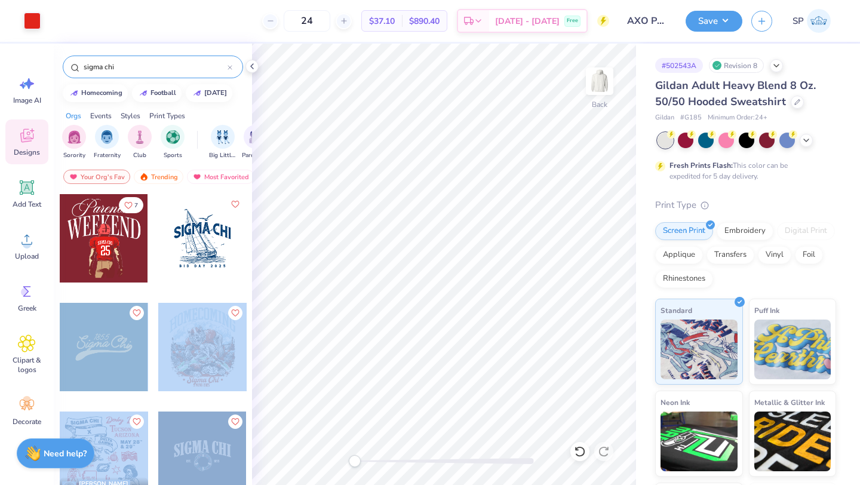
drag, startPoint x: 135, startPoint y: 399, endPoint x: 218, endPoint y: 483, distance: 118.2
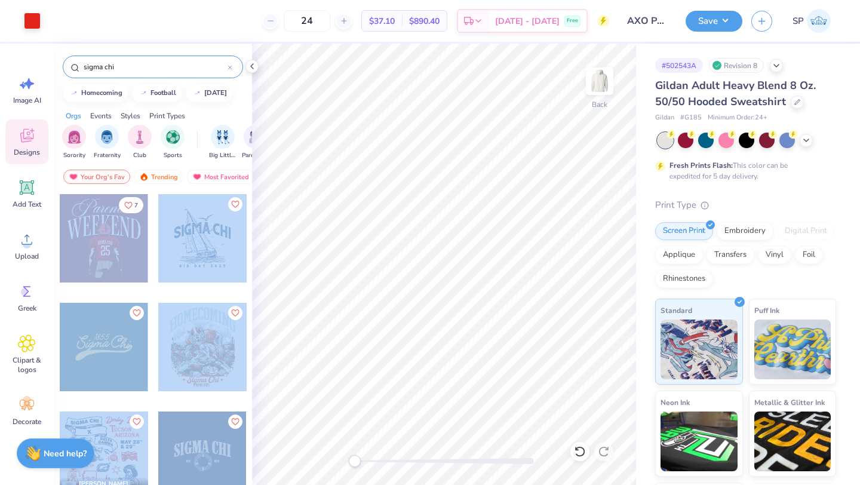
drag, startPoint x: 250, startPoint y: 253, endPoint x: 171, endPoint y: 483, distance: 243.4
click at [174, 484] on div "7 Jack Gabriel Sigma Chi, The University of Arizona" at bounding box center [153, 361] width 198 height 336
drag, startPoint x: 151, startPoint y: 291, endPoint x: 224, endPoint y: 484, distance: 206.4
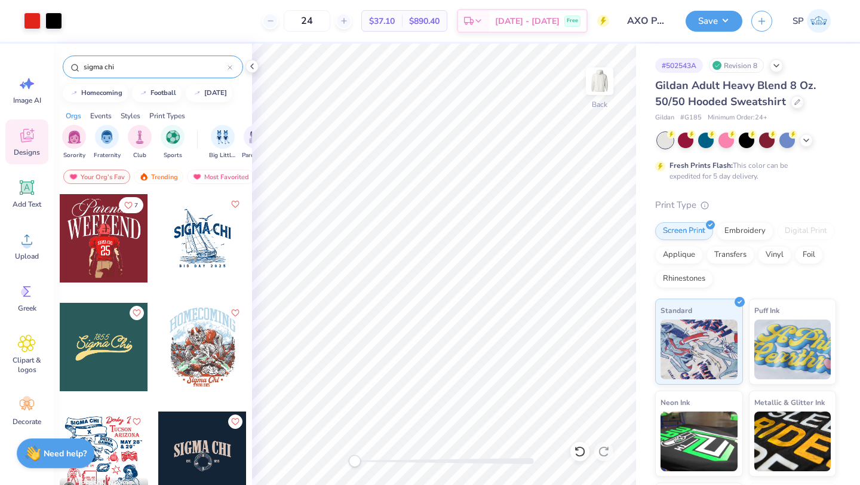
drag, startPoint x: 146, startPoint y: 66, endPoint x: 41, endPoint y: 66, distance: 105.7
click at [41, 66] on div "Art colors 24 $37.10 Per Item $890.40 Total Est. Delivery Oct 7 - 10 Free Desig…" at bounding box center [430, 242] width 860 height 485
click at [207, 442] on div at bounding box center [202, 455] width 88 height 88
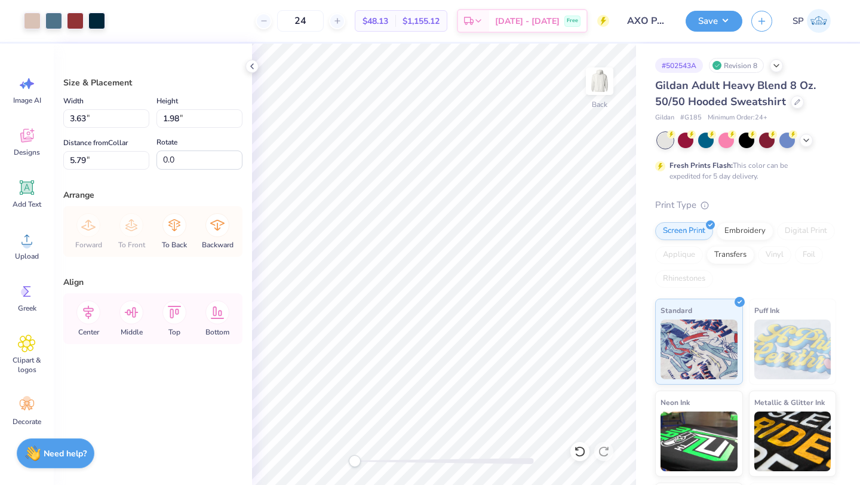
type input "3.63"
type input "1.98"
type input "5.79"
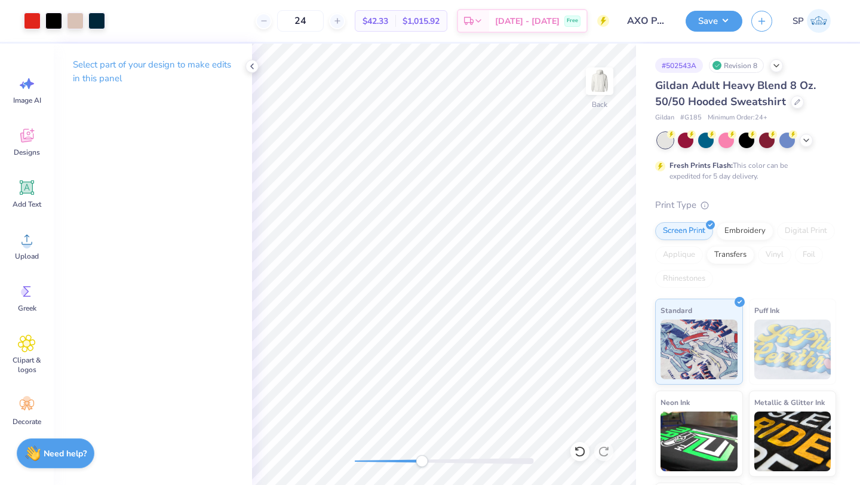
drag, startPoint x: 382, startPoint y: 460, endPoint x: 423, endPoint y: 464, distance: 41.4
click at [423, 464] on div at bounding box center [444, 461] width 179 height 6
click at [309, 451] on div "Back" at bounding box center [444, 264] width 384 height 441
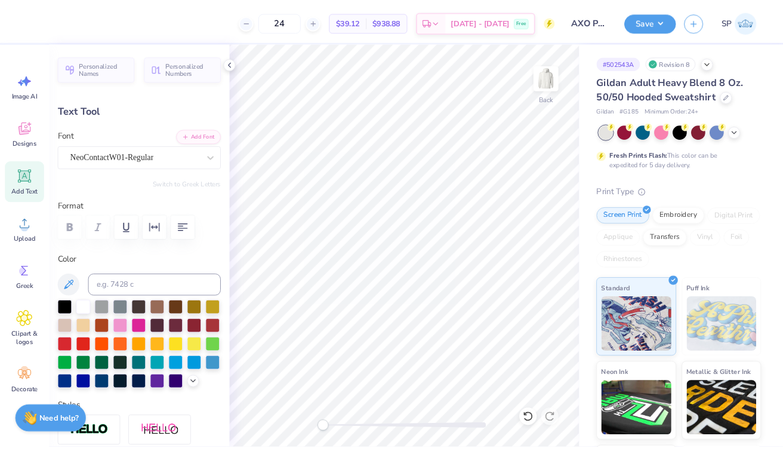
scroll to position [0, 5]
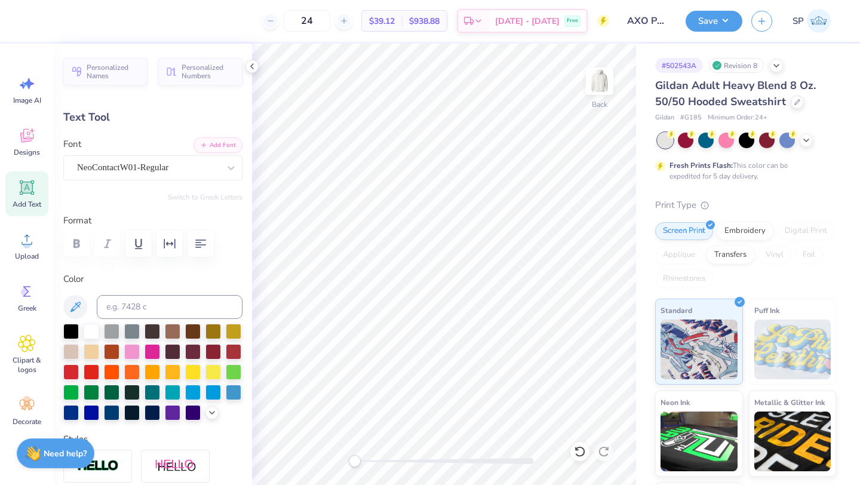
type textarea "Alpha Chi & Sigma Chi"
type input "7.63"
type input "1.41"
type input "10.25"
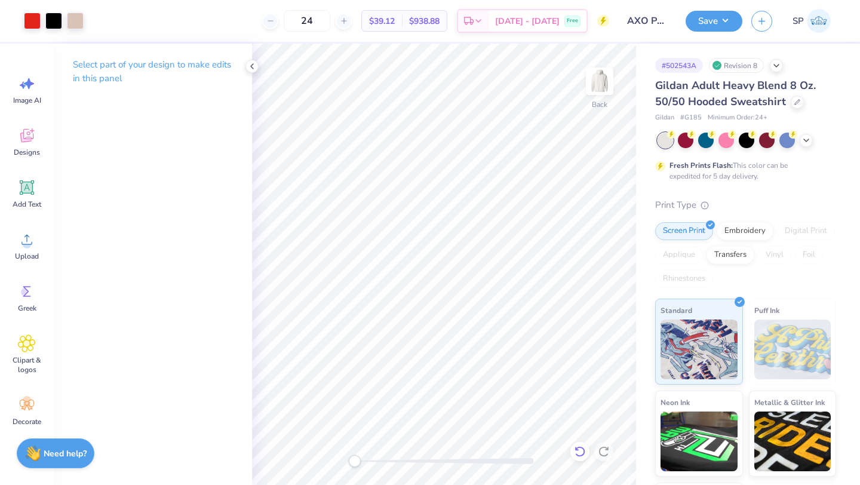
click at [581, 455] on icon at bounding box center [579, 451] width 10 height 11
click at [585, 452] on icon at bounding box center [580, 451] width 12 height 12
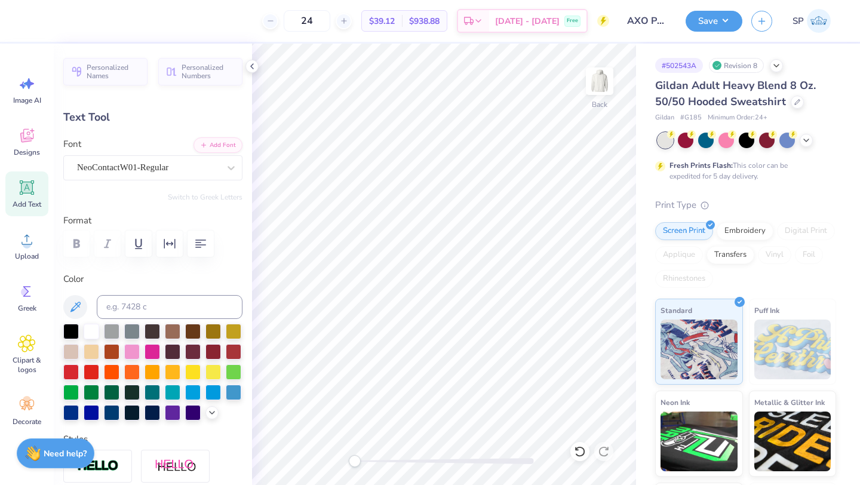
type input "11.42"
type input "2.12"
type input "3.14"
click at [189, 301] on input at bounding box center [170, 307] width 146 height 24
type input "4"
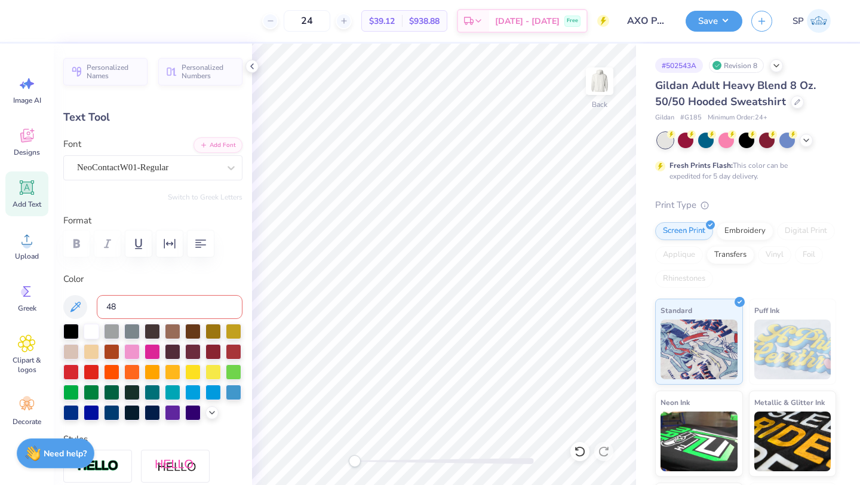
type input "485"
type input "3.40"
click at [256, 64] on icon at bounding box center [252, 66] width 10 height 10
click at [694, 14] on button "Save" at bounding box center [713, 19] width 57 height 21
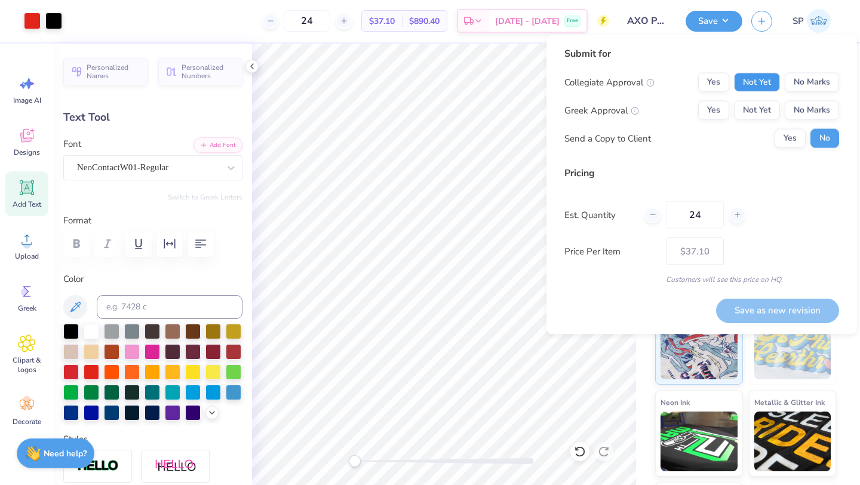
click at [770, 84] on button "Not Yet" at bounding box center [757, 82] width 46 height 19
click at [786, 84] on button "No Marks" at bounding box center [812, 82] width 54 height 19
click at [766, 109] on button "Not Yet" at bounding box center [757, 110] width 46 height 19
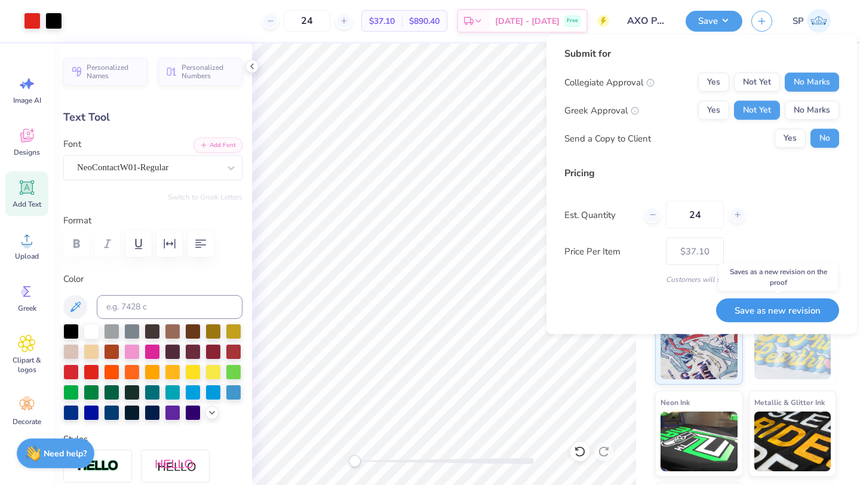
click at [810, 301] on button "Save as new revision" at bounding box center [777, 310] width 123 height 24
type input "$37.10"
